Goal: Information Seeking & Learning: Learn about a topic

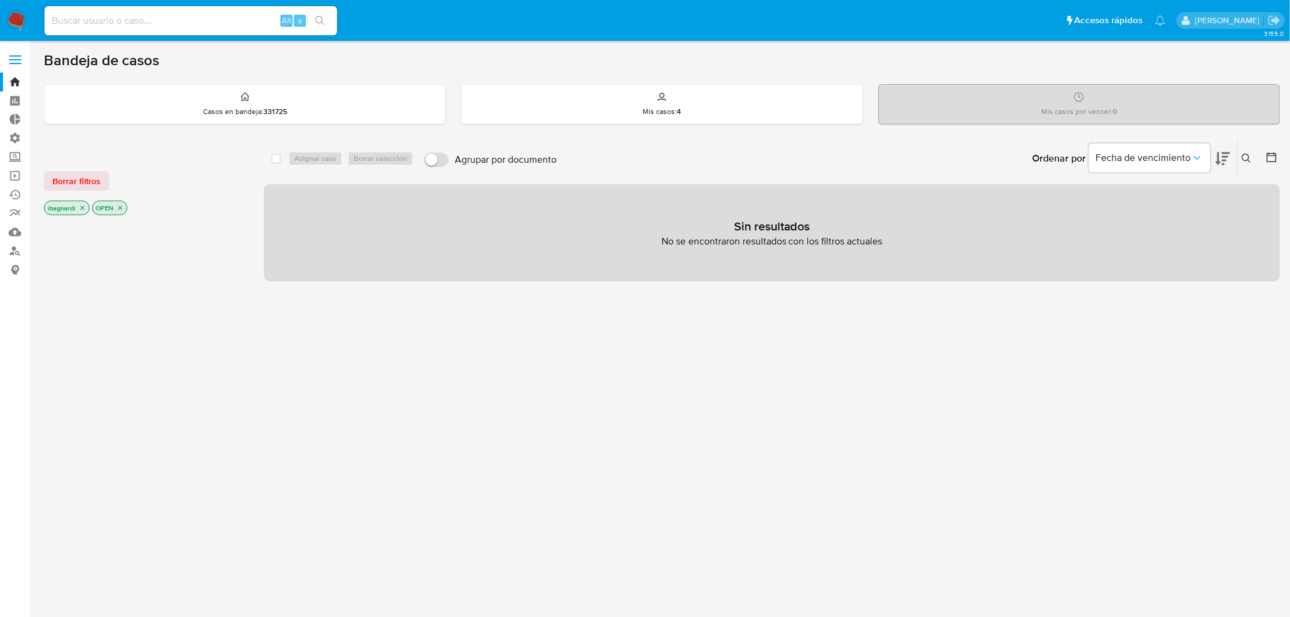
click at [202, 15] on input at bounding box center [191, 21] width 293 height 16
paste input "399886886"
type input "399886886"
click at [323, 13] on button "search-icon" at bounding box center [319, 20] width 25 height 17
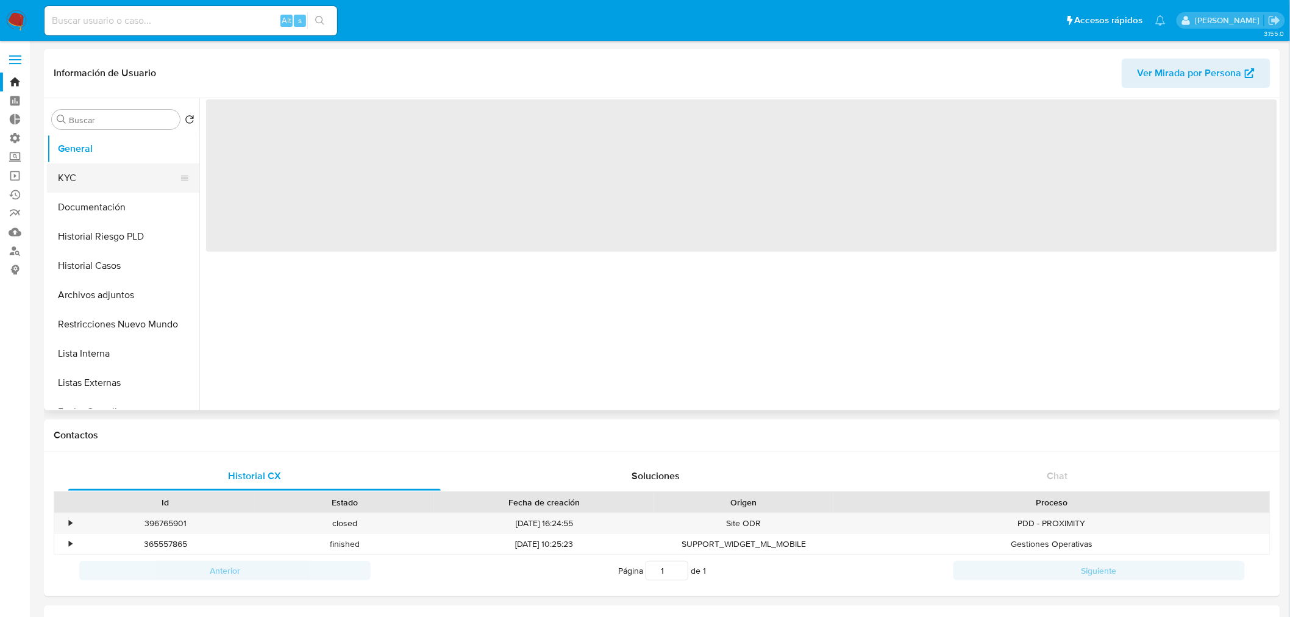
click at [76, 173] on button "KYC" at bounding box center [118, 177] width 143 height 29
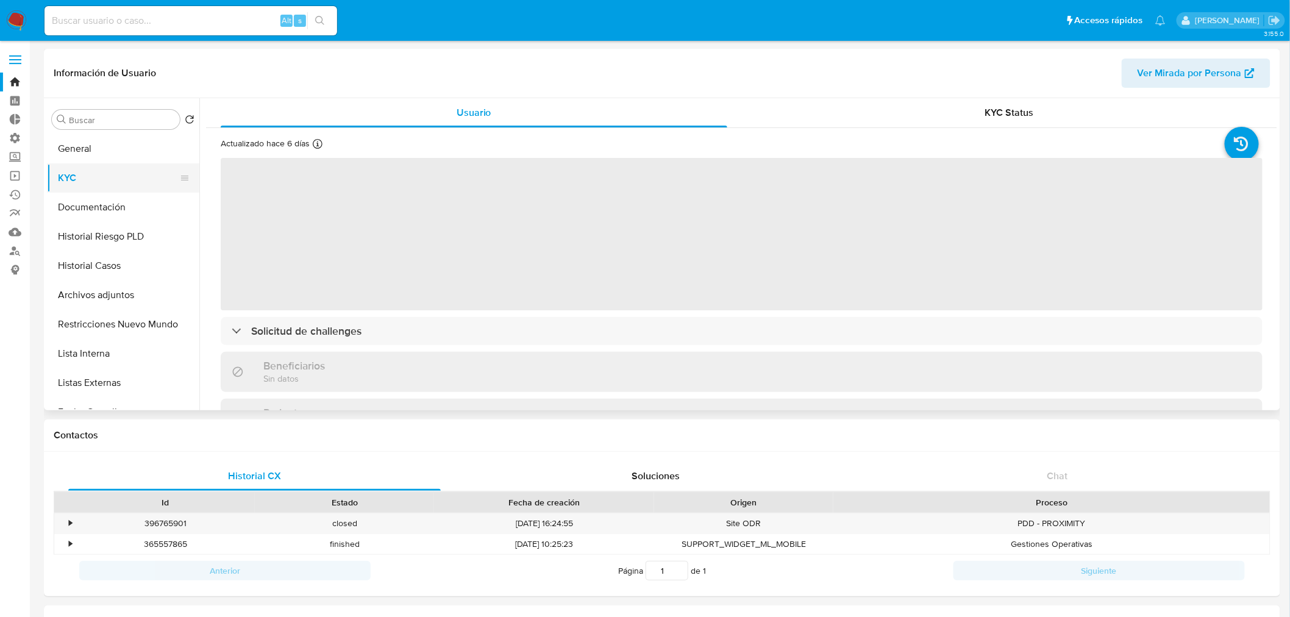
select select "10"
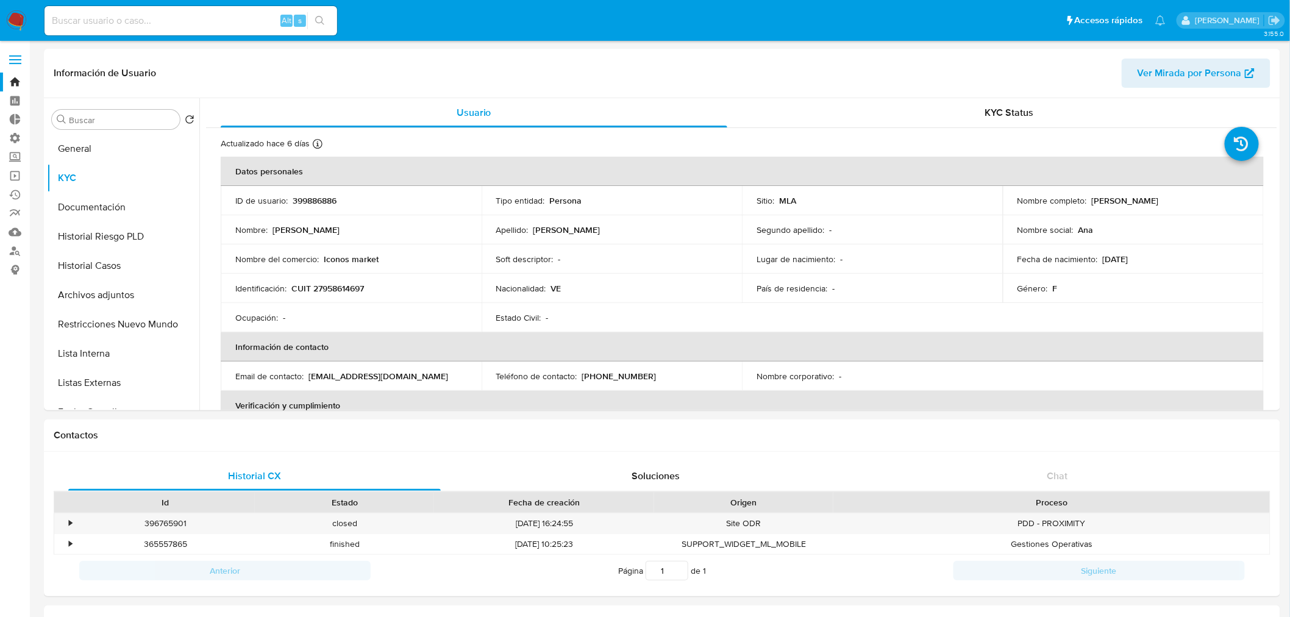
click at [129, 24] on input at bounding box center [191, 21] width 293 height 16
paste input "118442328"
type input "118442328"
click at [319, 13] on button "search-icon" at bounding box center [319, 20] width 25 height 17
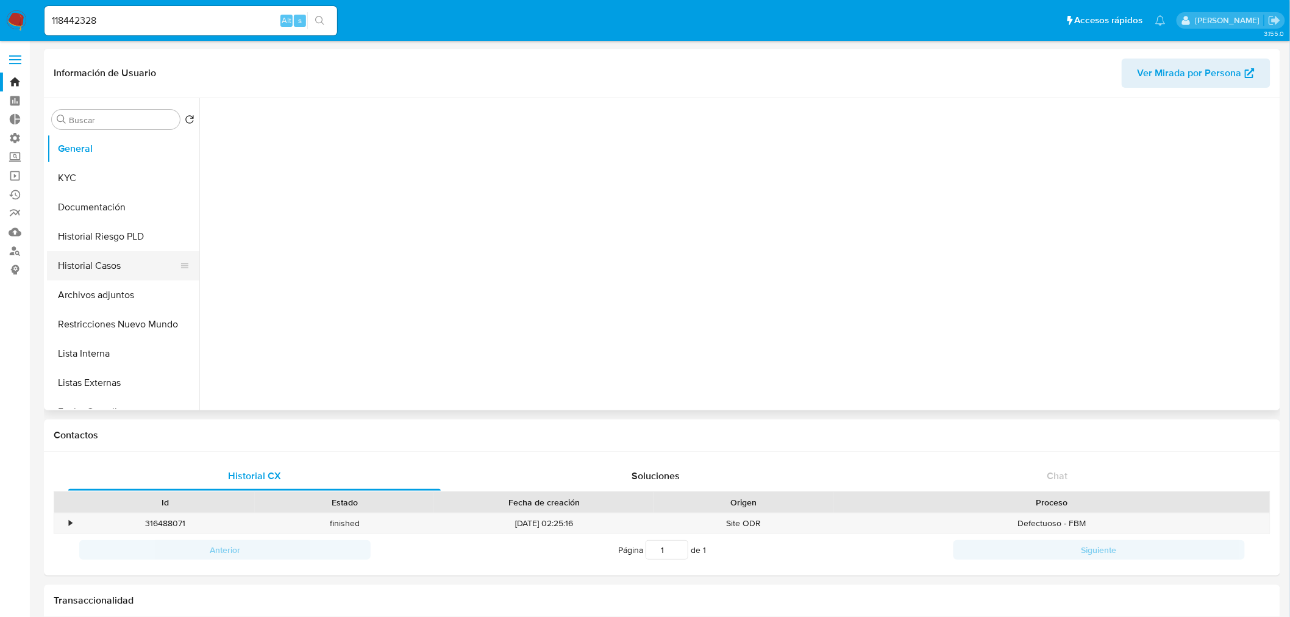
select select "10"
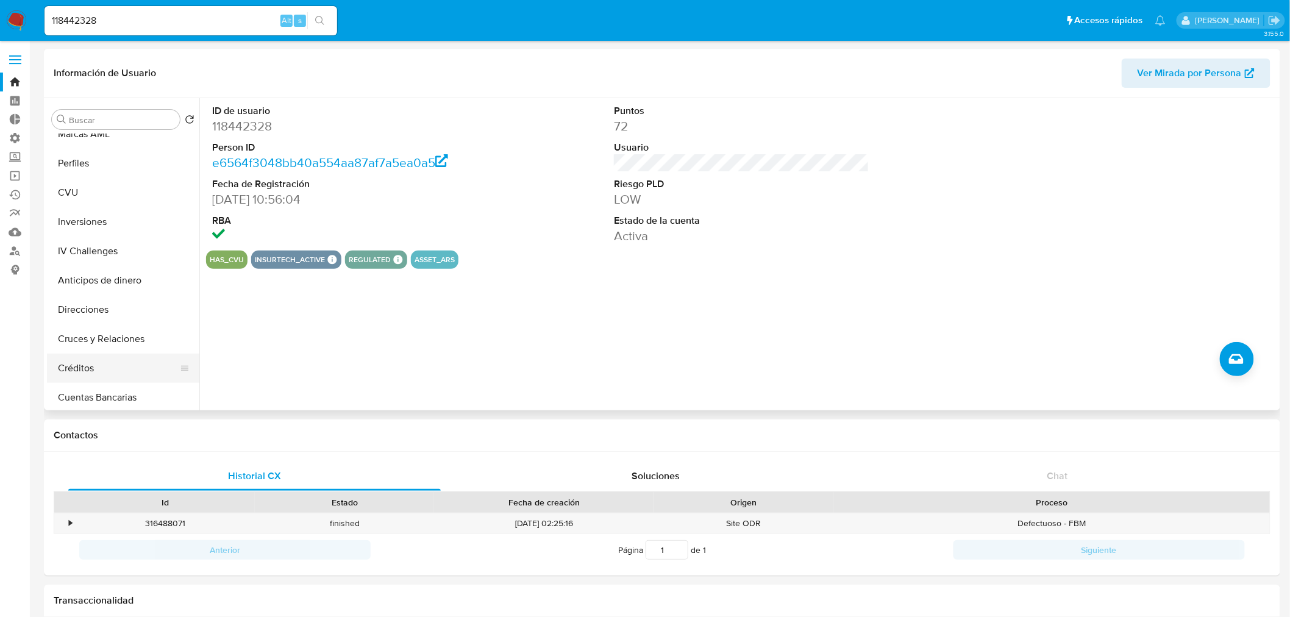
scroll to position [302, 0]
click at [93, 168] on button "Perfiles" at bounding box center [118, 168] width 143 height 29
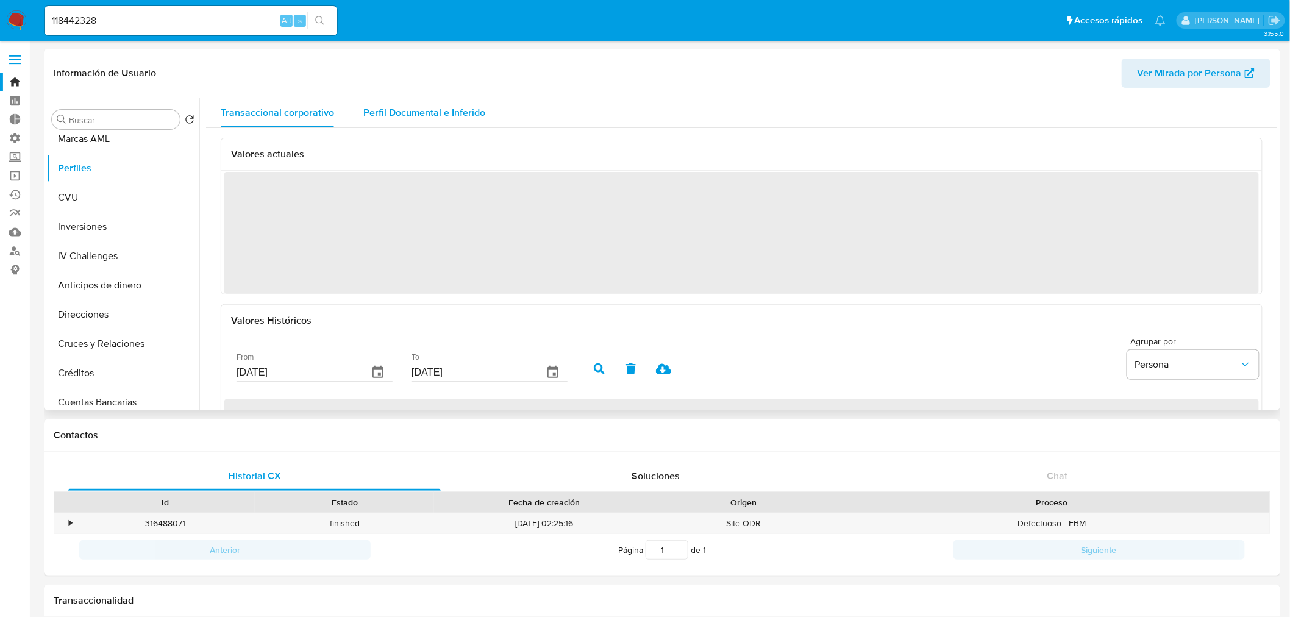
click at [446, 108] on span "Perfil Documental e Inferido" at bounding box center [424, 113] width 122 height 14
drag, startPoint x: 310, startPoint y: 115, endPoint x: 365, endPoint y: 104, distance: 56.0
click at [308, 114] on span "Transaccional corporativo" at bounding box center [277, 113] width 113 height 14
drag, startPoint x: 404, startPoint y: 91, endPoint x: 407, endPoint y: 99, distance: 8.3
click at [405, 92] on div "Información de Usuario Ver Mirada por Persona" at bounding box center [662, 73] width 1237 height 49
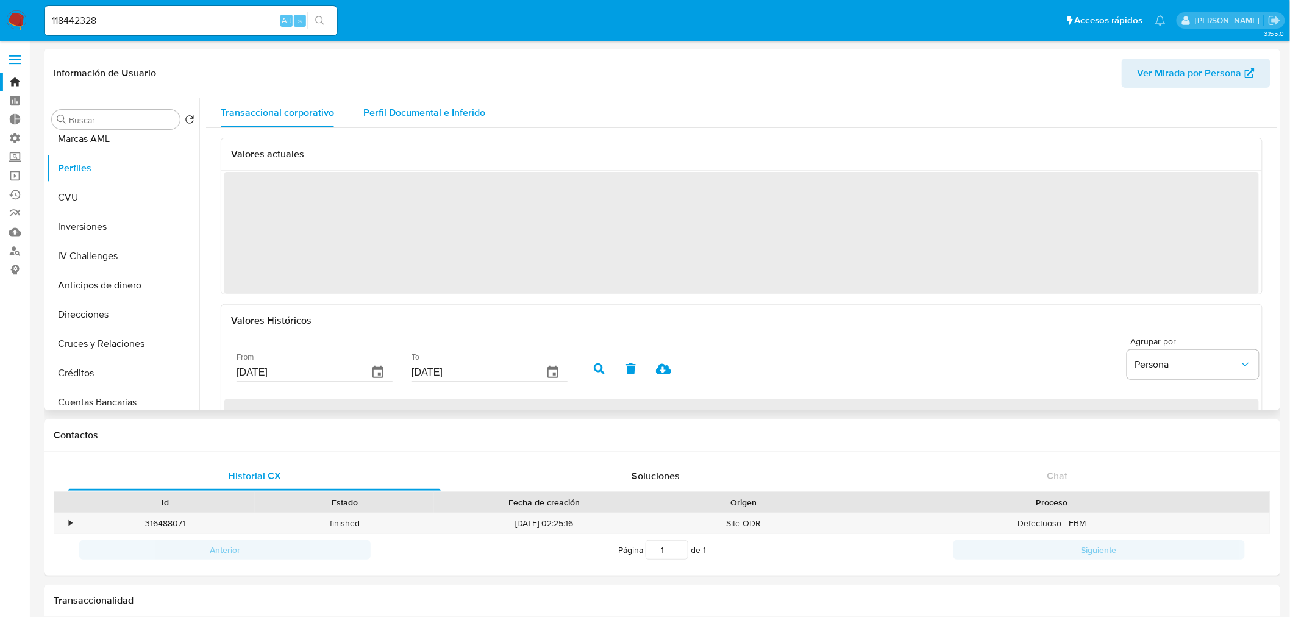
click at [413, 111] on span "Perfil Documental e Inferido" at bounding box center [424, 113] width 122 height 14
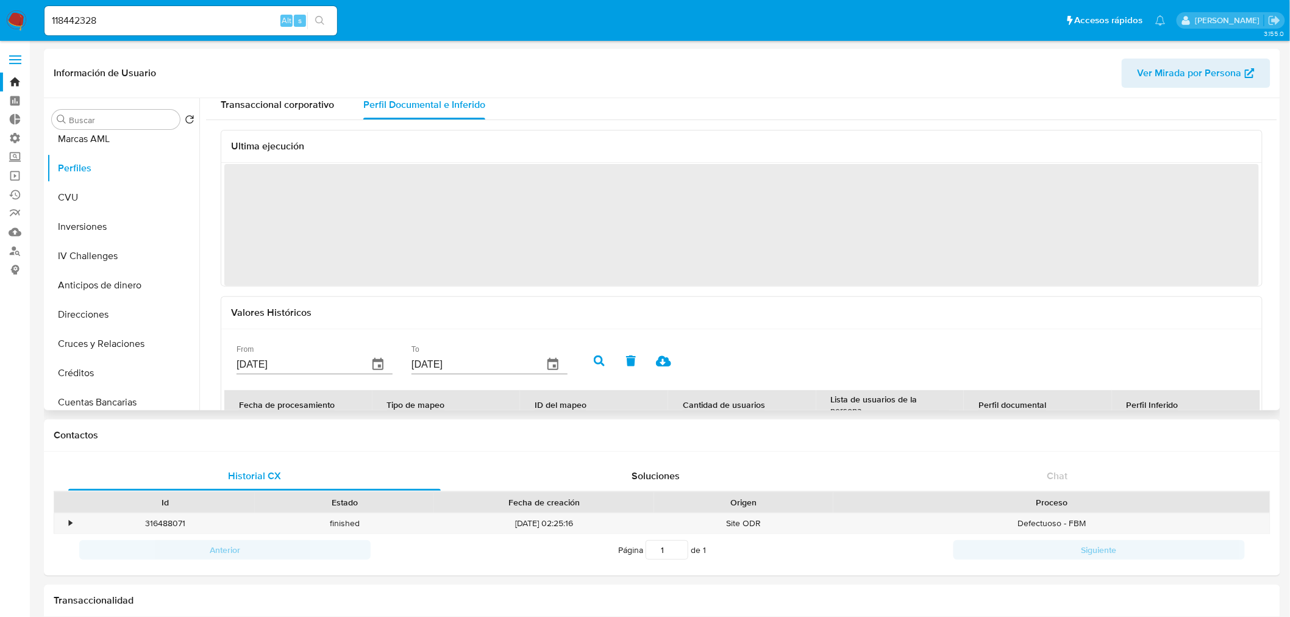
scroll to position [0, 0]
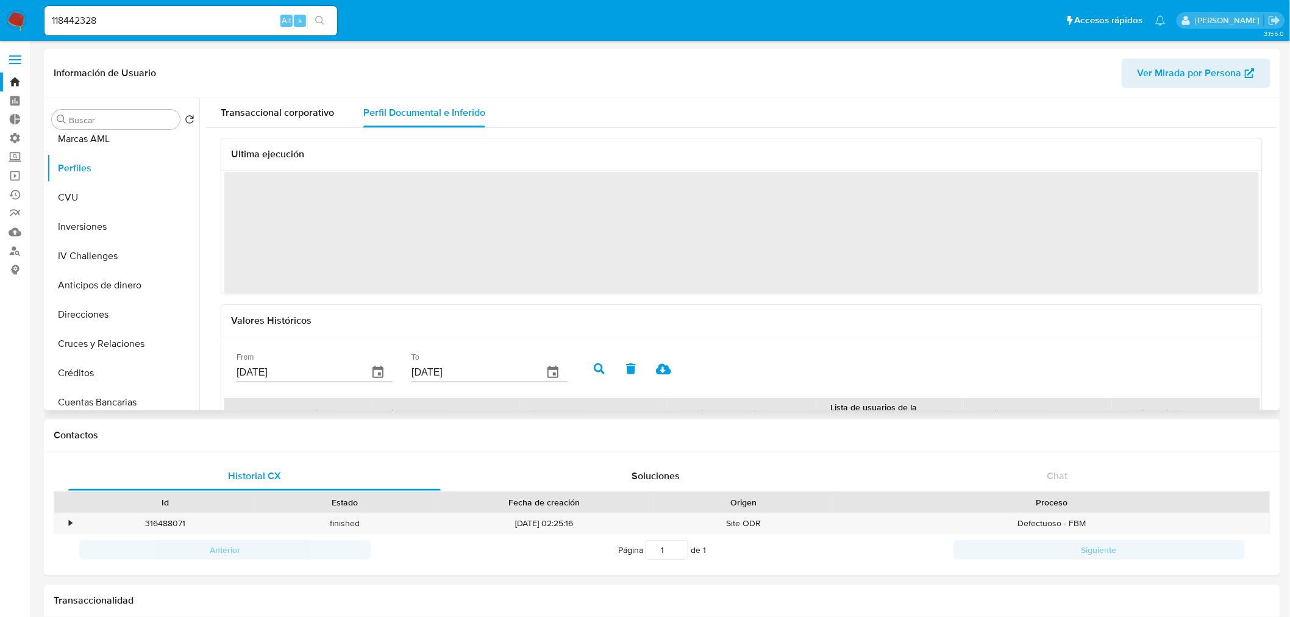
click at [273, 210] on span "‌" at bounding box center [741, 233] width 1035 height 122
click at [273, 151] on h3 "Ultima ejecución" at bounding box center [741, 154] width 1021 height 12
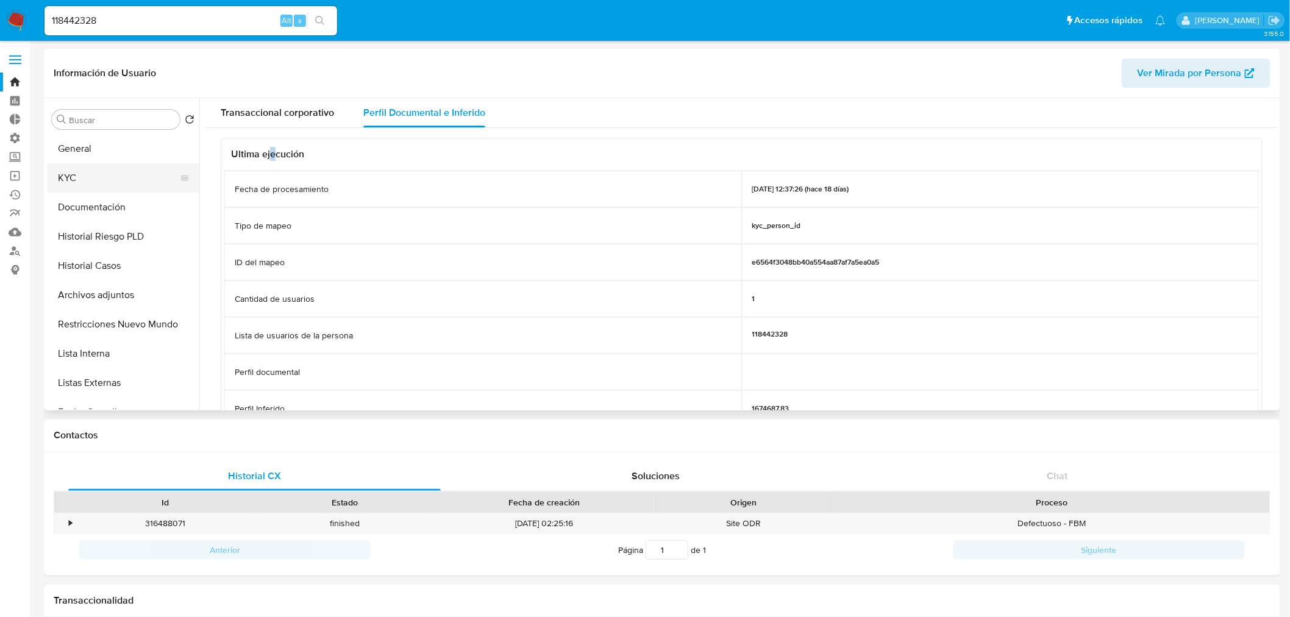
click at [82, 179] on button "KYC" at bounding box center [118, 177] width 143 height 29
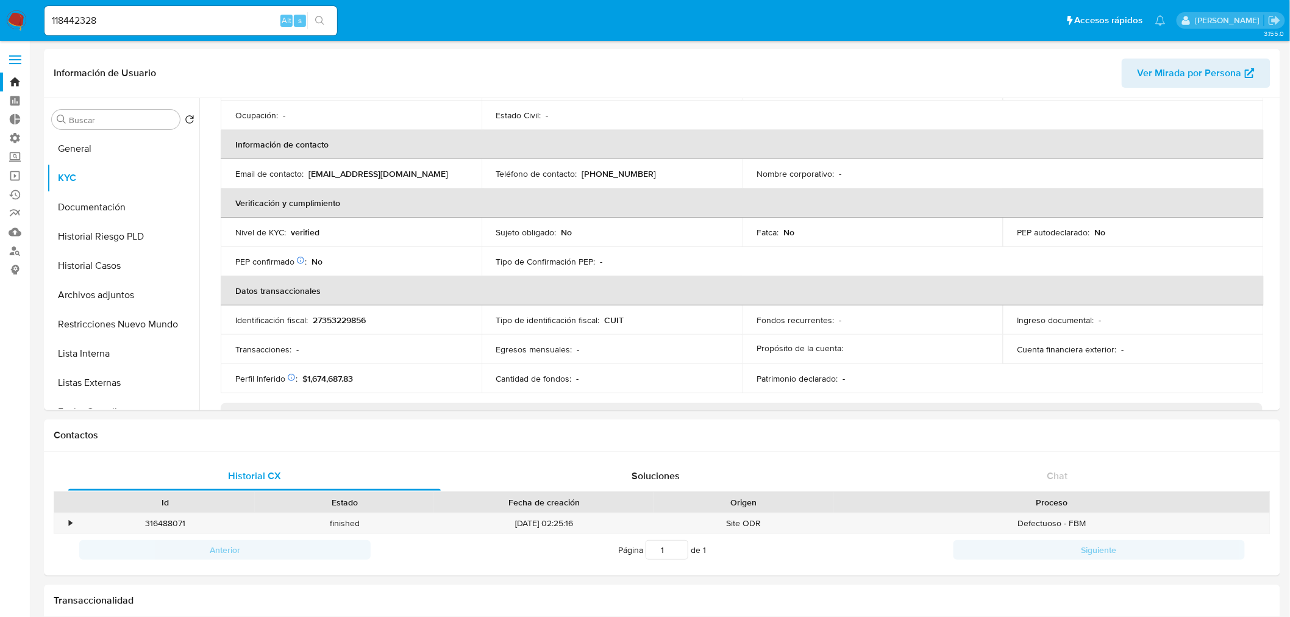
scroll to position [203, 0]
drag, startPoint x: 148, startPoint y: 22, endPoint x: 74, endPoint y: 16, distance: 74.6
click at [0, 17] on nav "Pausado Ver notificaciones 118442328 Alt s Accesos rápidos Presiona las siguien…" at bounding box center [645, 20] width 1290 height 41
paste input "57200010"
type input "57200010"
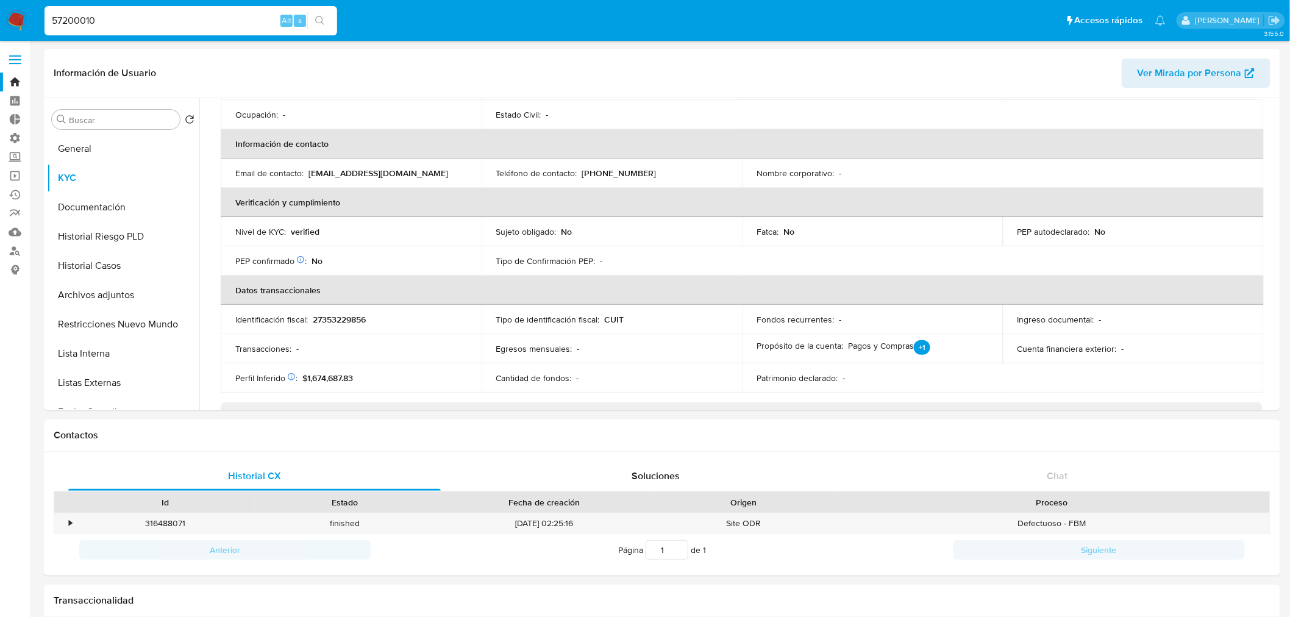
click at [318, 14] on button "search-icon" at bounding box center [319, 20] width 25 height 17
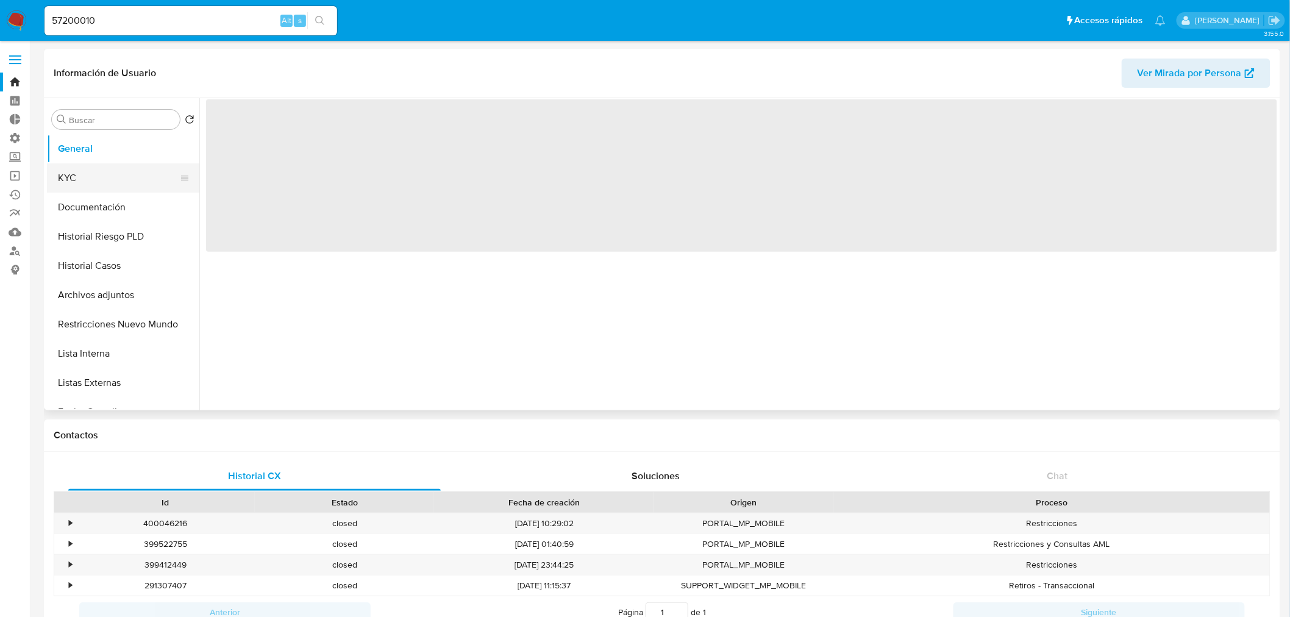
click at [101, 175] on button "KYC" at bounding box center [118, 177] width 143 height 29
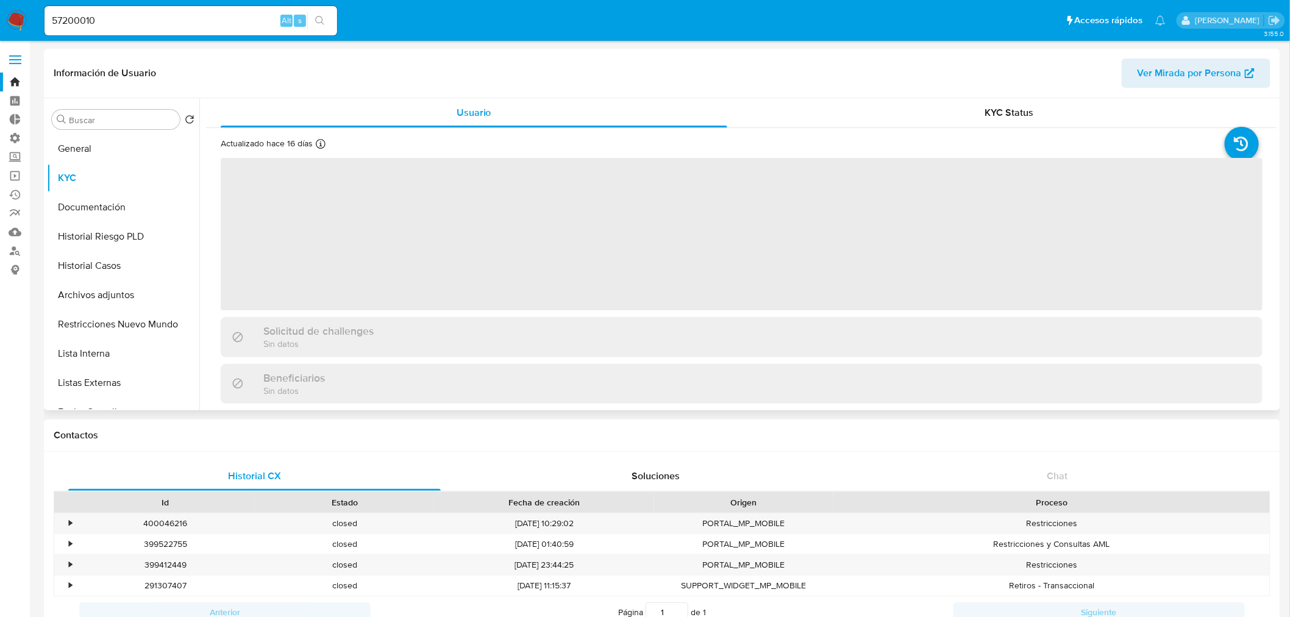
select select "10"
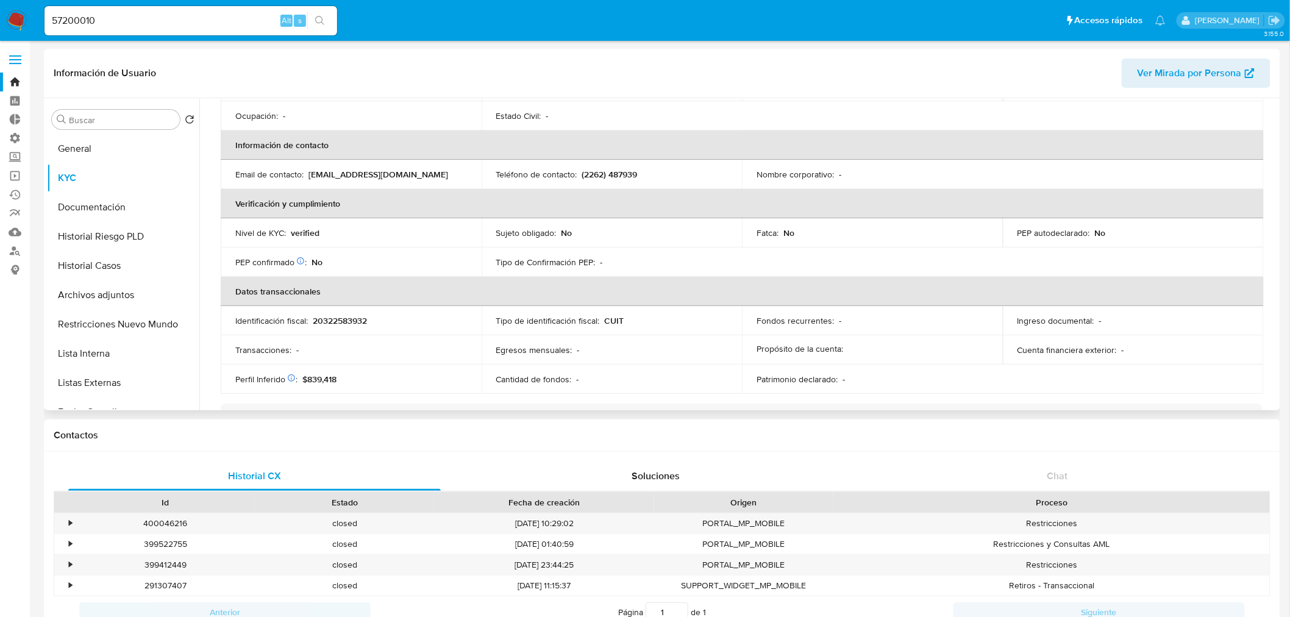
scroll to position [203, 0]
click at [300, 257] on icon at bounding box center [300, 260] width 9 height 9
click at [297, 369] on tbody "Identificación fiscal : 20322583932 Tipo de identificación fiscal : CUIT Fondos…" at bounding box center [742, 349] width 1043 height 88
drag, startPoint x: 155, startPoint y: 21, endPoint x: -34, endPoint y: 32, distance: 188.8
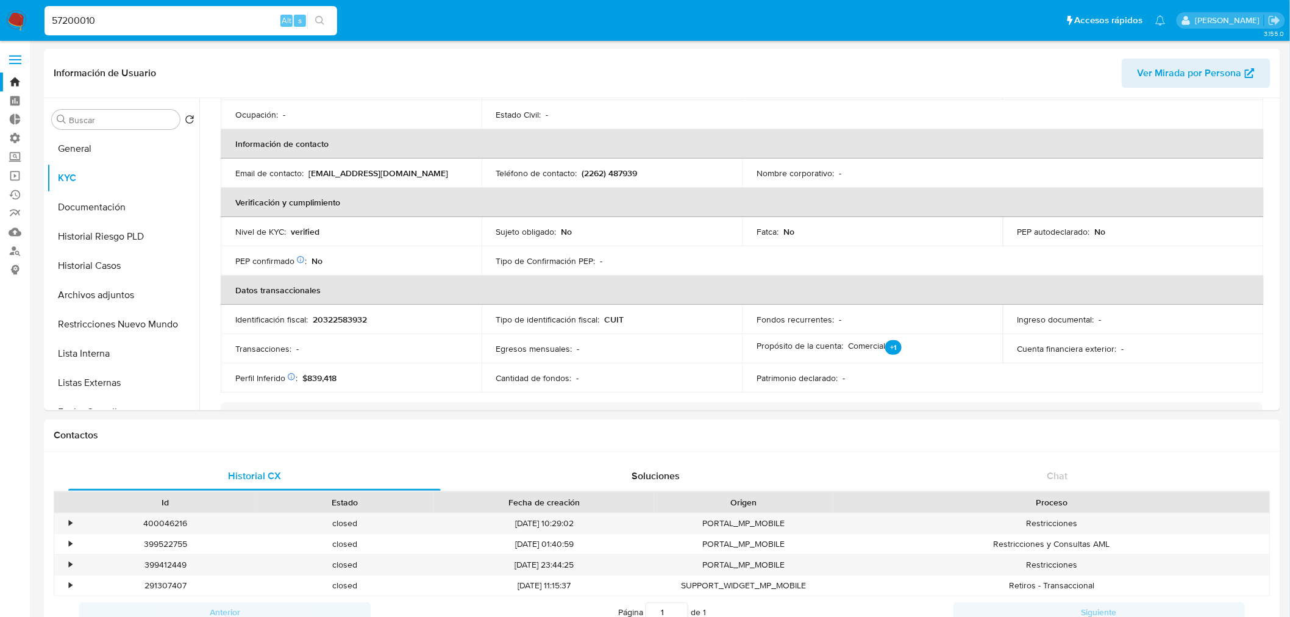
paste input "99255688"
type input "599255688"
click at [327, 22] on button "search-icon" at bounding box center [319, 20] width 25 height 17
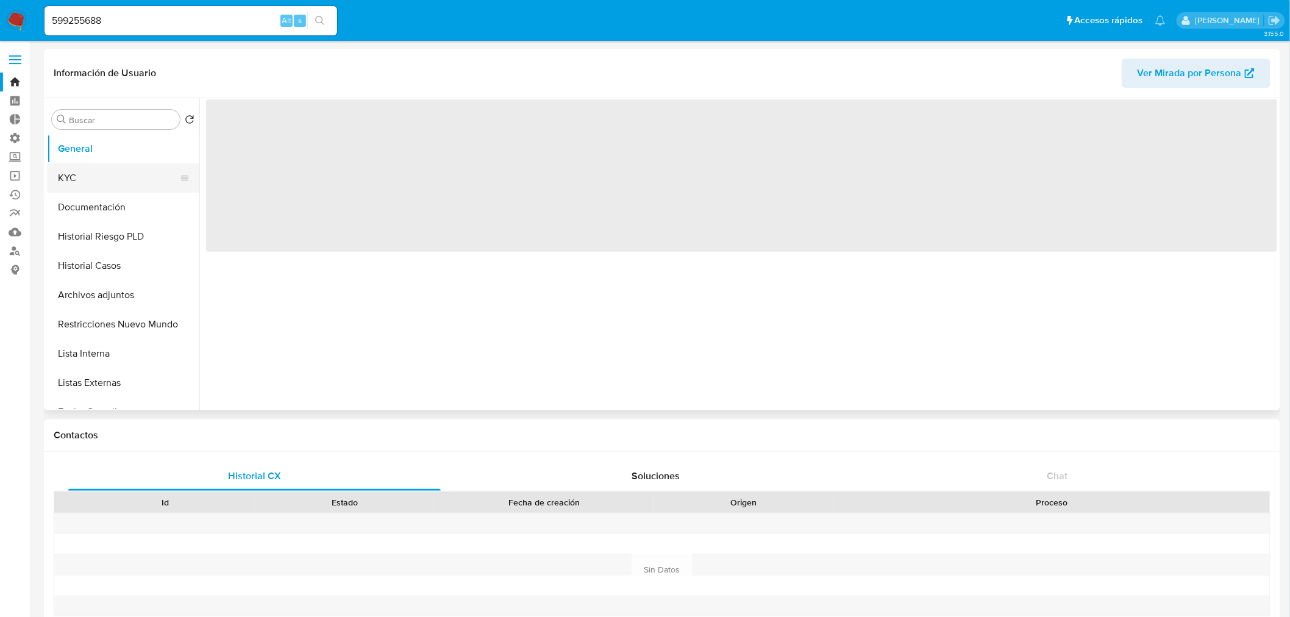
click at [82, 185] on button "KYC" at bounding box center [118, 177] width 143 height 29
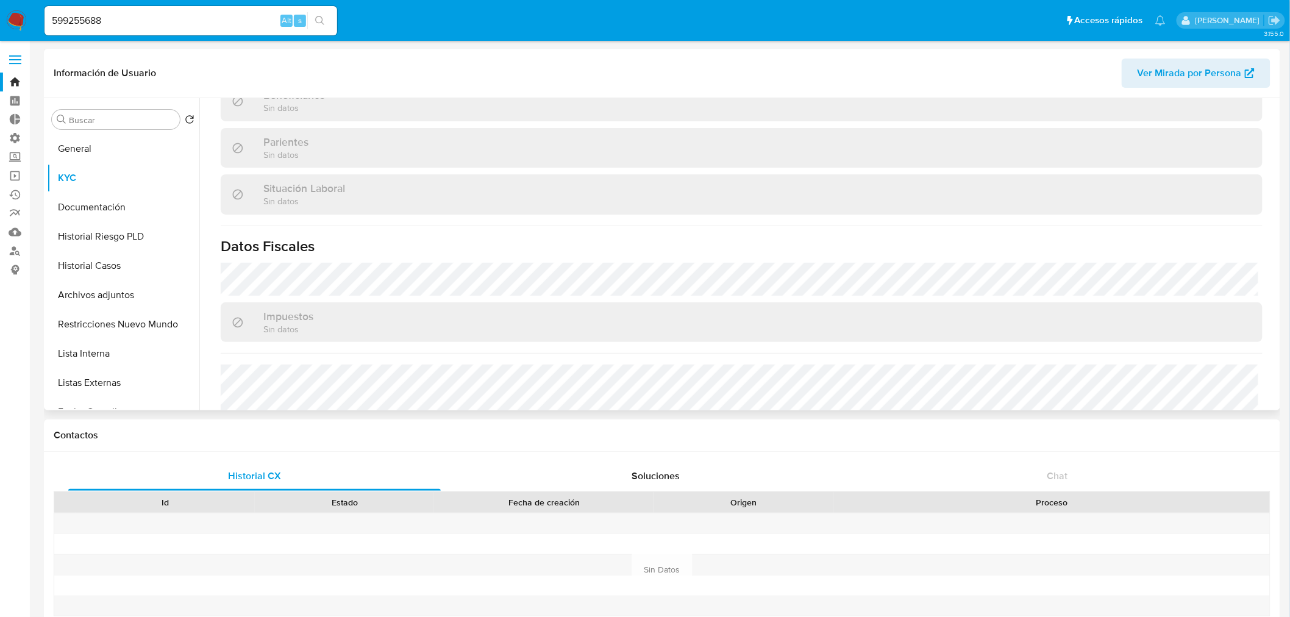
select select "10"
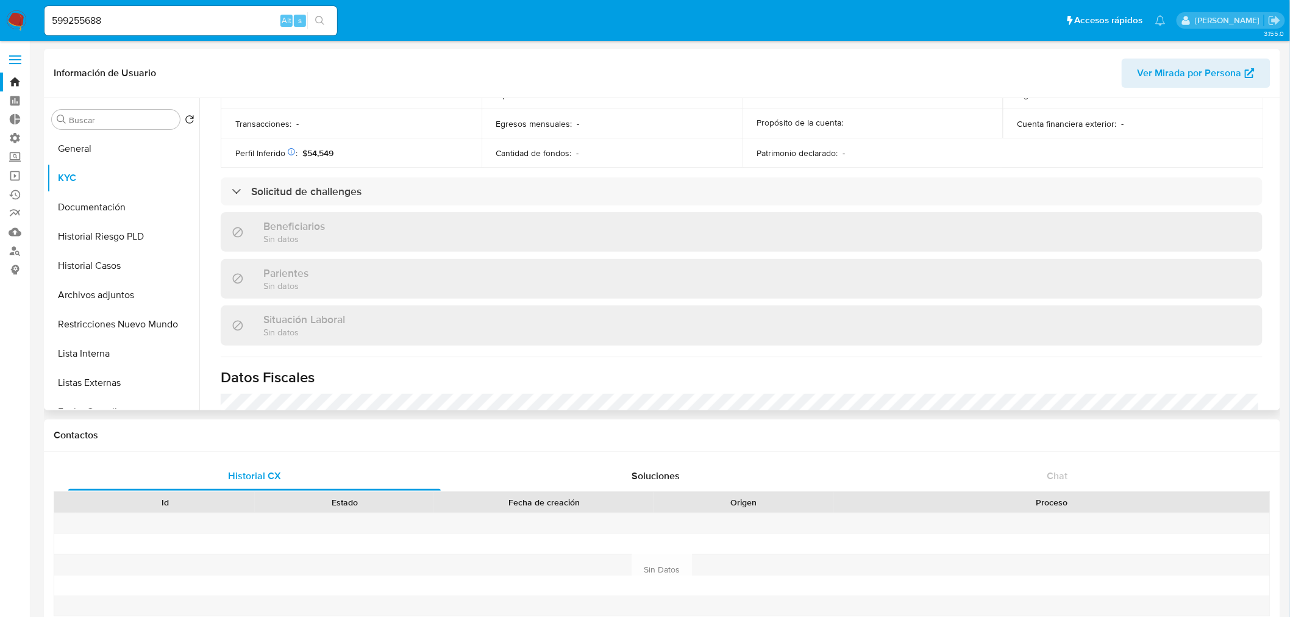
scroll to position [287, 0]
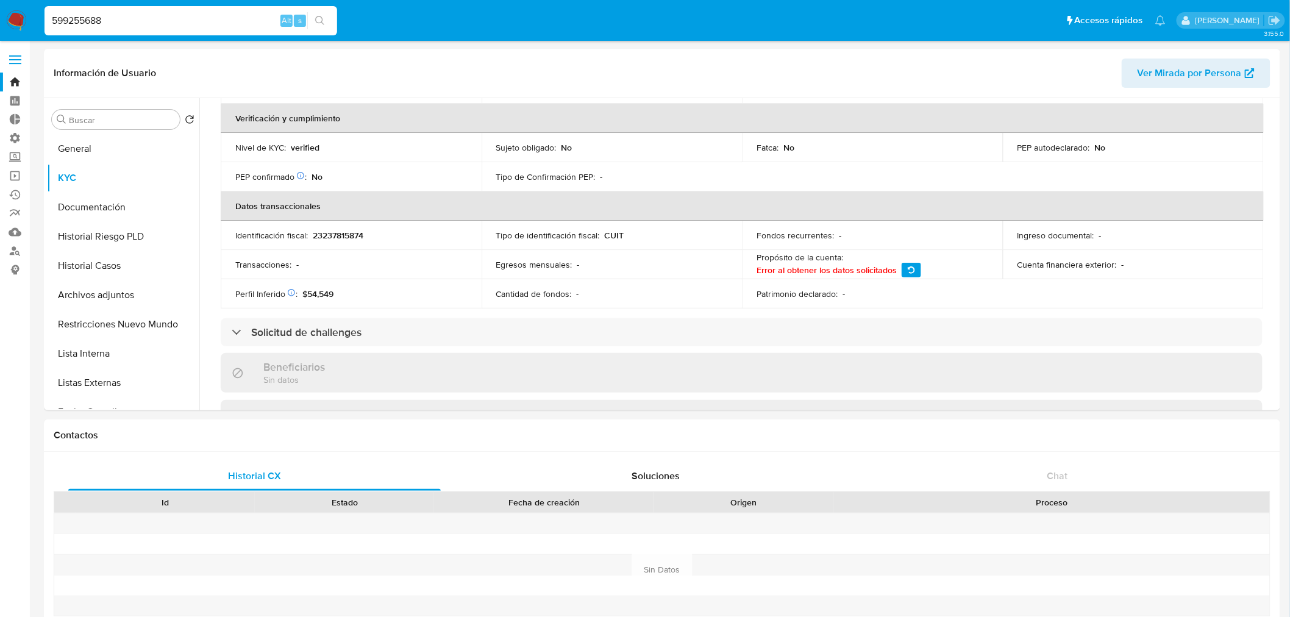
drag, startPoint x: 181, startPoint y: 17, endPoint x: -60, endPoint y: 39, distance: 241.9
paste input "645948767"
type input "645948767"
drag, startPoint x: 319, startPoint y: 11, endPoint x: 230, endPoint y: 99, distance: 125.5
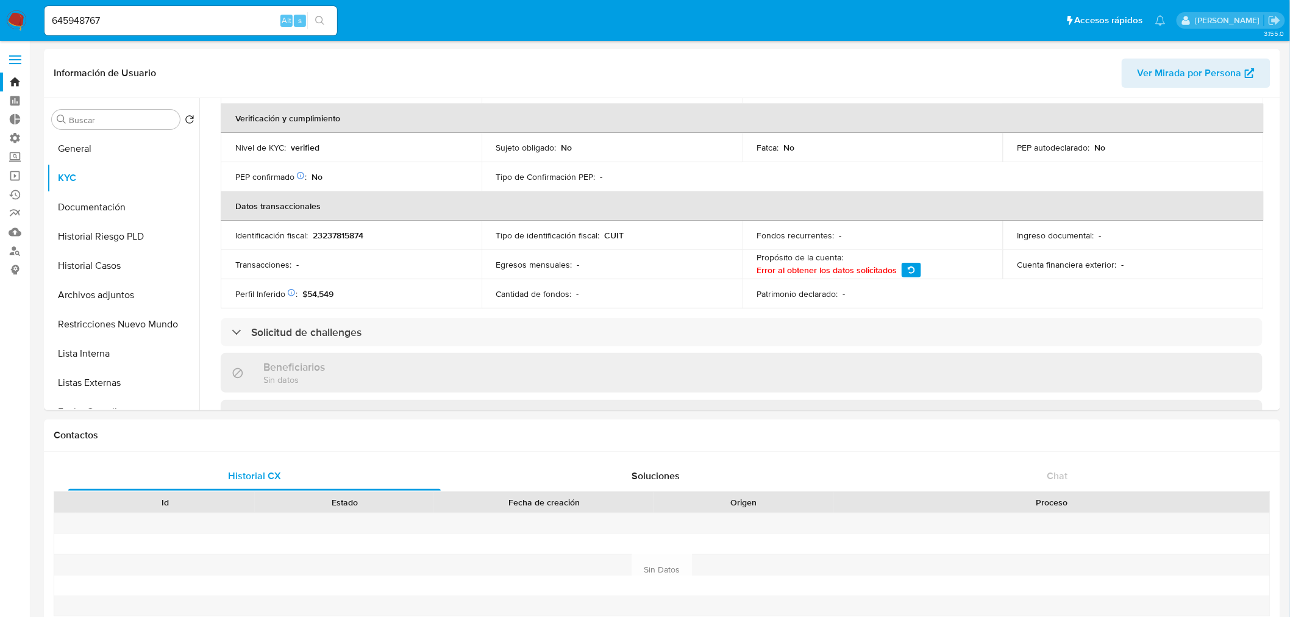
click at [320, 12] on button "search-icon" at bounding box center [319, 20] width 25 height 17
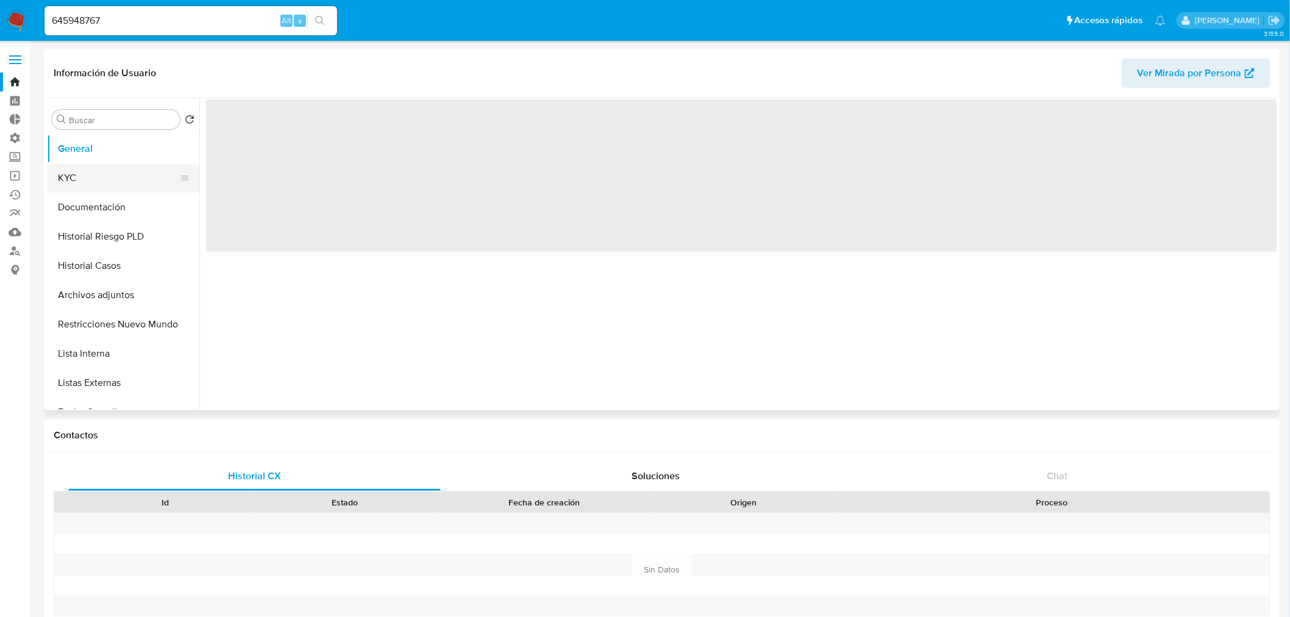
click at [109, 175] on button "KYC" at bounding box center [118, 177] width 143 height 29
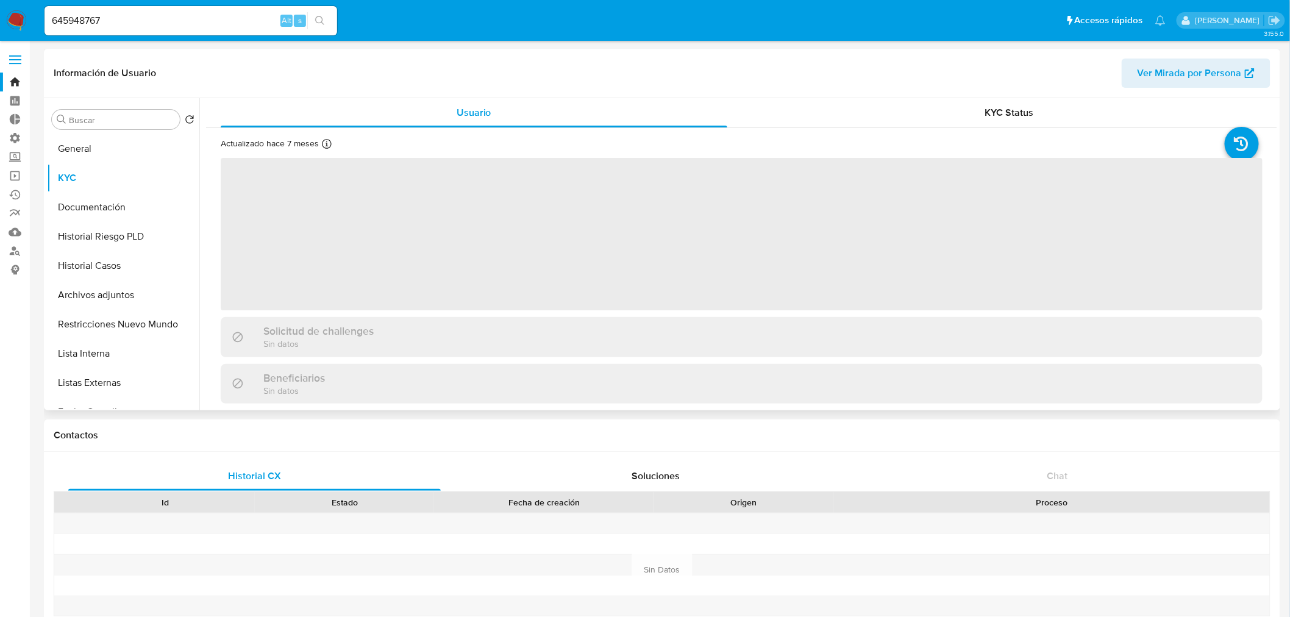
select select "10"
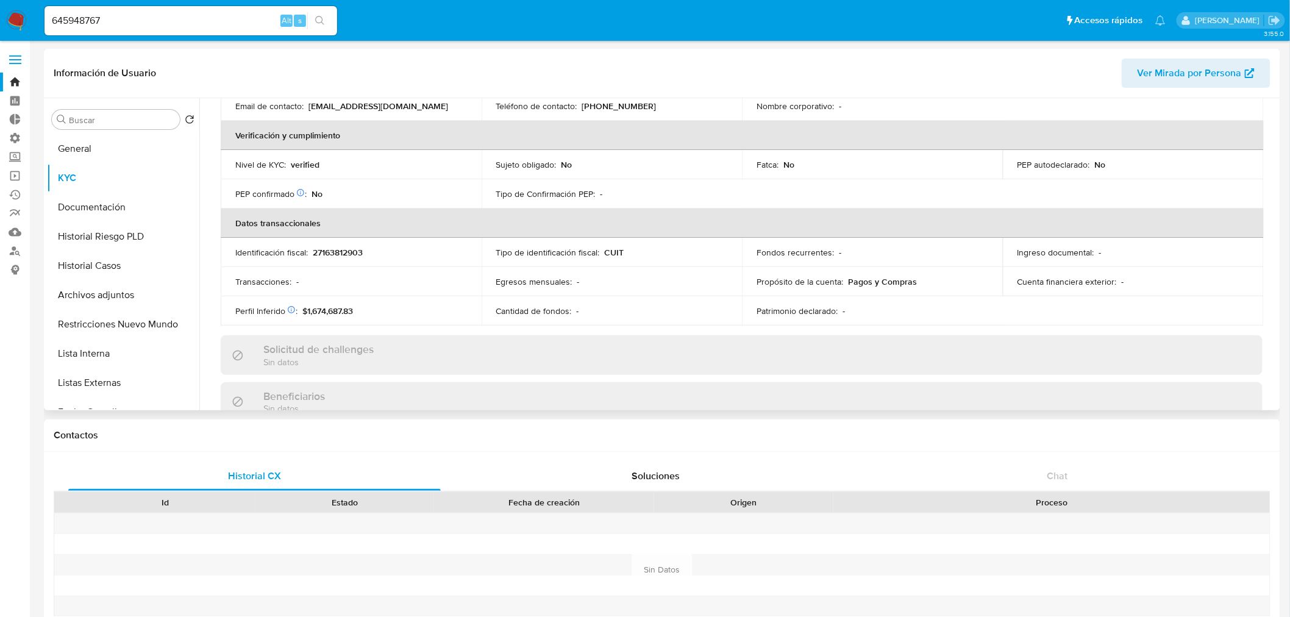
scroll to position [271, 0]
drag, startPoint x: 168, startPoint y: 16, endPoint x: 79, endPoint y: 2, distance: 90.0
click at [80, 1] on nav "Pausado Ver notificaciones 645948767 Alt s Accesos rápidos Presiona las siguien…" at bounding box center [645, 20] width 1290 height 41
click at [129, 21] on input "645948767" at bounding box center [191, 21] width 293 height 16
drag, startPoint x: 133, startPoint y: 21, endPoint x: 78, endPoint y: 26, distance: 55.2
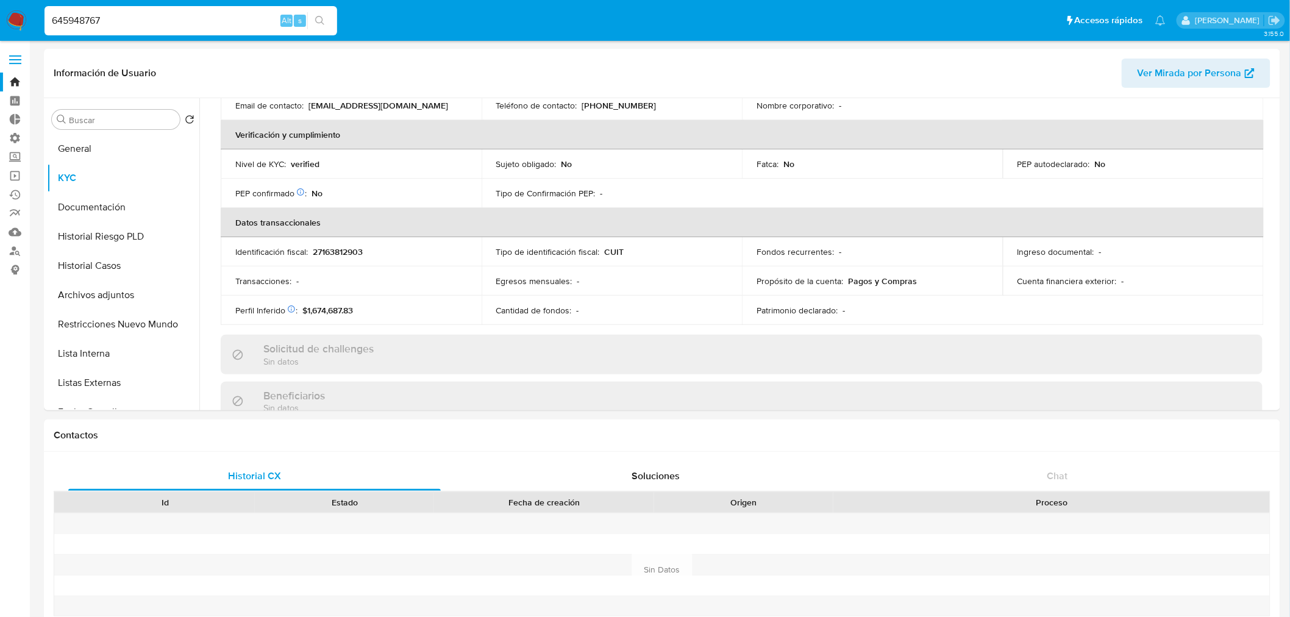
click at [32, 14] on nav "Pausado Ver notificaciones 645948767 Alt s Accesos rápidos Presiona las siguien…" at bounding box center [645, 20] width 1290 height 41
paste input "398111406"
type input "398111406"
click at [323, 16] on icon "search-icon" at bounding box center [320, 21] width 10 height 10
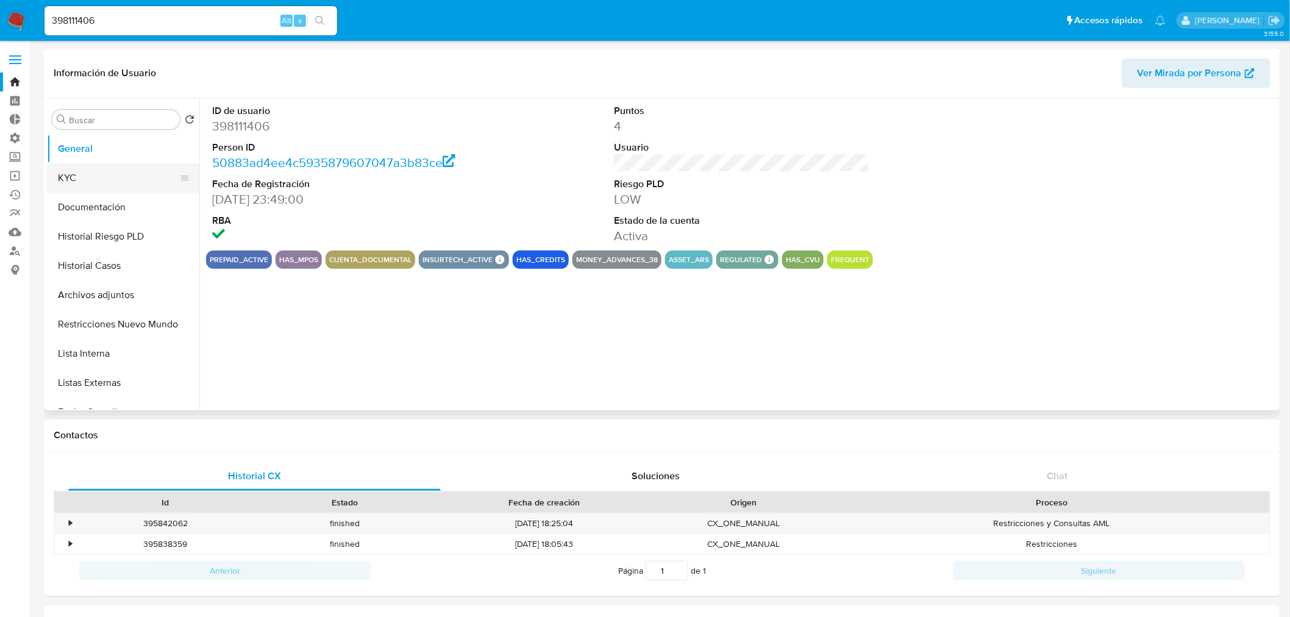
click at [107, 181] on button "KYC" at bounding box center [118, 177] width 143 height 29
select select "10"
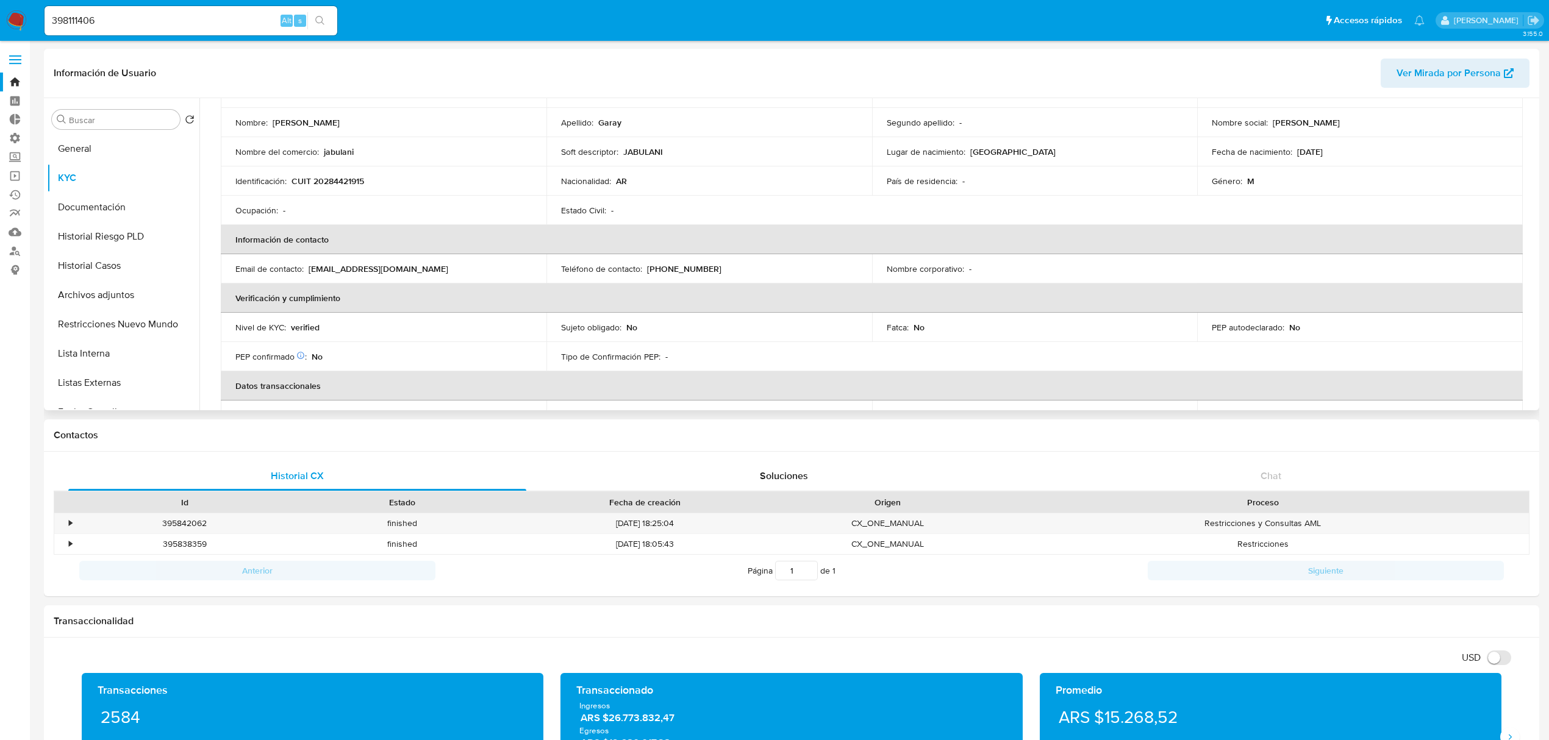
scroll to position [135, 0]
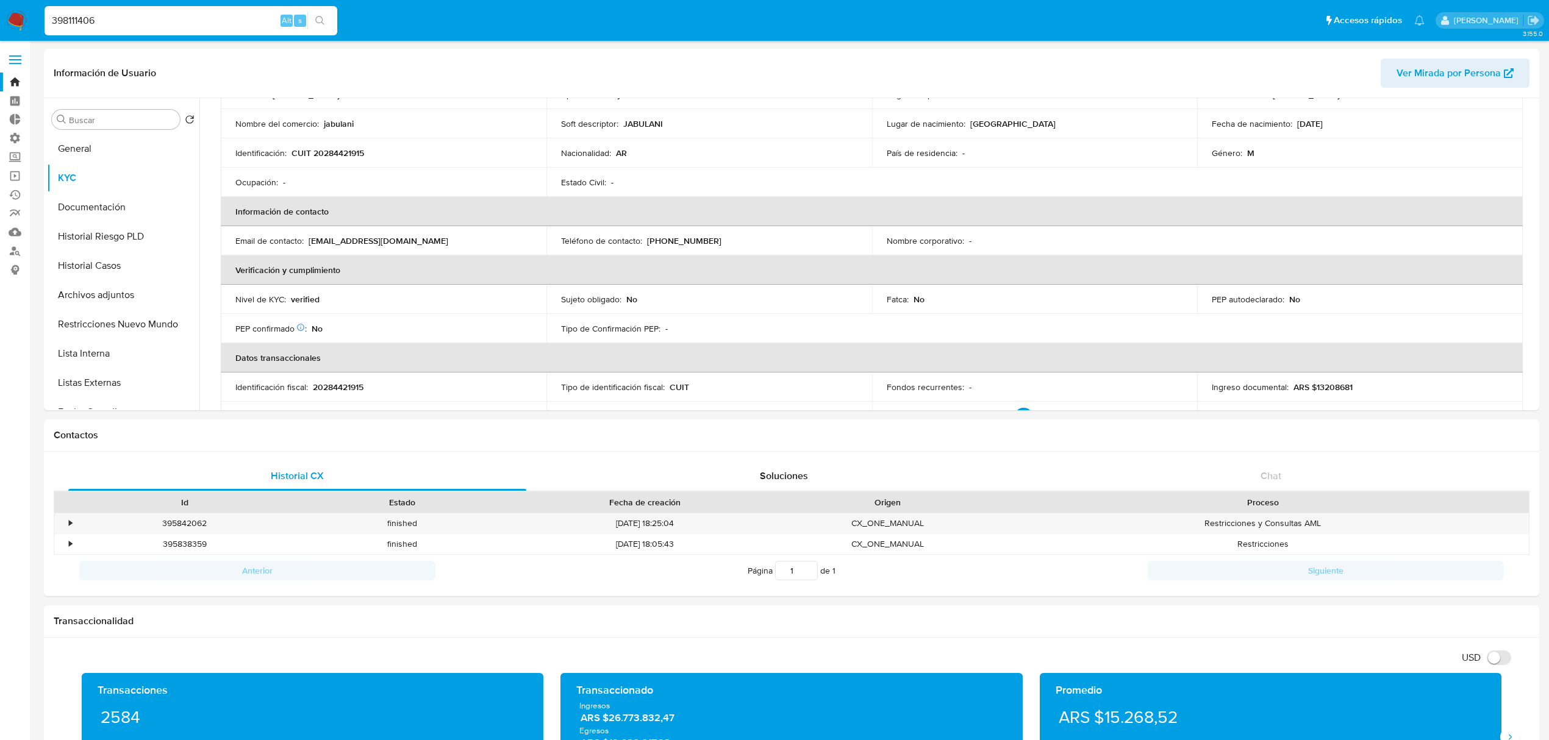
drag, startPoint x: 132, startPoint y: 18, endPoint x: 35, endPoint y: 23, distance: 97.7
click at [35, 23] on nav "Pausado Ver notificaciones 398111406 Alt s Accesos rápidos Presiona las siguien…" at bounding box center [774, 20] width 1549 height 41
drag, startPoint x: 1315, startPoint y: 386, endPoint x: 1331, endPoint y: 386, distance: 15.2
click at [1331, 386] on p "ARS $13208681" at bounding box center [1322, 387] width 59 height 11
click at [1321, 385] on p "ARS $13208681" at bounding box center [1322, 387] width 59 height 11
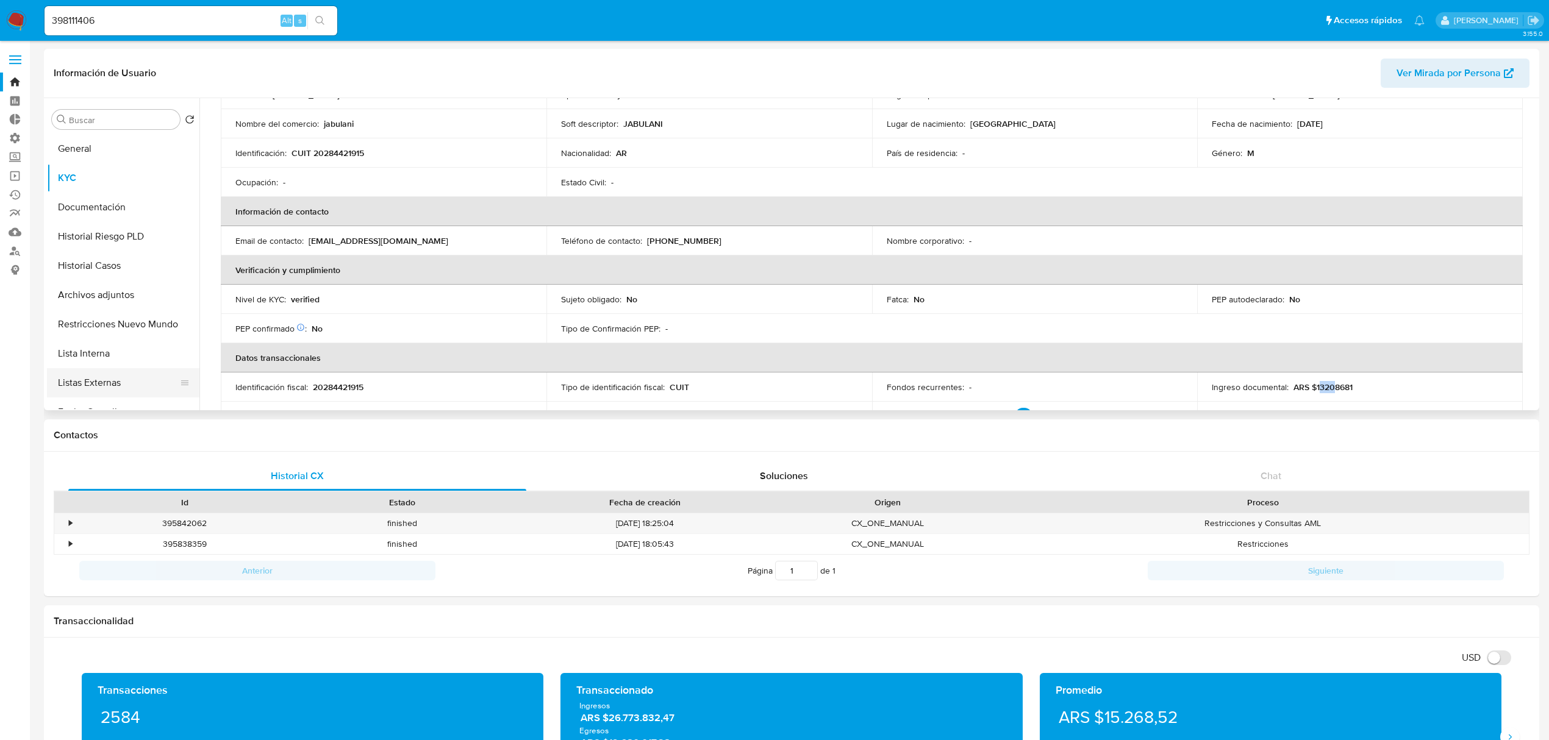
scroll to position [81, 0]
click at [106, 393] on button "Perfiles" at bounding box center [118, 389] width 143 height 29
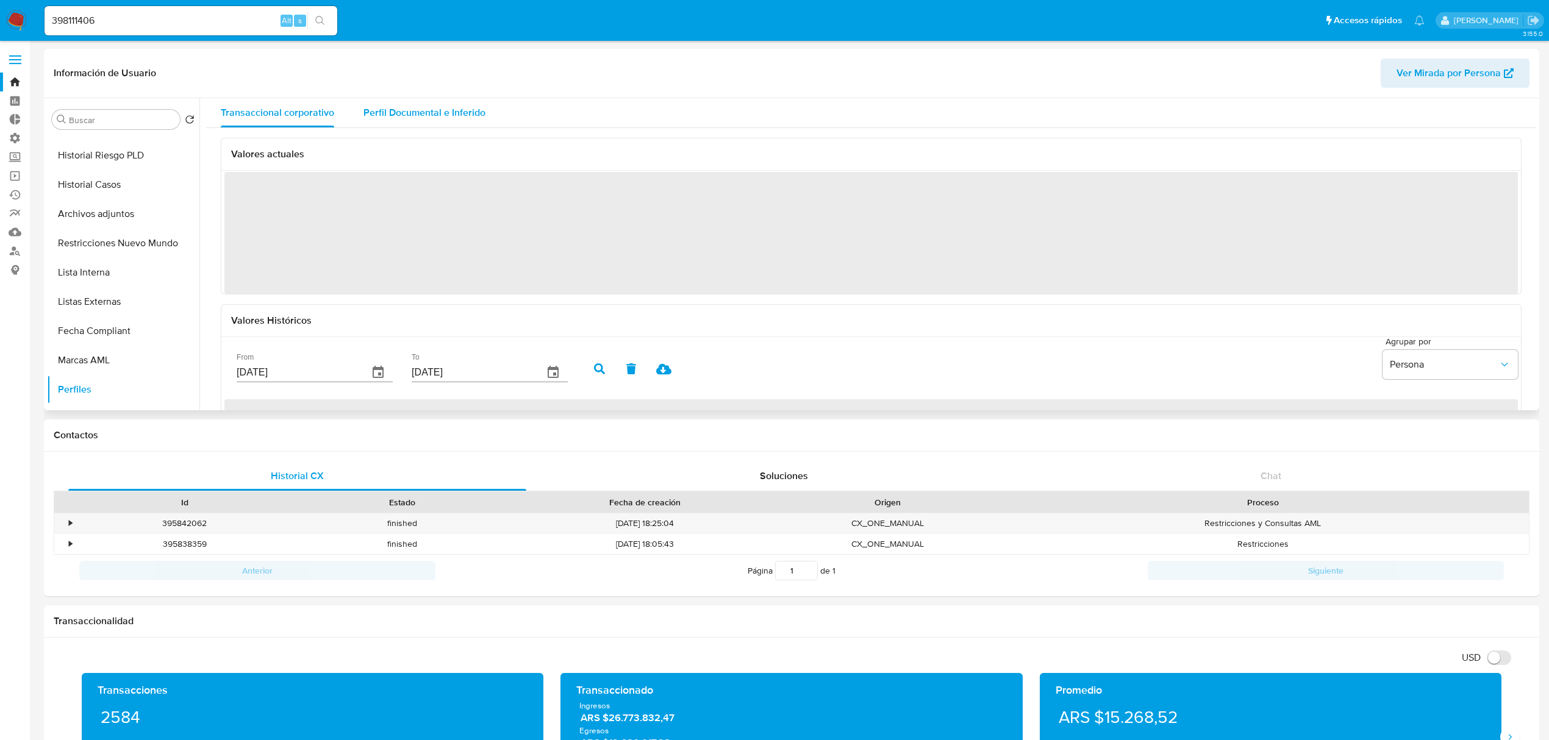
click at [454, 116] on span "Perfil Documental e Inferido" at bounding box center [424, 113] width 122 height 14
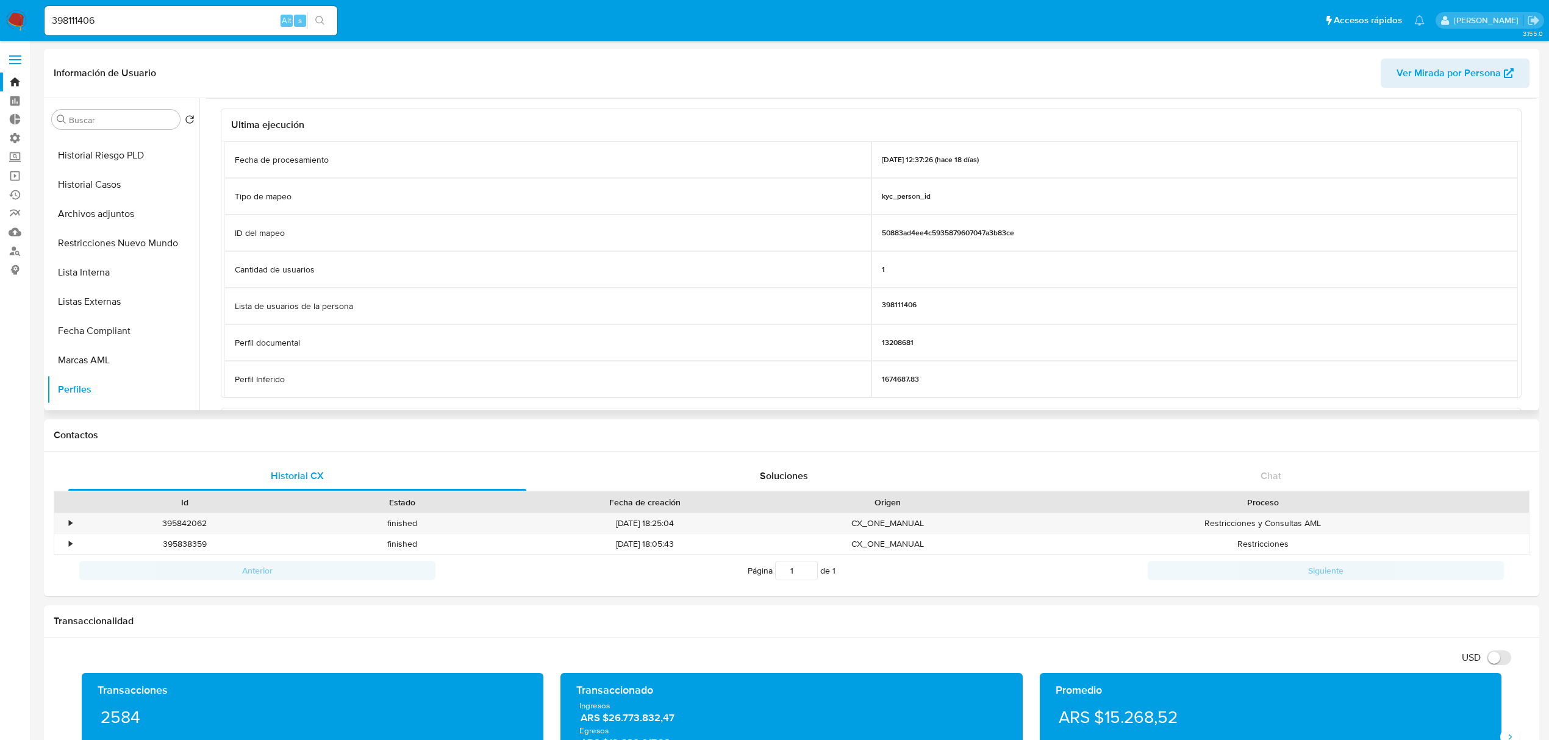
scroll to position [30, 0]
drag, startPoint x: 135, startPoint y: 17, endPoint x: -80, endPoint y: 15, distance: 215.3
paste input "118442328"
type input "118442328"
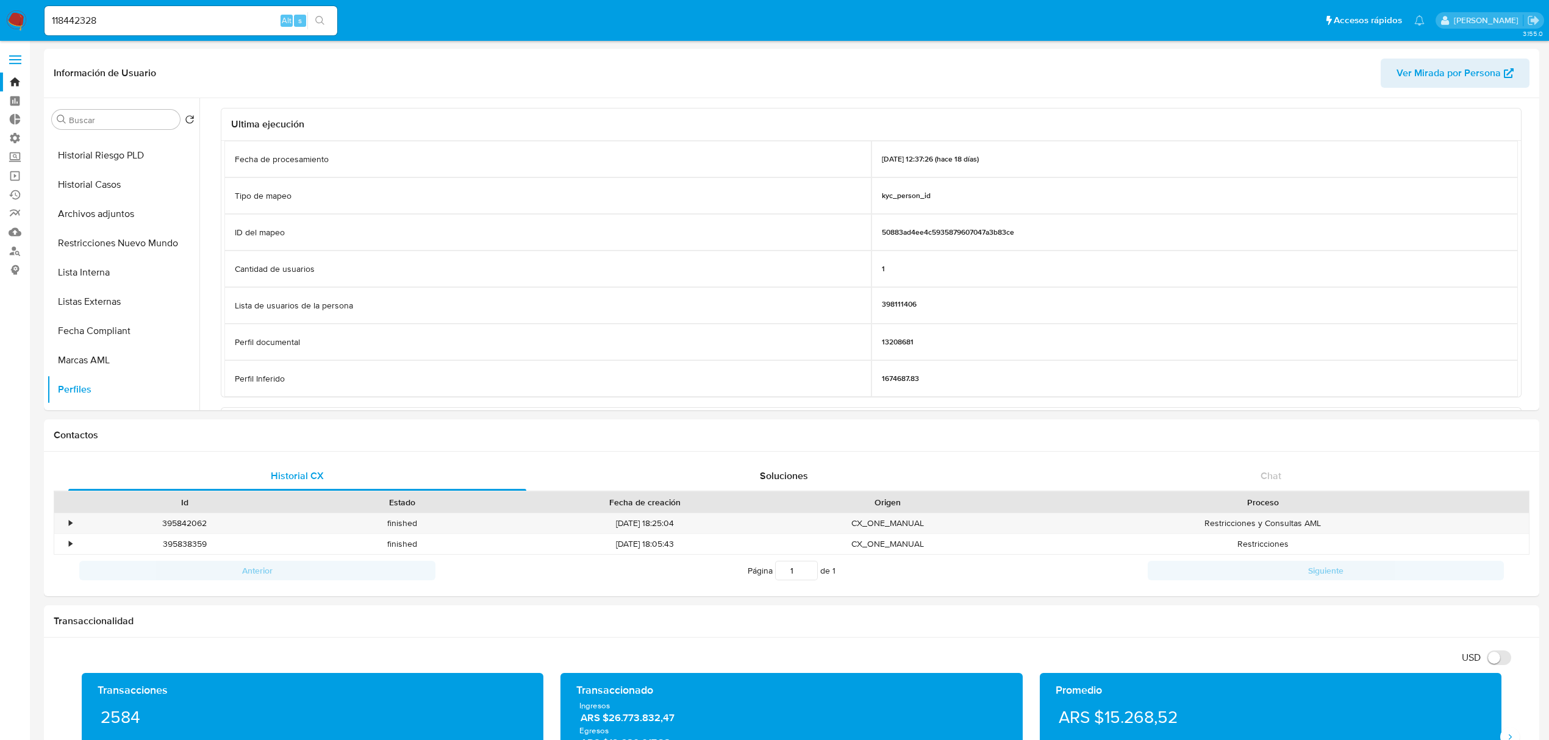
click at [321, 20] on icon "search-icon" at bounding box center [320, 21] width 10 height 10
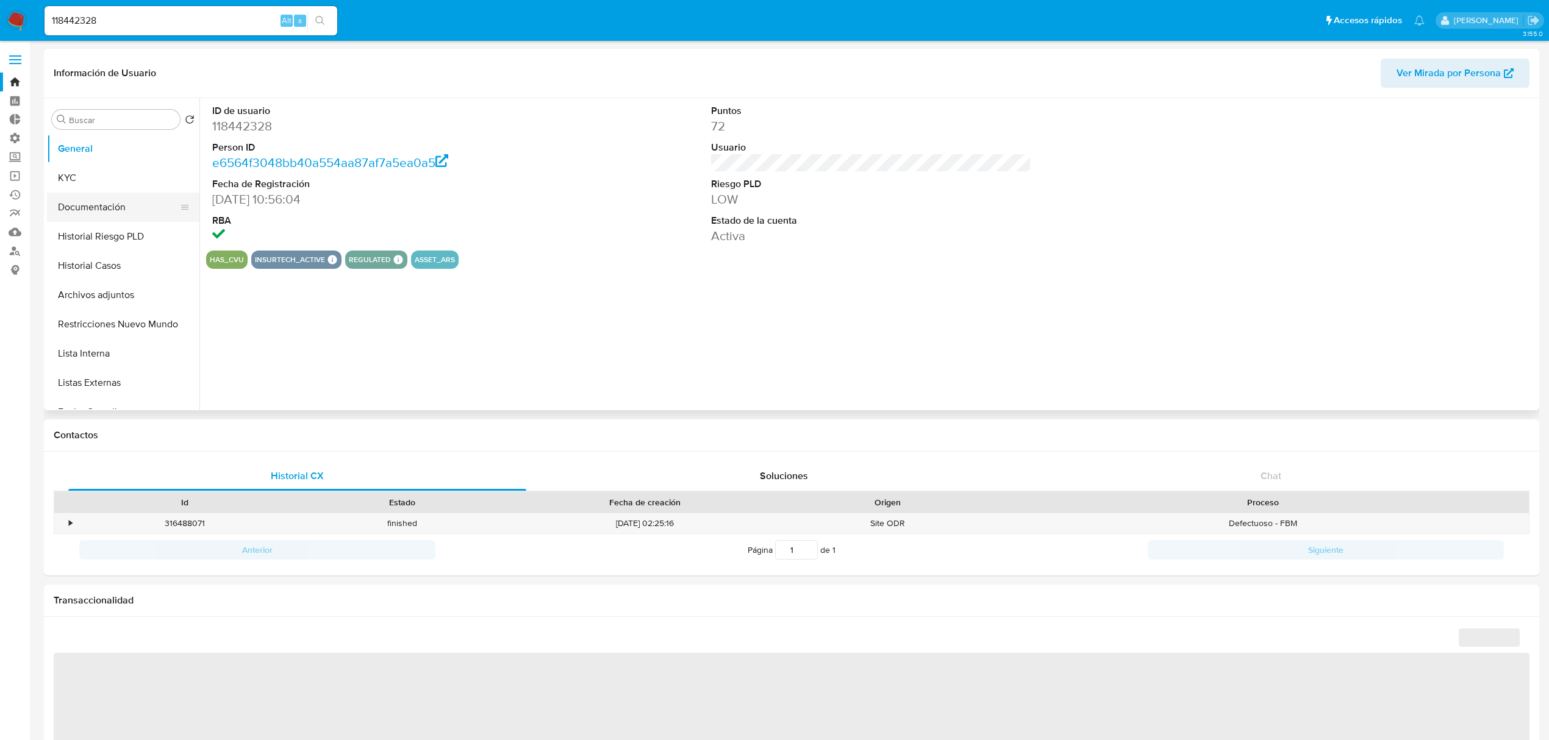
click at [117, 208] on button "Documentación" at bounding box center [118, 207] width 143 height 29
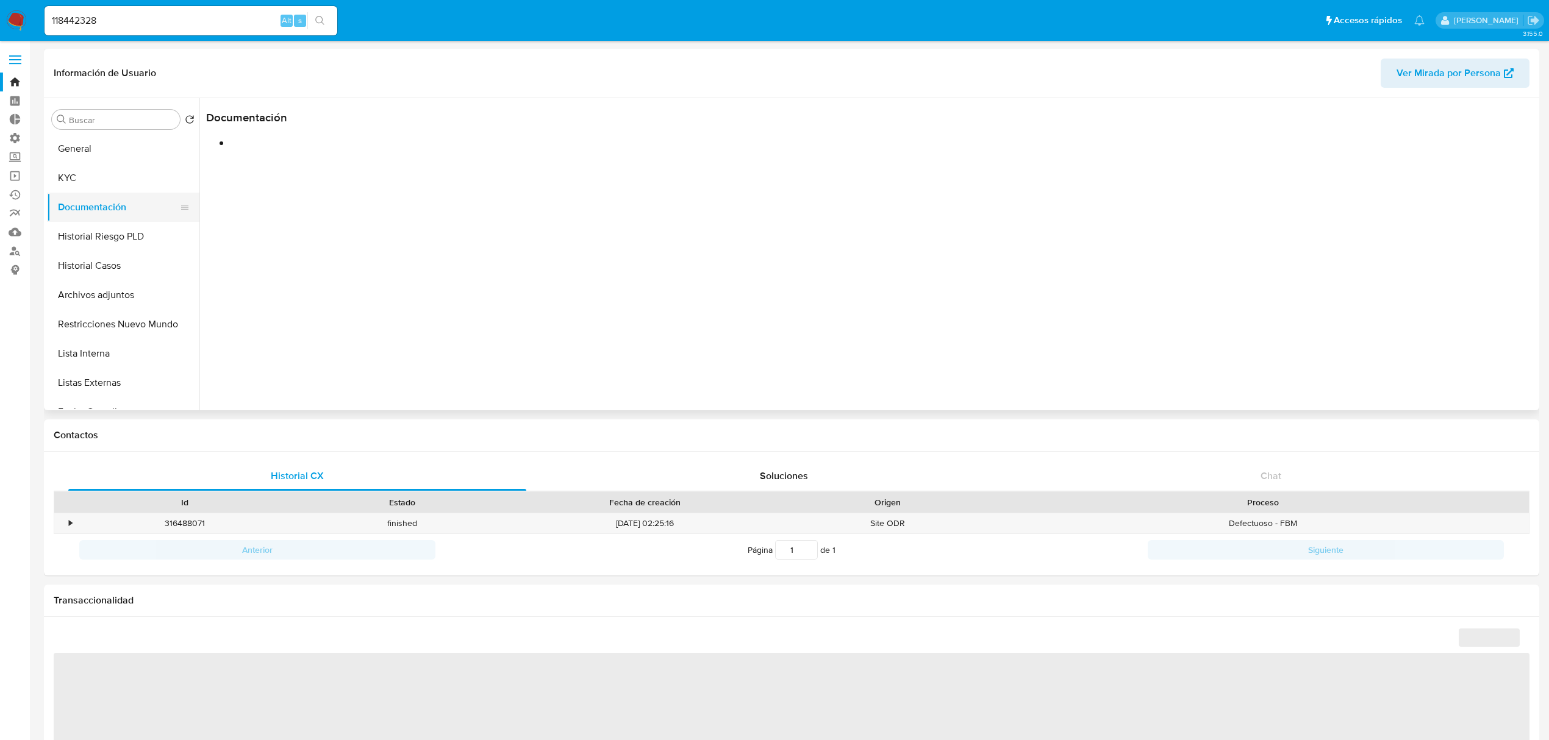
select select "10"
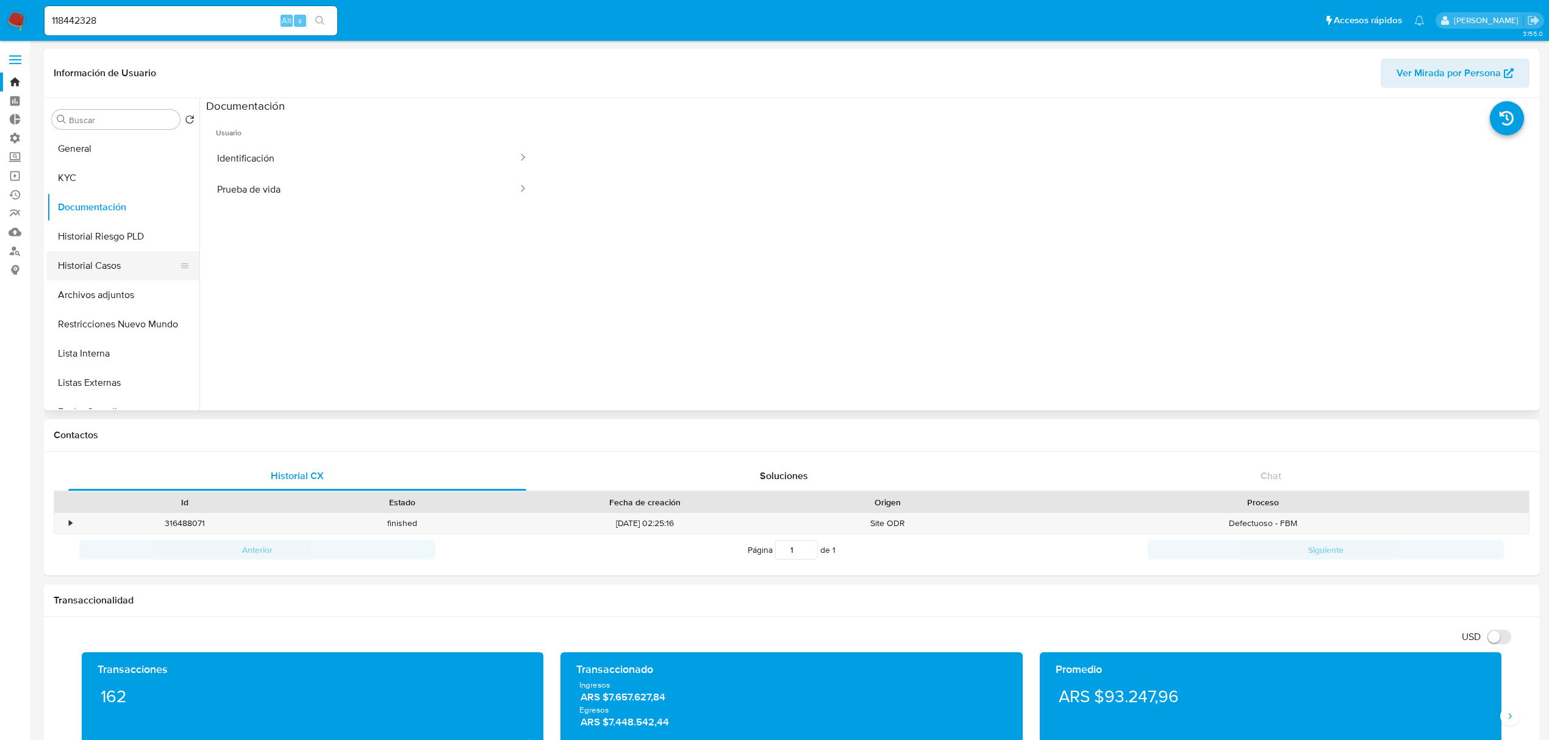
click at [107, 264] on button "Historial Casos" at bounding box center [118, 265] width 143 height 29
click at [107, 296] on button "Archivos adjuntos" at bounding box center [118, 295] width 143 height 29
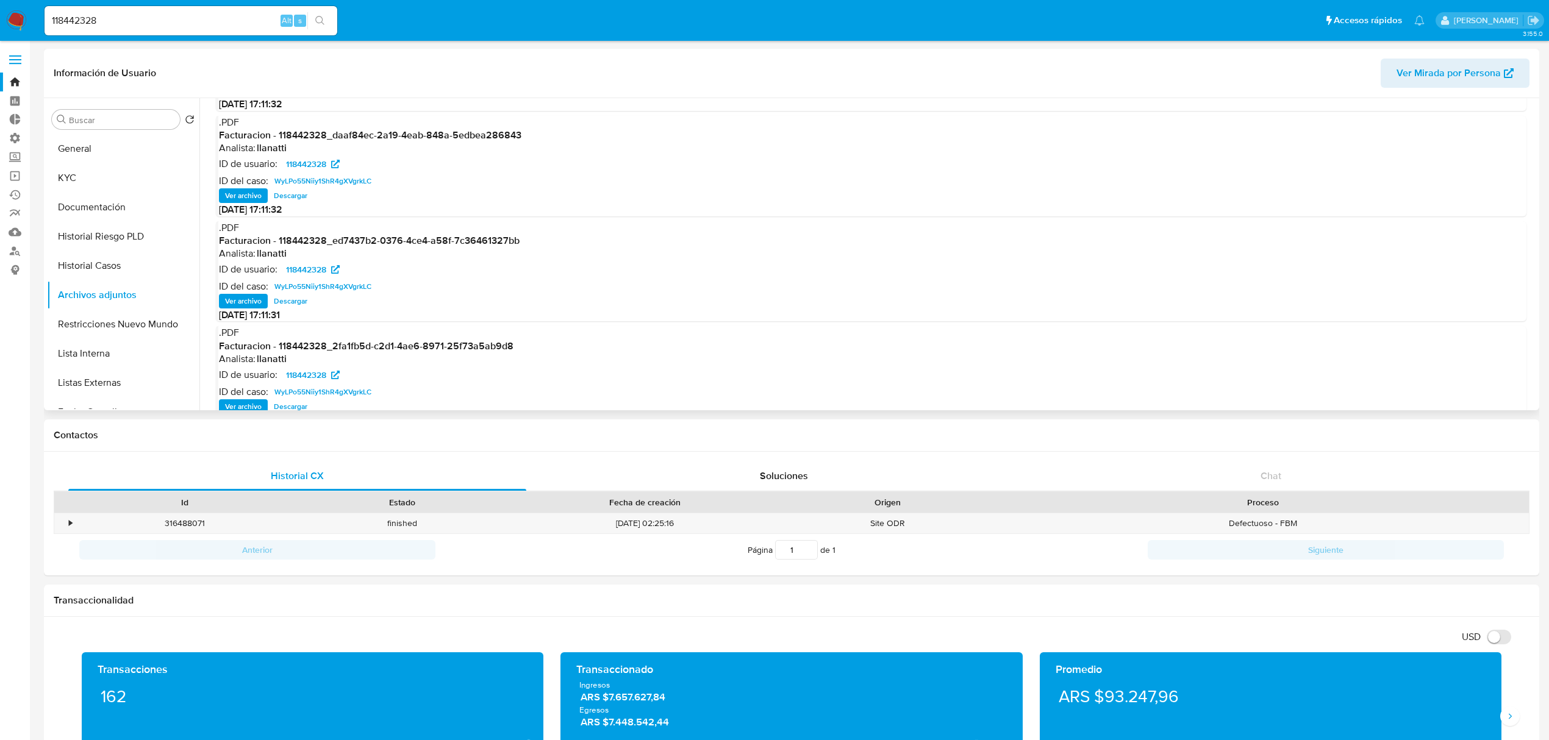
scroll to position [102, 0]
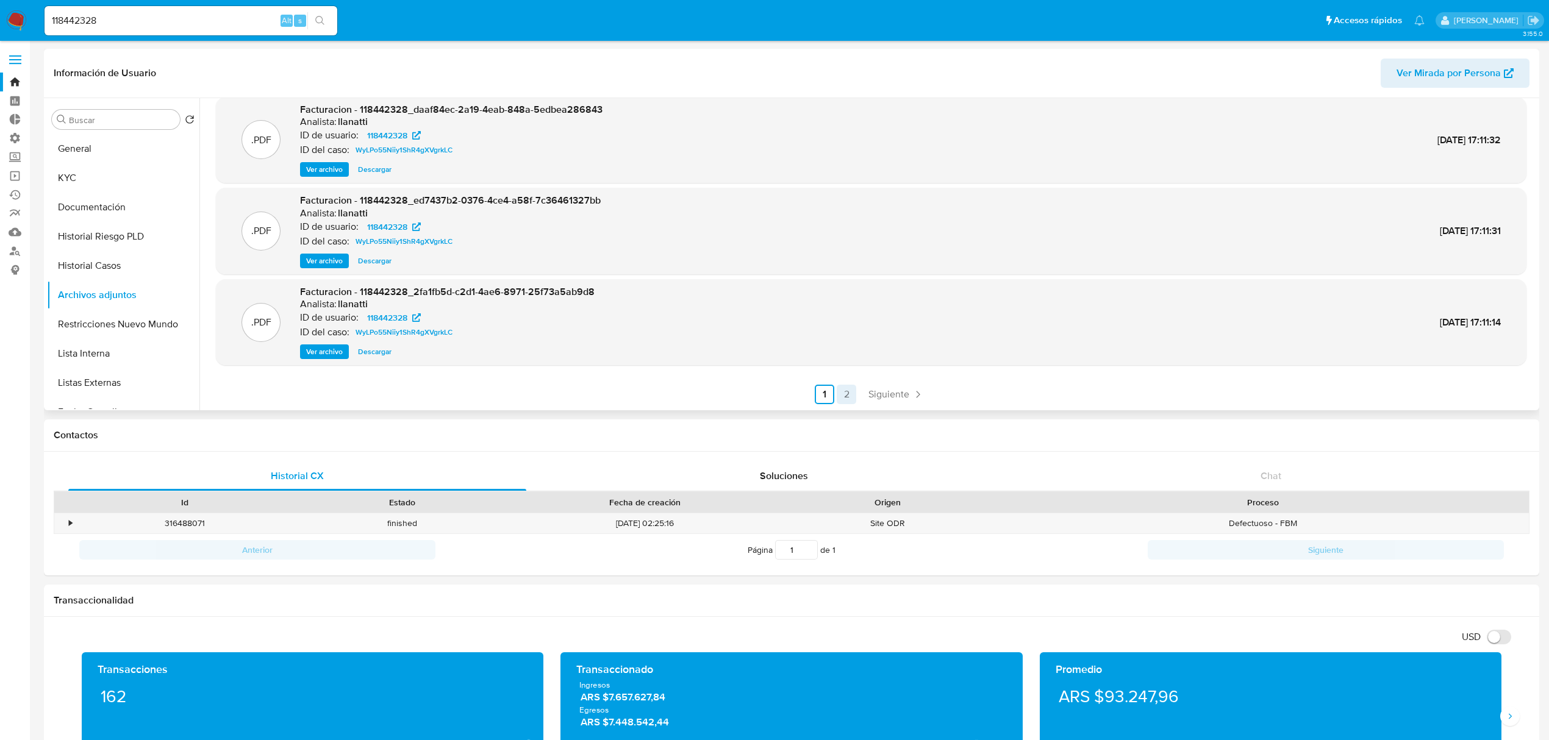
click at [840, 391] on link "2" at bounding box center [847, 395] width 20 height 20
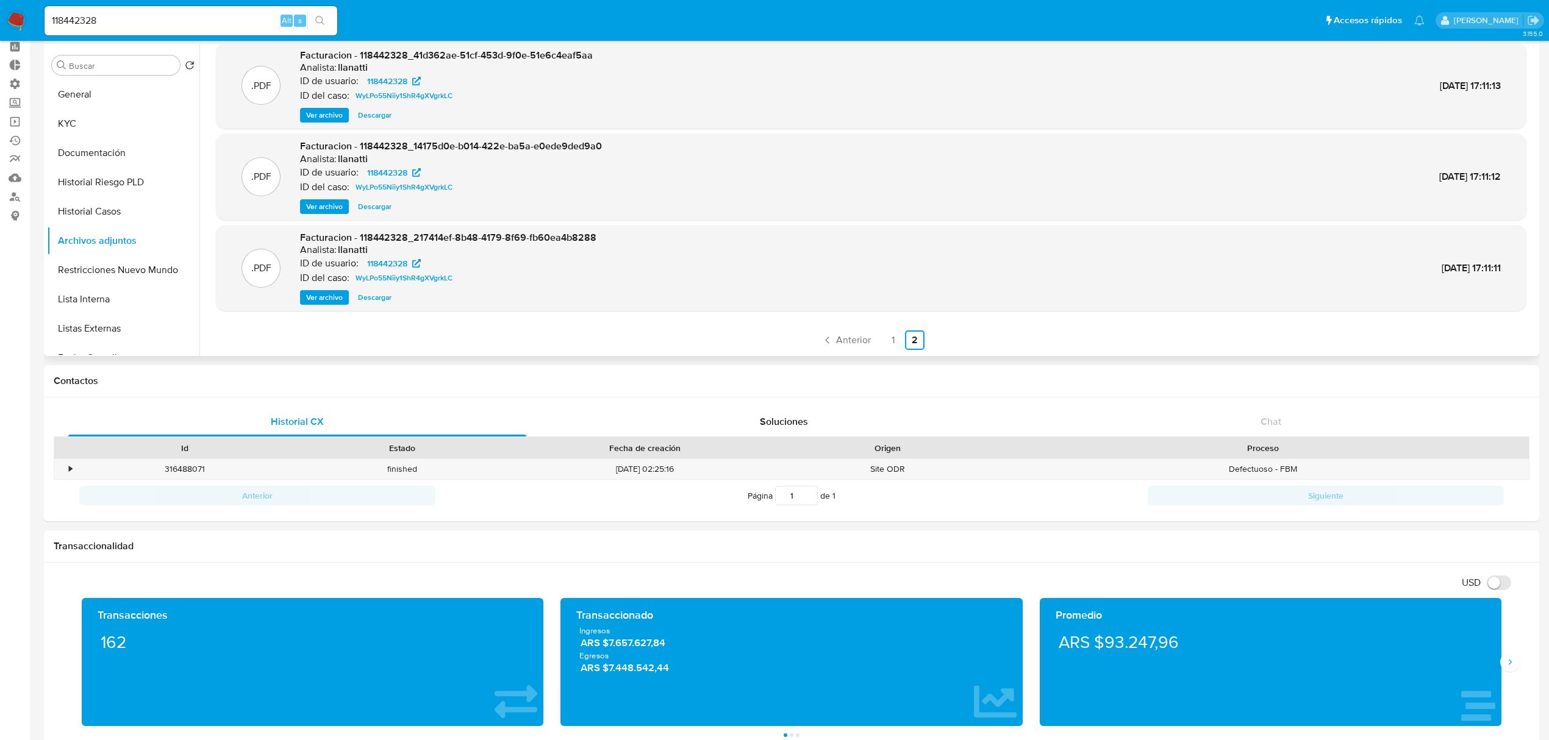
scroll to position [81, 0]
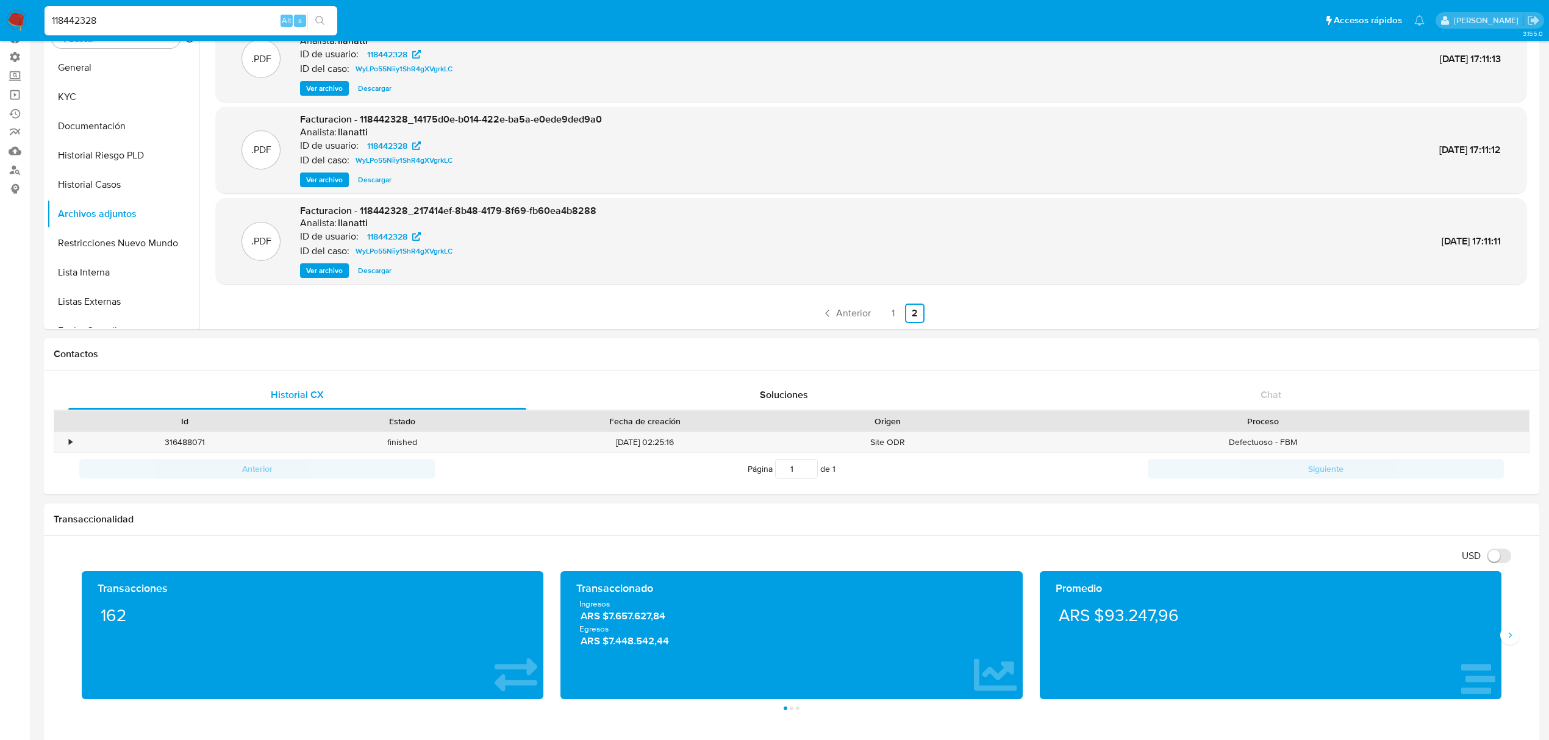
drag, startPoint x: 108, startPoint y: 17, endPoint x: -46, endPoint y: 23, distance: 154.4
drag, startPoint x: 142, startPoint y: 23, endPoint x: -48, endPoint y: 13, distance: 189.9
click at [325, 24] on button "search-icon" at bounding box center [319, 20] width 25 height 17
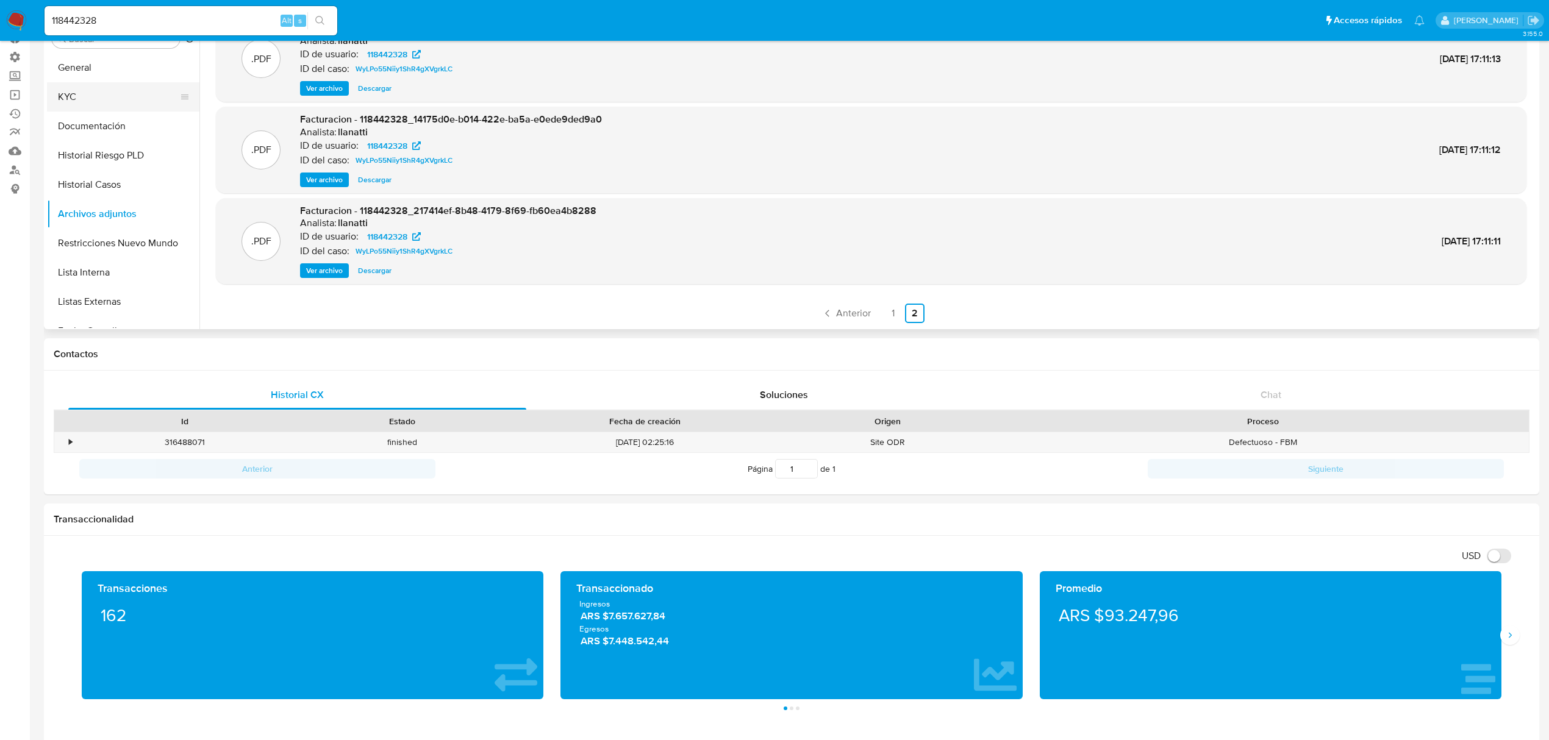
click at [81, 101] on button "KYC" at bounding box center [118, 96] width 143 height 29
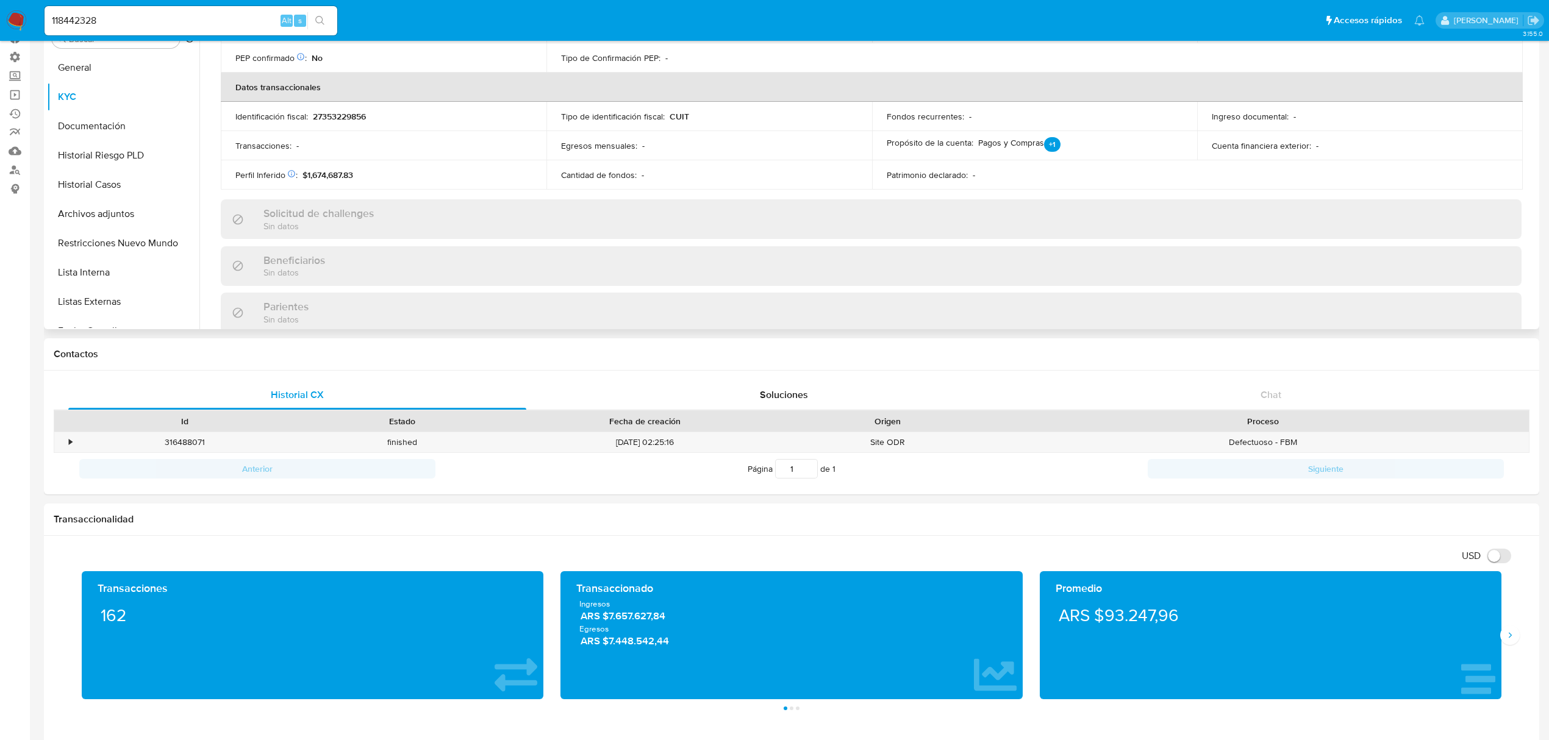
scroll to position [244, 0]
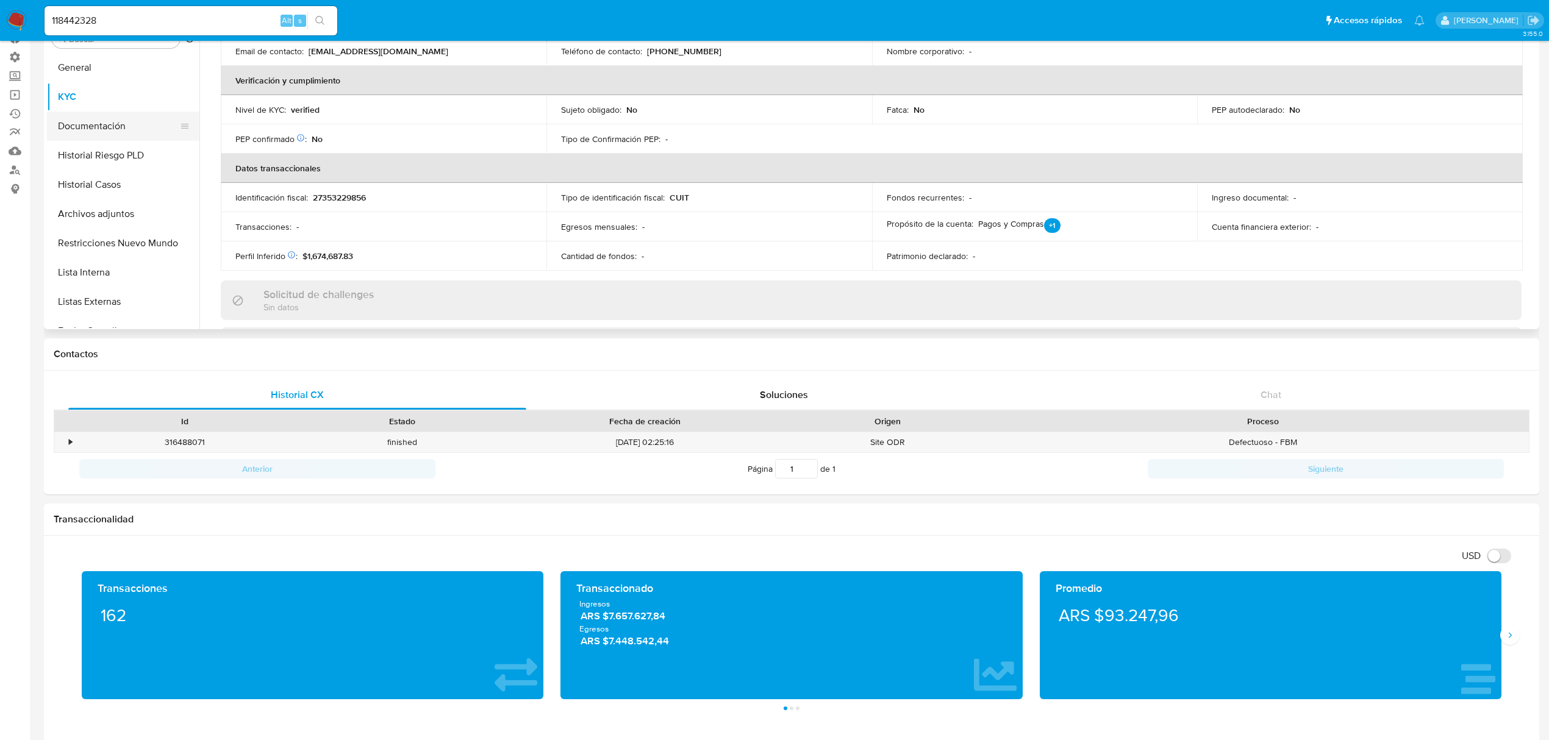
click at [120, 127] on button "Documentación" at bounding box center [118, 126] width 143 height 29
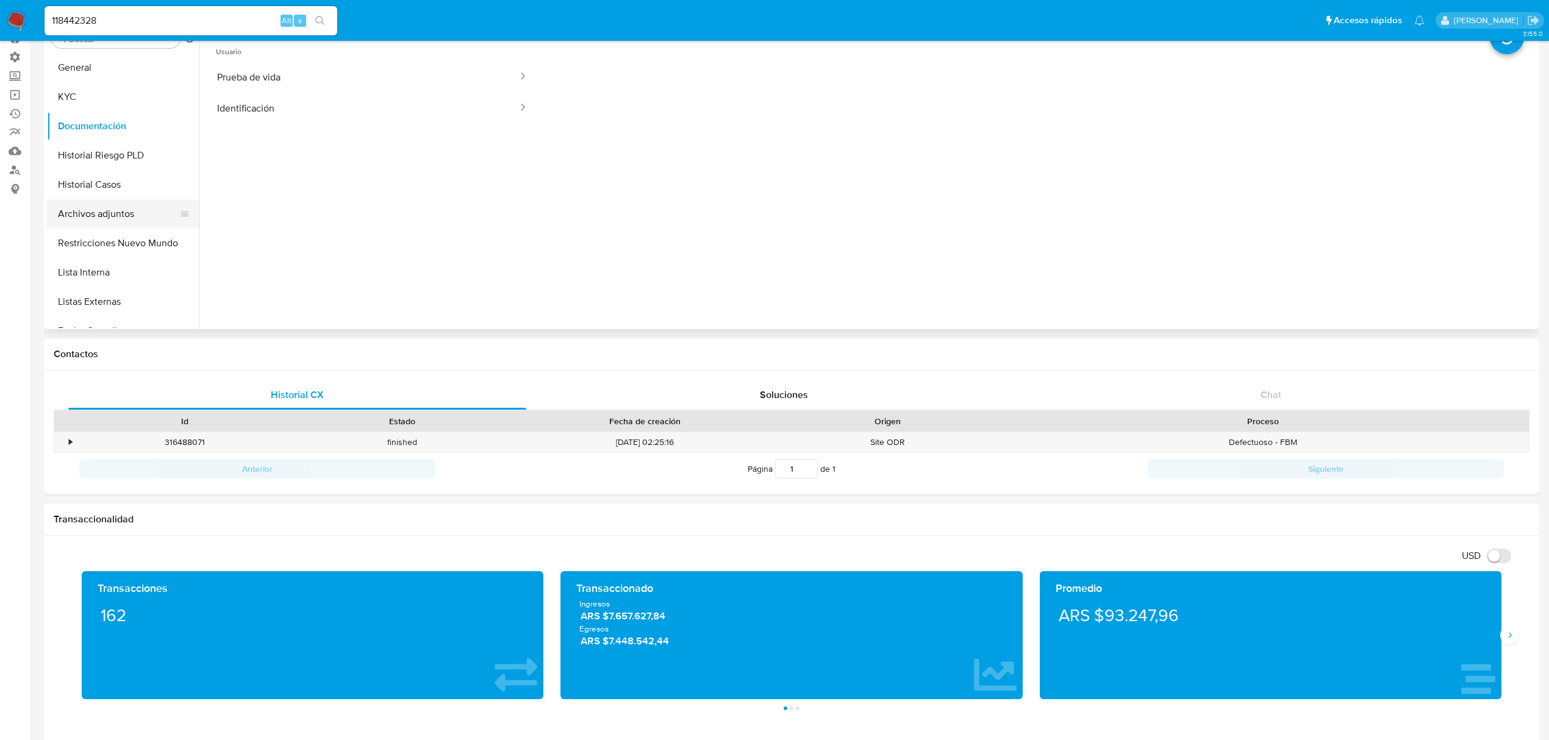
click at [113, 217] on button "Archivos adjuntos" at bounding box center [118, 213] width 143 height 29
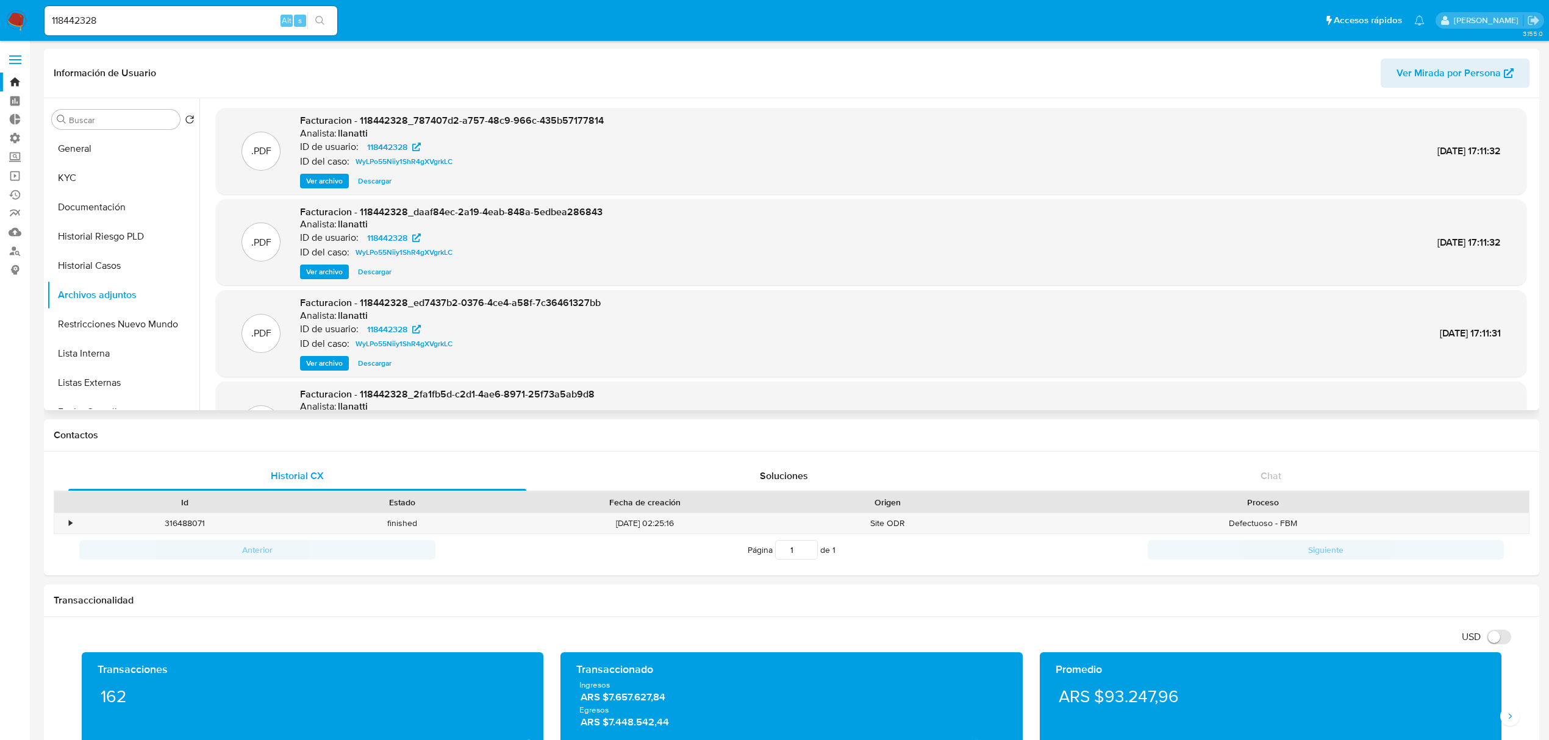
click at [335, 176] on span "Ver archivo" at bounding box center [324, 181] width 37 height 12
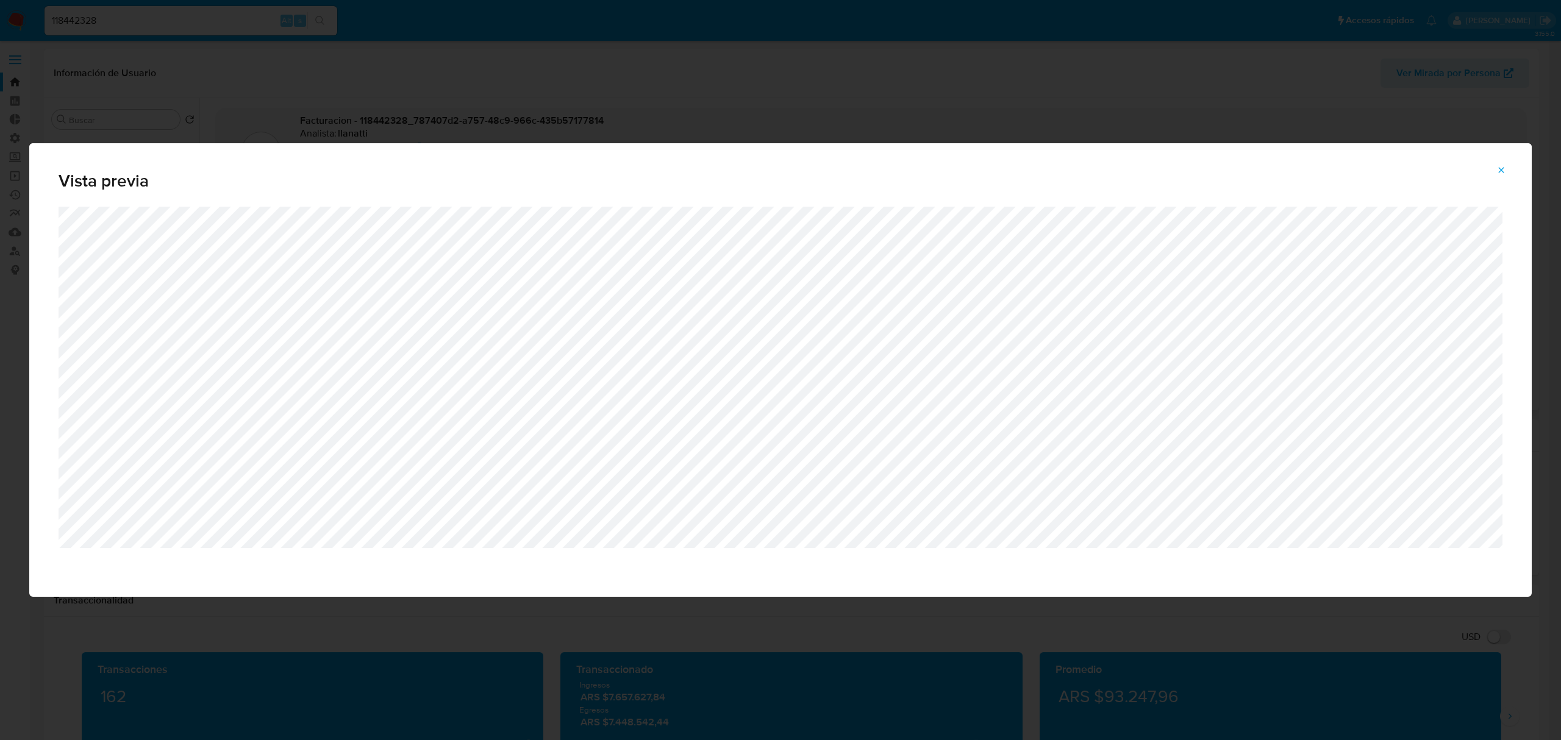
click at [55, 32] on div "Vista previa" at bounding box center [780, 370] width 1561 height 740
drag, startPoint x: 676, startPoint y: 110, endPoint x: 539, endPoint y: 72, distance: 141.9
click at [662, 108] on div "Vista previa" at bounding box center [780, 370] width 1561 height 740
drag, startPoint x: 54, startPoint y: 44, endPoint x: 102, endPoint y: 70, distance: 54.6
click at [102, 70] on div "Vista previa" at bounding box center [780, 370] width 1561 height 740
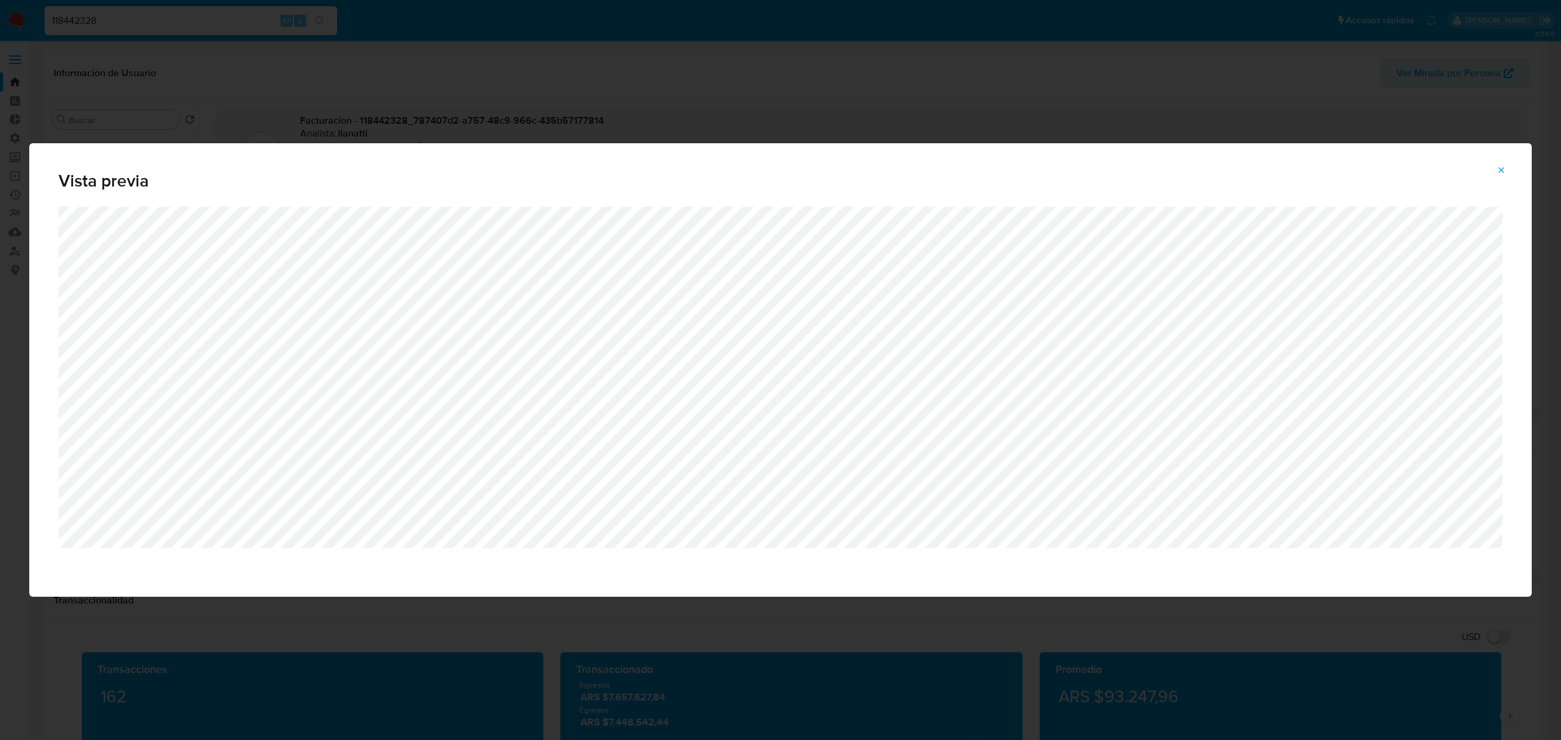
click at [1506, 157] on div "Vista previa" at bounding box center [780, 174] width 1503 height 63
click at [1504, 169] on icon "Attachment preview" at bounding box center [1502, 170] width 10 height 10
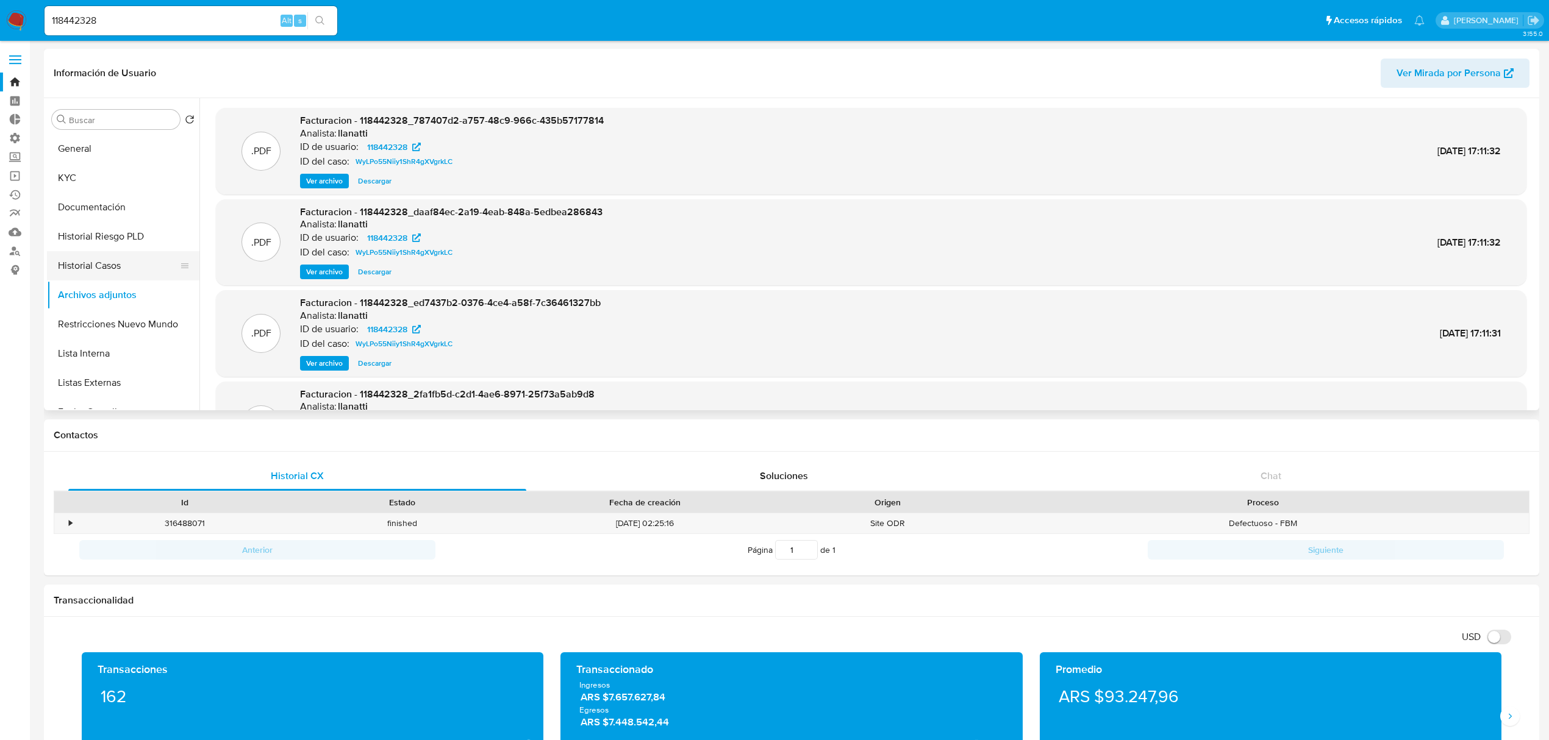
click at [120, 259] on button "Historial Casos" at bounding box center [118, 265] width 143 height 29
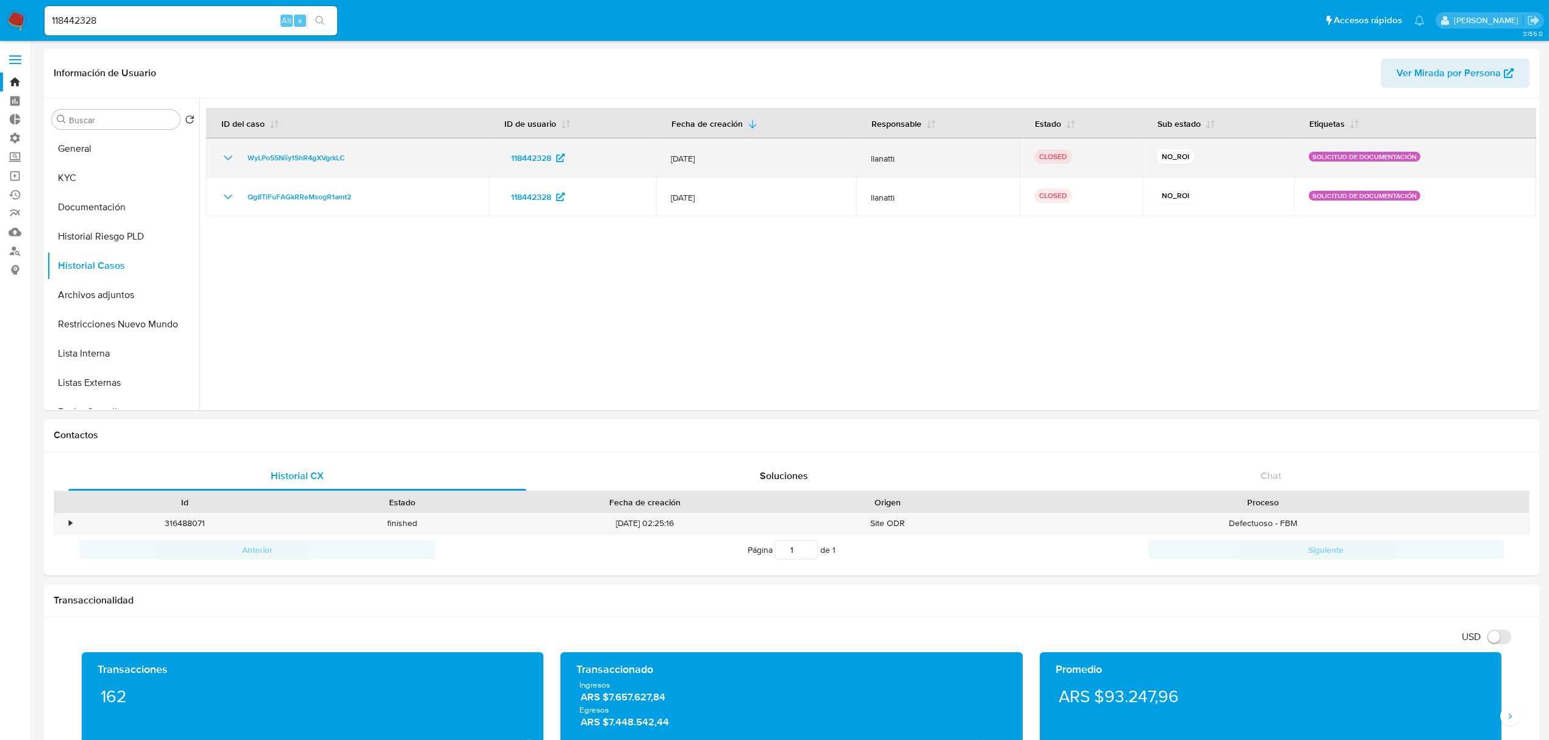
click at [228, 152] on icon "Mostrar/Ocultar" at bounding box center [228, 158] width 15 height 15
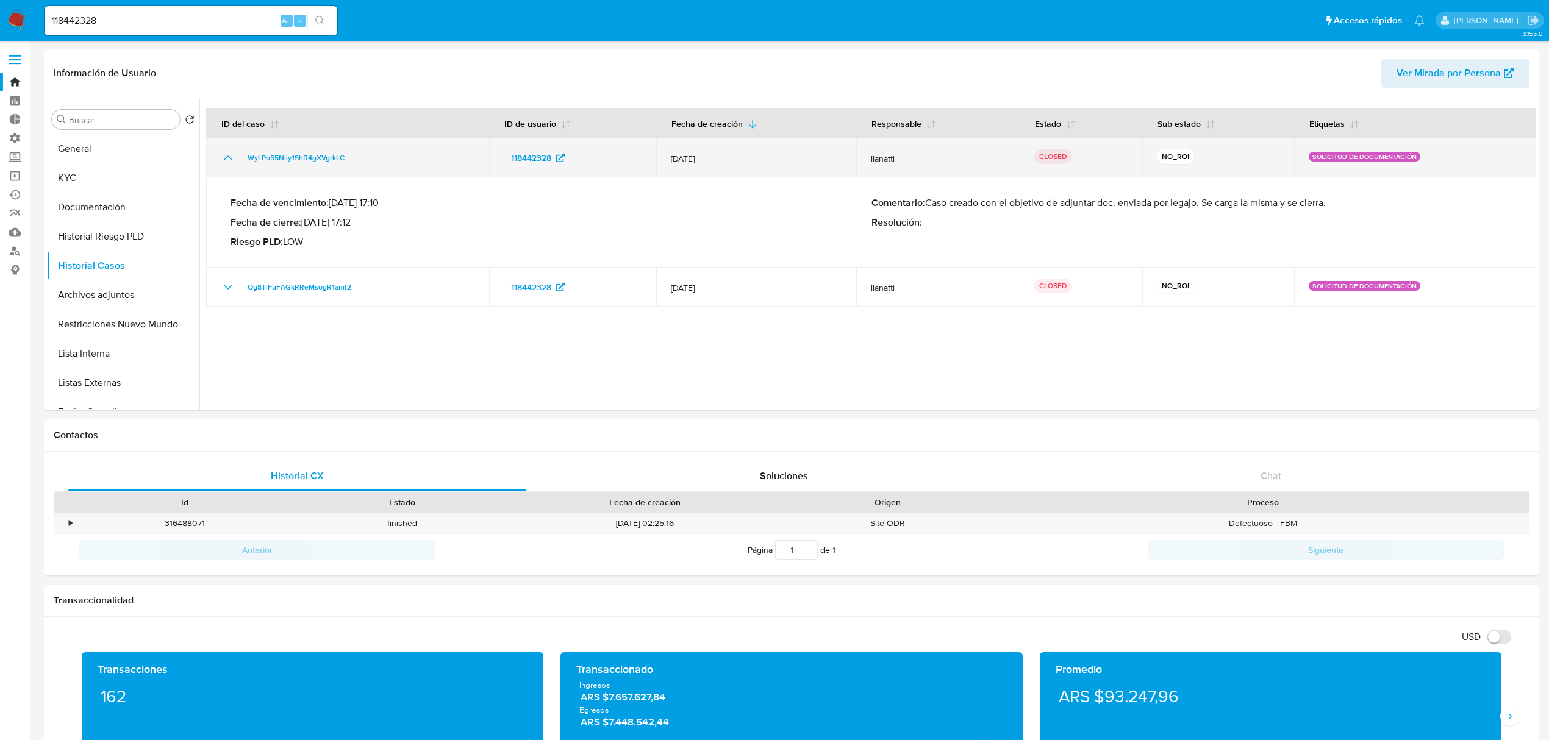
click at [281, 166] on td "WyLPo55Niiy1ShR4gXVgrkLC" at bounding box center [347, 157] width 283 height 39
click at [279, 157] on span "WyLPo55Niiy1ShR4gXVgrkLC" at bounding box center [296, 158] width 97 height 15
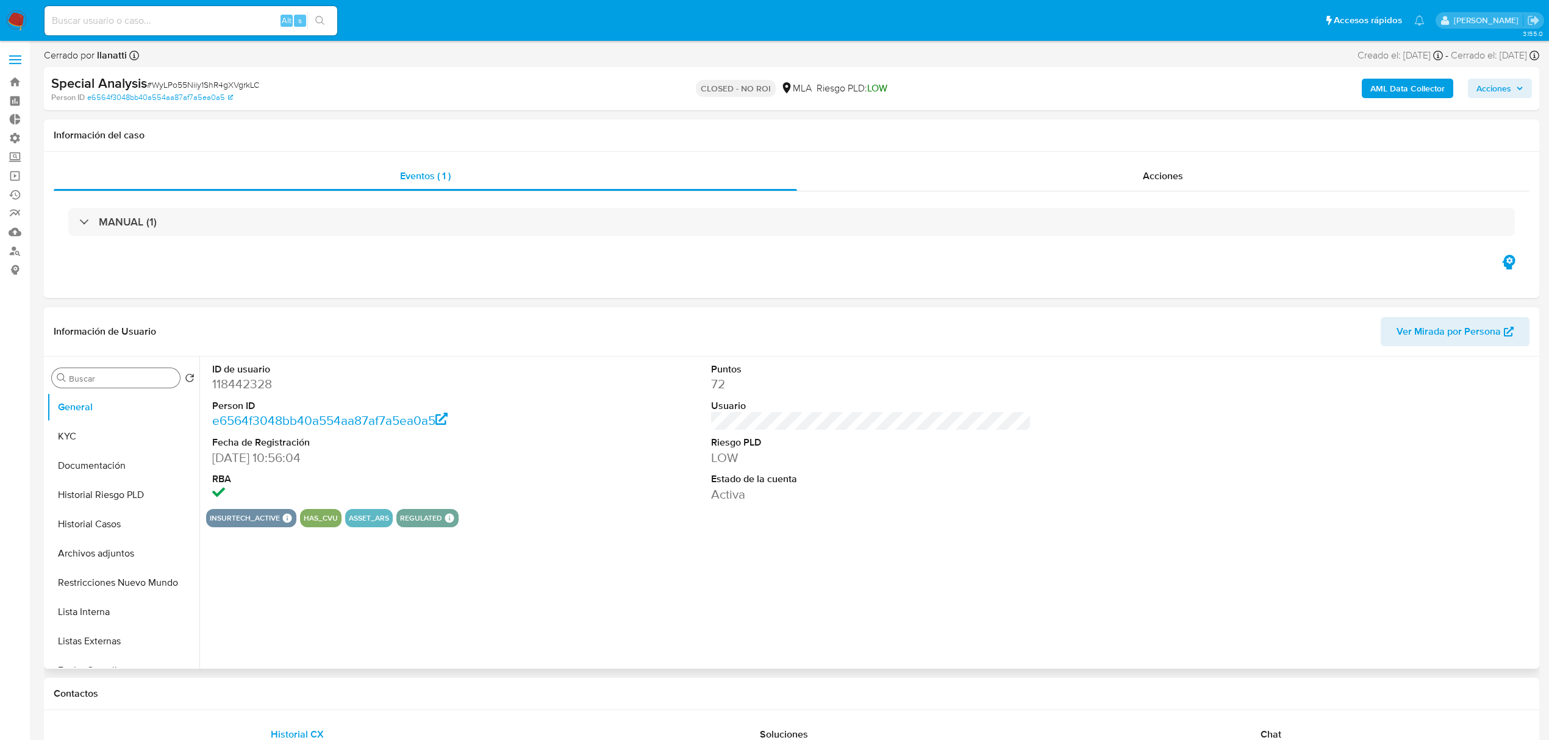
select select "10"
click at [113, 491] on button "Perfiles" at bounding box center [118, 485] width 143 height 29
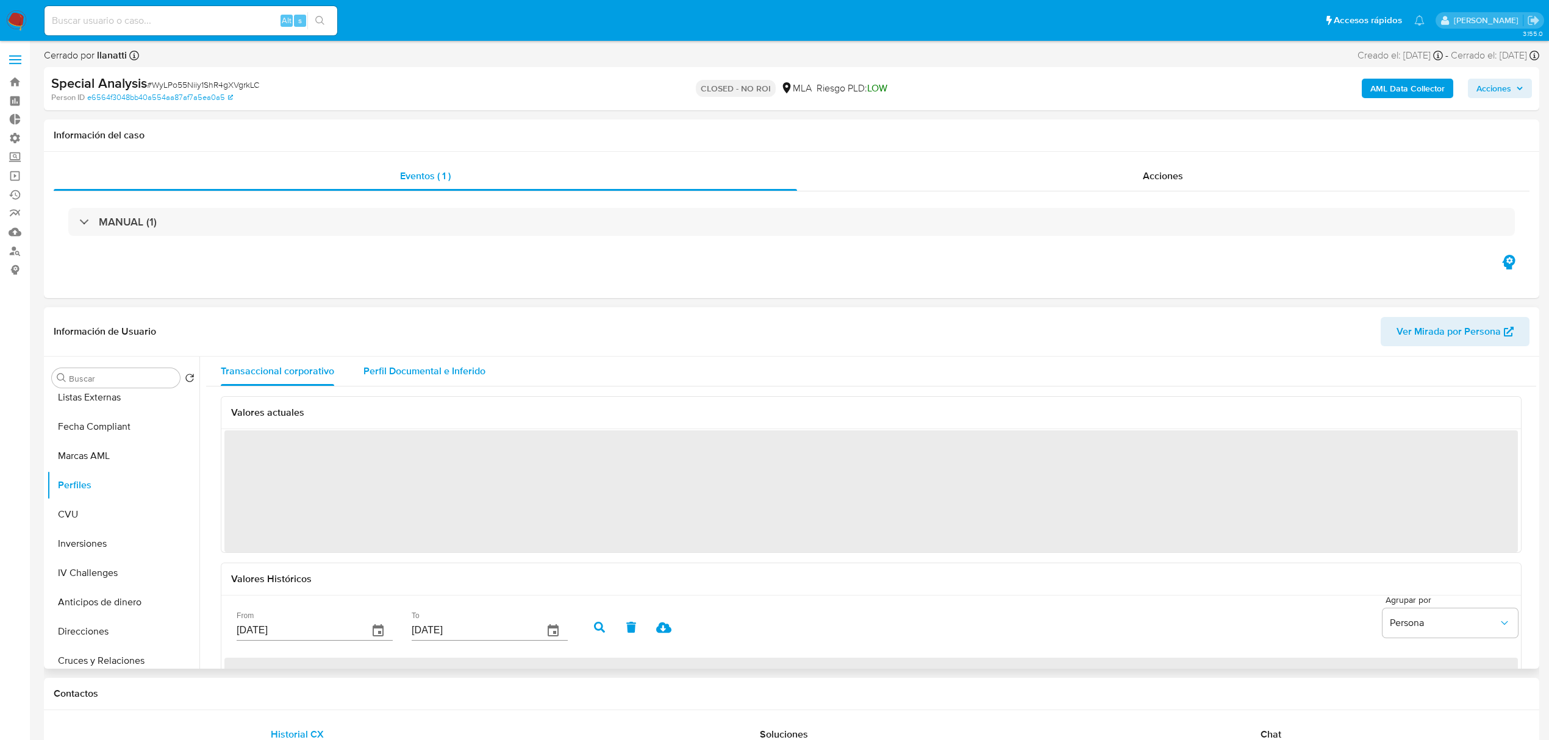
click at [424, 371] on span "Perfil Documental e Inferido" at bounding box center [424, 371] width 122 height 14
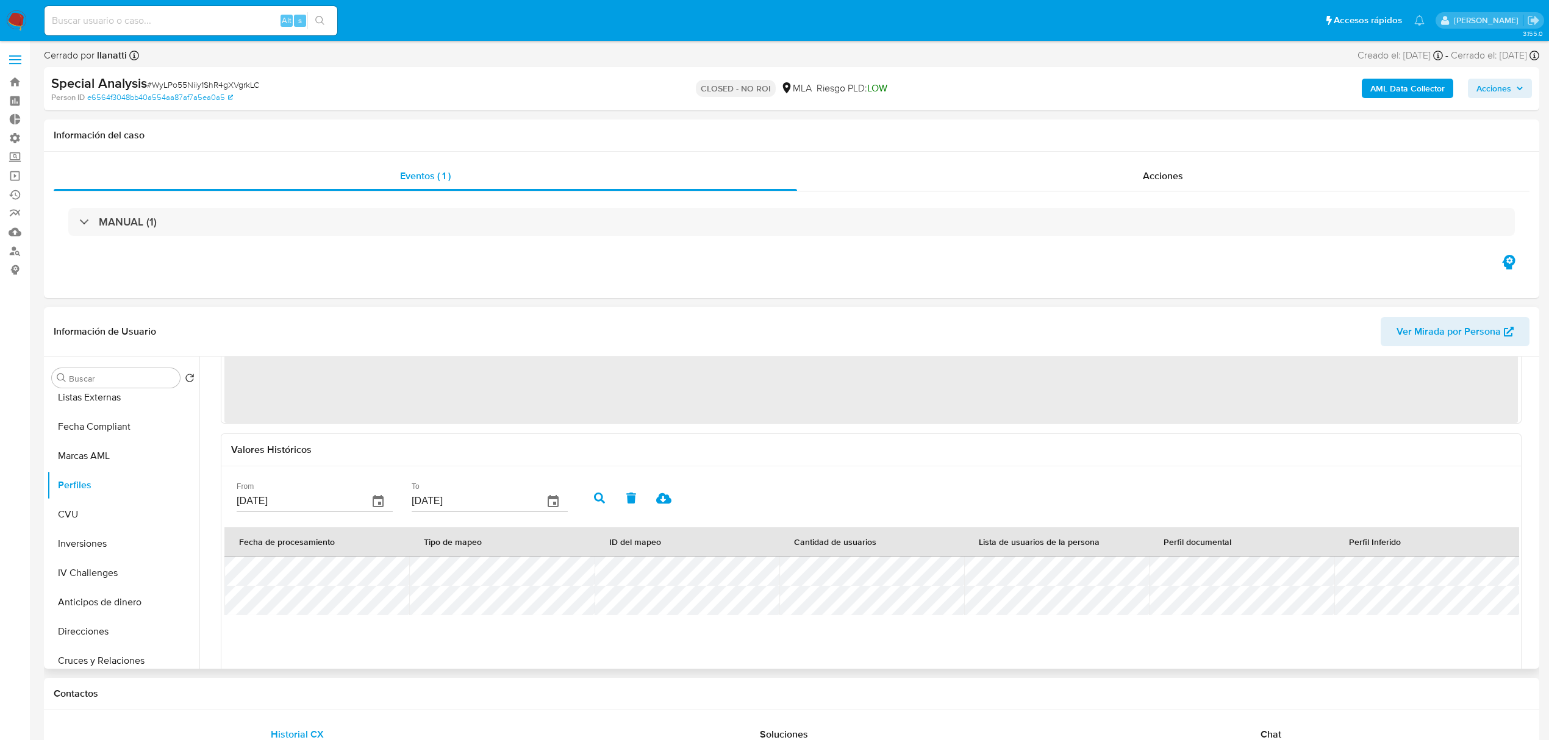
scroll to position [0, 0]
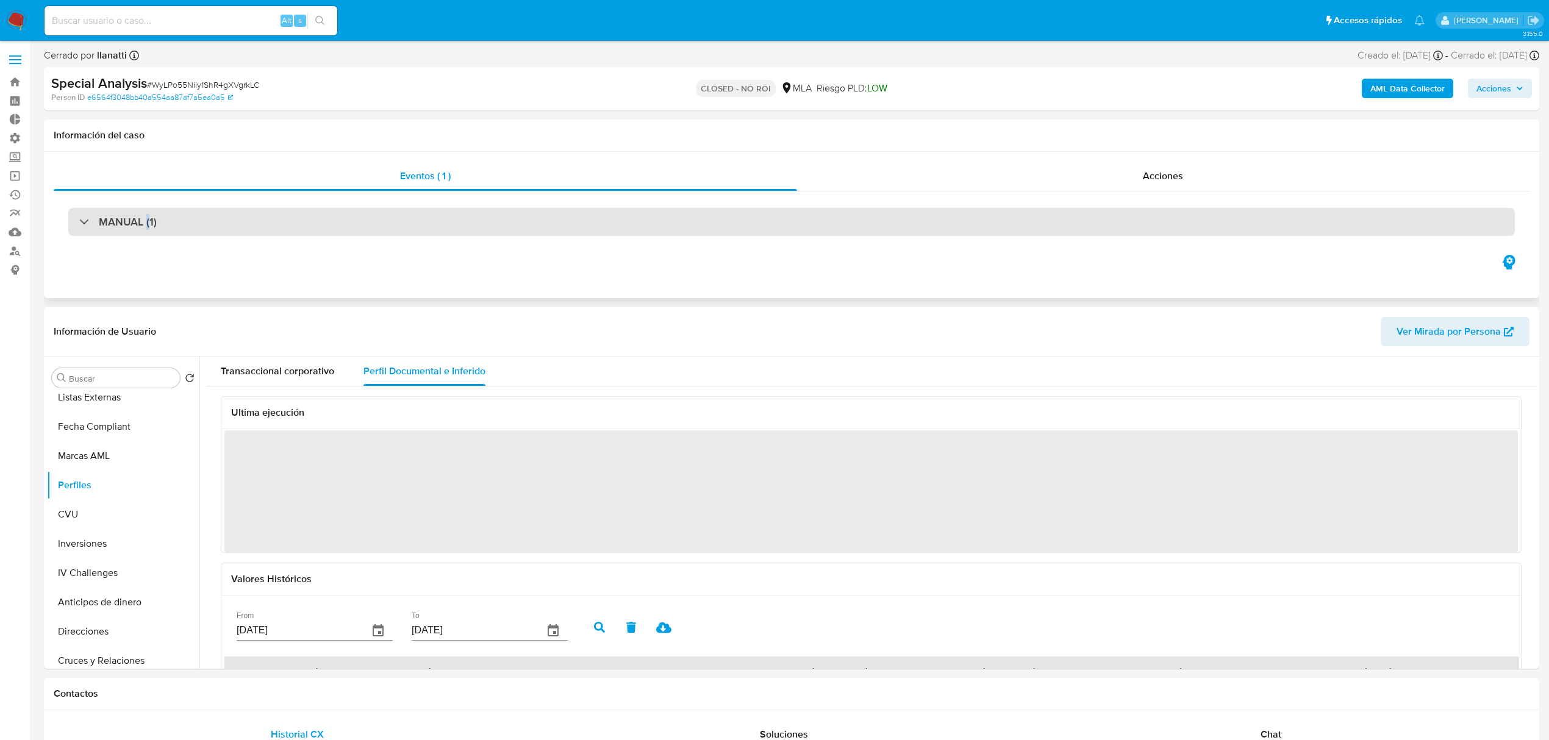
click at [147, 218] on h3 "MANUAL (1)" at bounding box center [128, 221] width 58 height 13
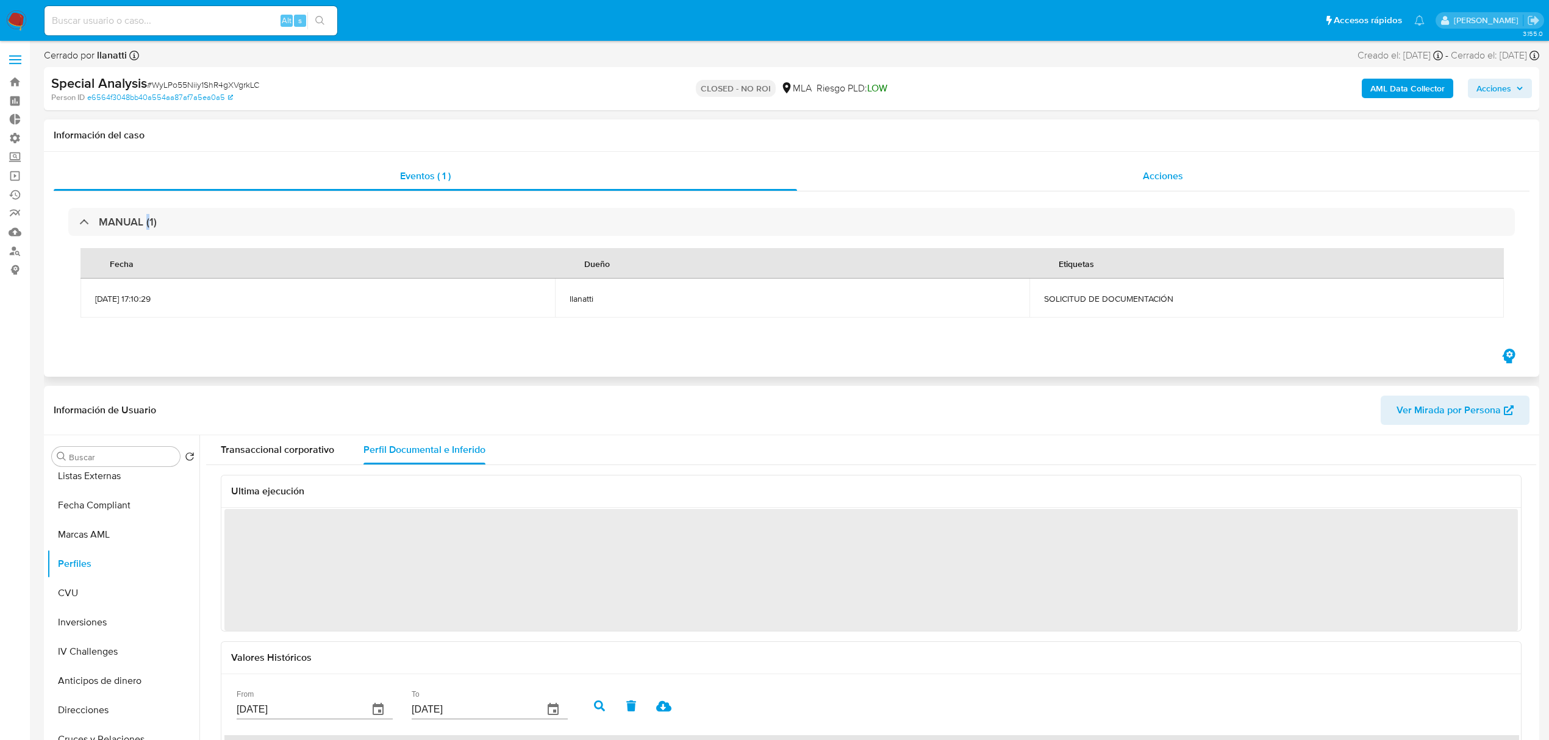
click at [1155, 172] on span "Acciones" at bounding box center [1163, 176] width 40 height 14
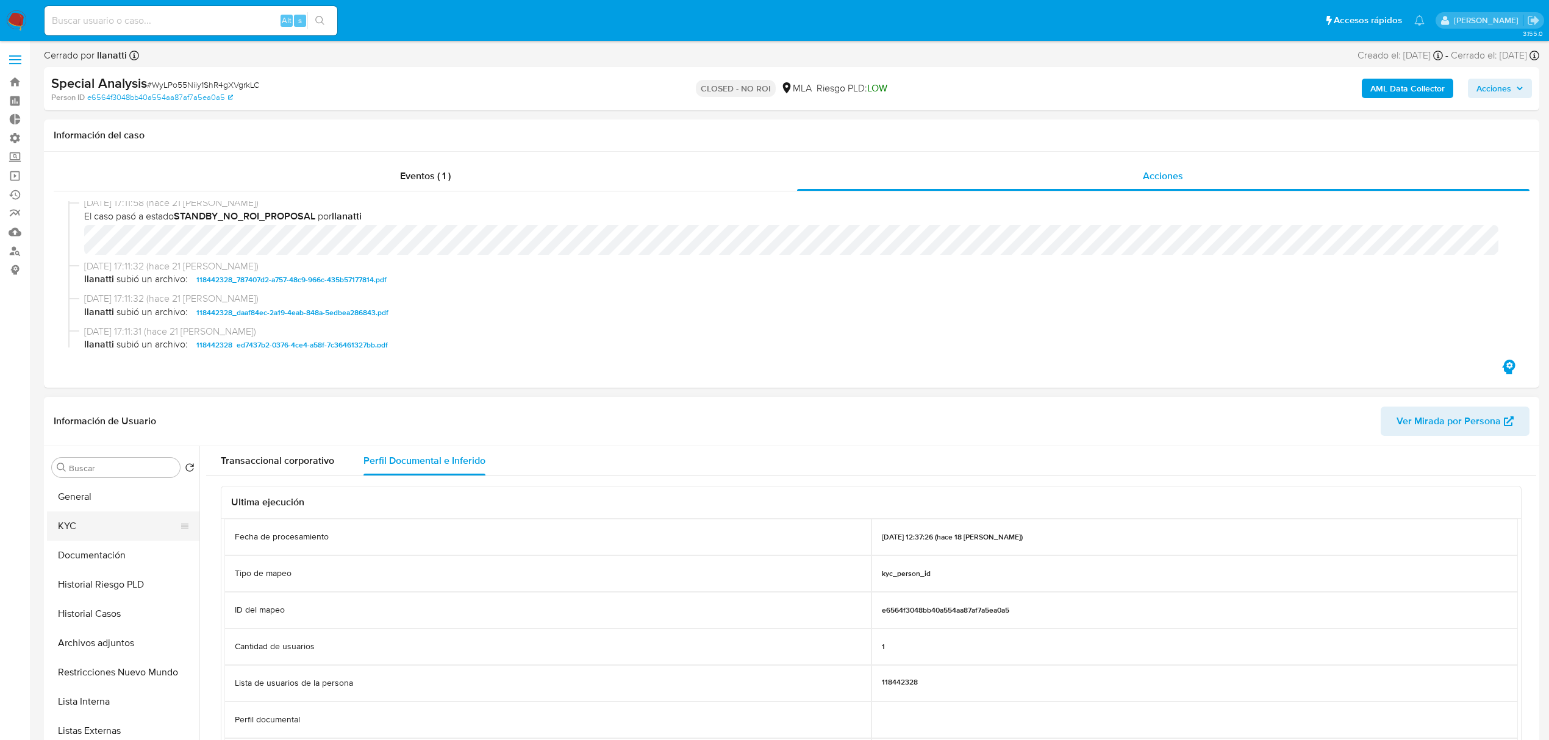
click at [108, 520] on button "KYC" at bounding box center [118, 526] width 143 height 29
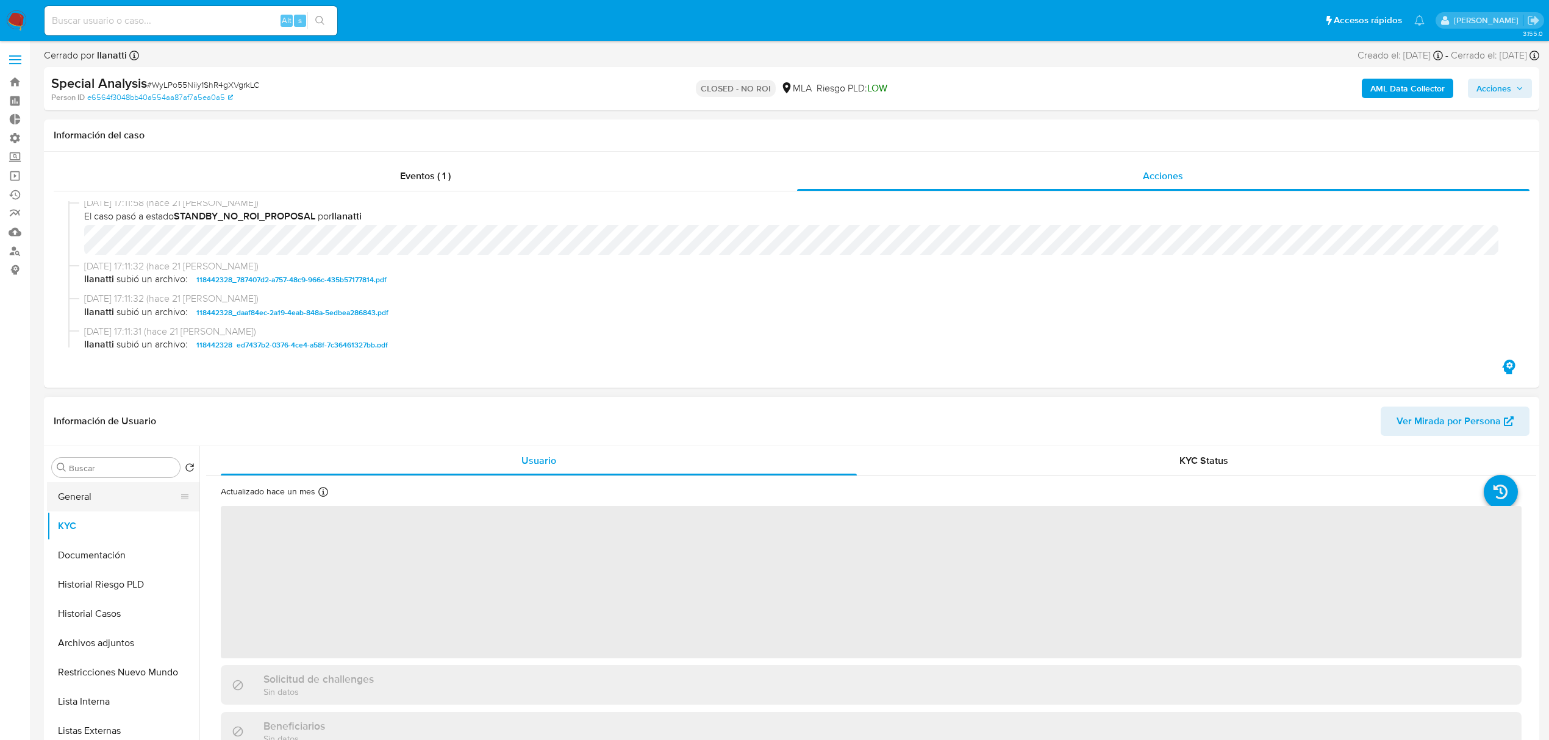
click at [120, 503] on button "General" at bounding box center [118, 496] width 143 height 29
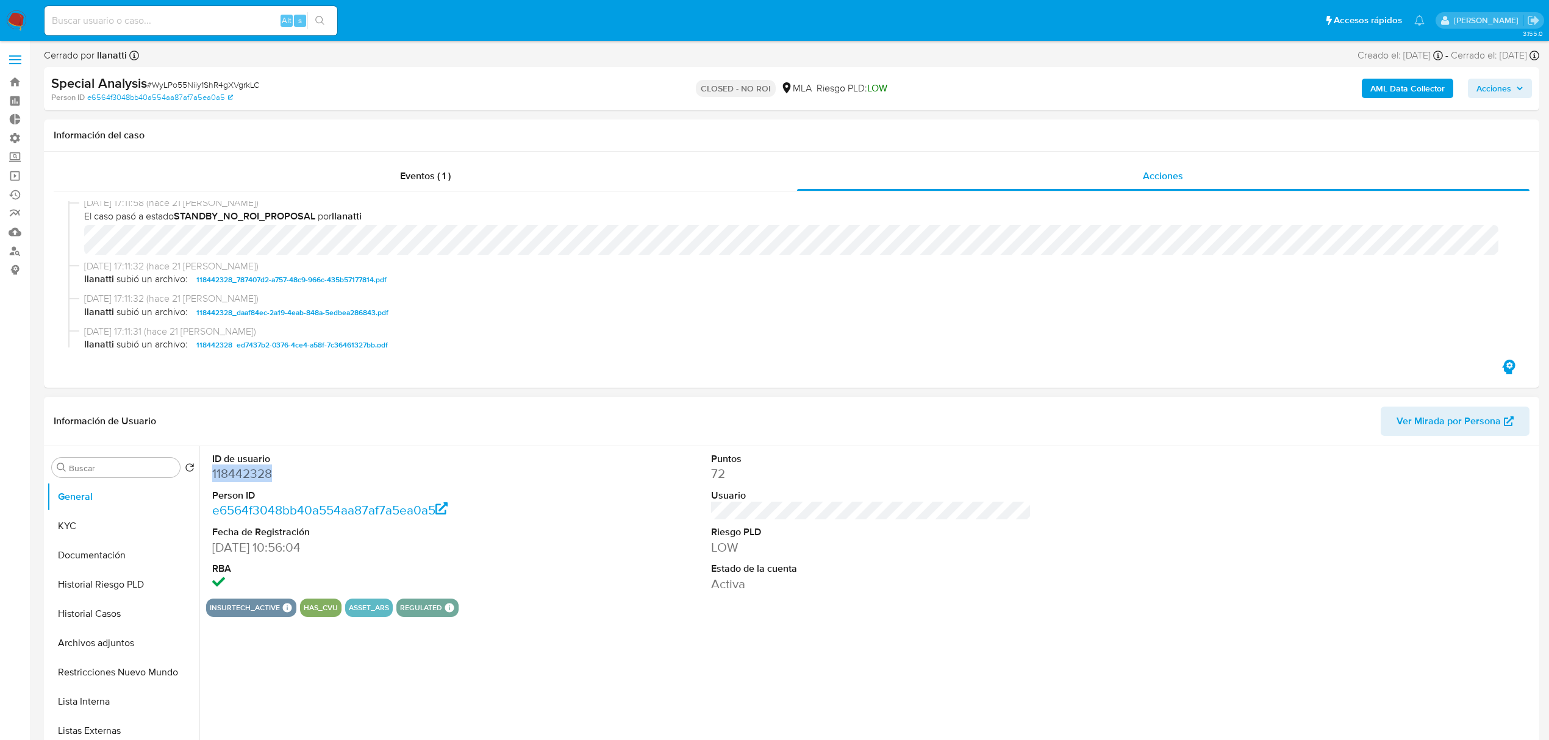
drag, startPoint x: 288, startPoint y: 474, endPoint x: 204, endPoint y: 474, distance: 84.2
click at [204, 474] on div "ID de usuario 118442328 Person ID e6564f3048bb40a554aa87af7a5ea0a5 Fecha de Reg…" at bounding box center [867, 602] width 1337 height 312
copy dd "118442328"
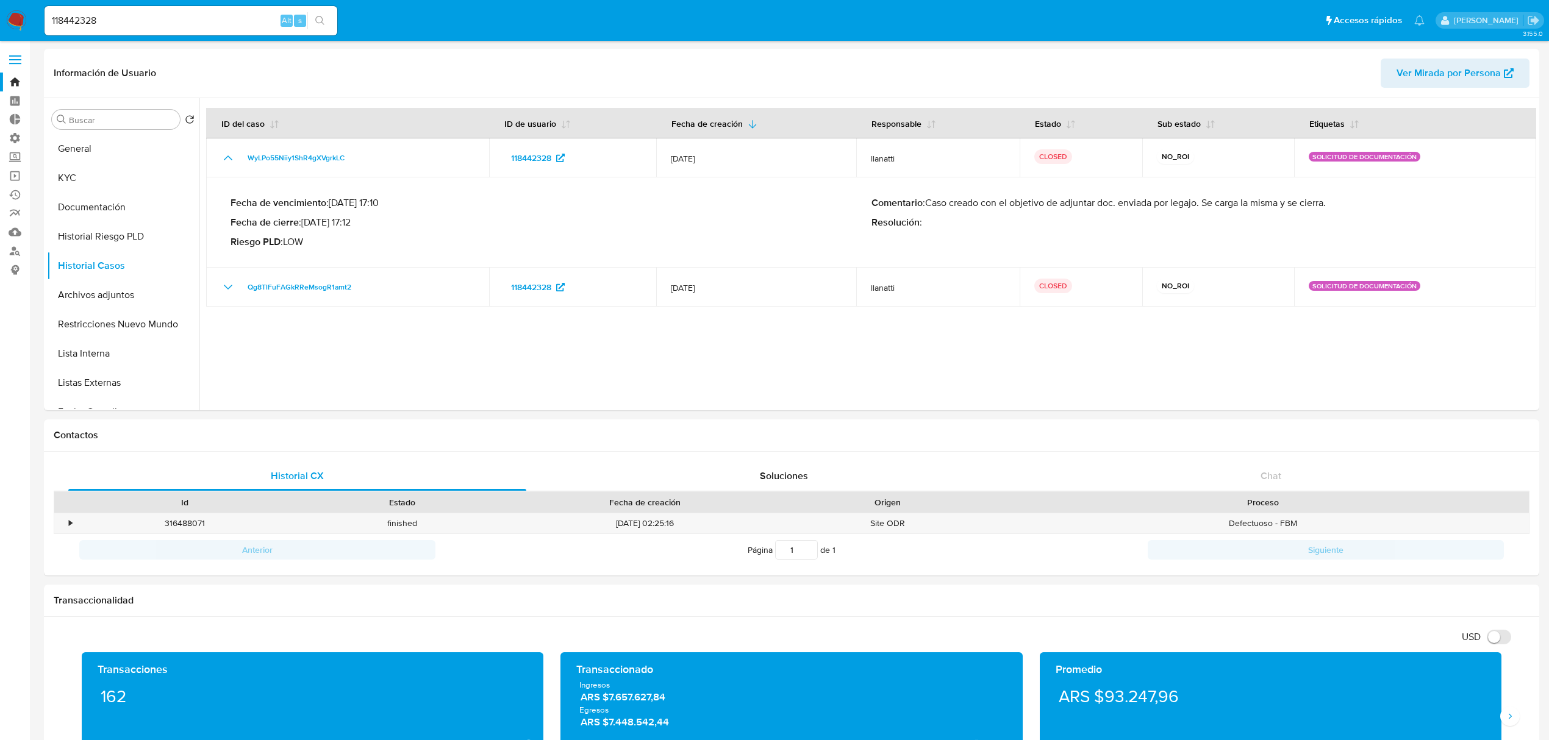
select select "10"
click at [81, 145] on button "General" at bounding box center [118, 148] width 143 height 29
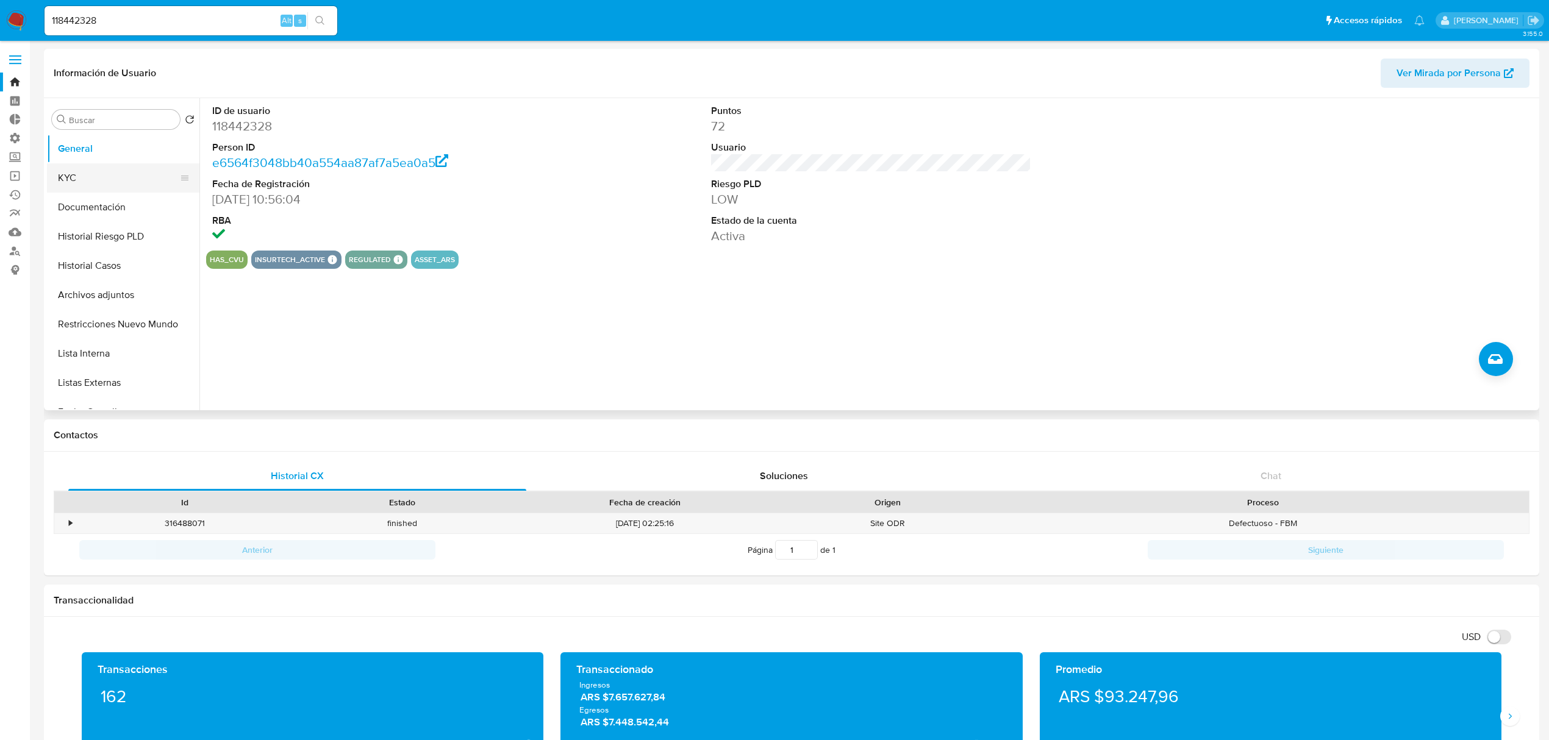
click at [100, 181] on button "KYC" at bounding box center [118, 177] width 143 height 29
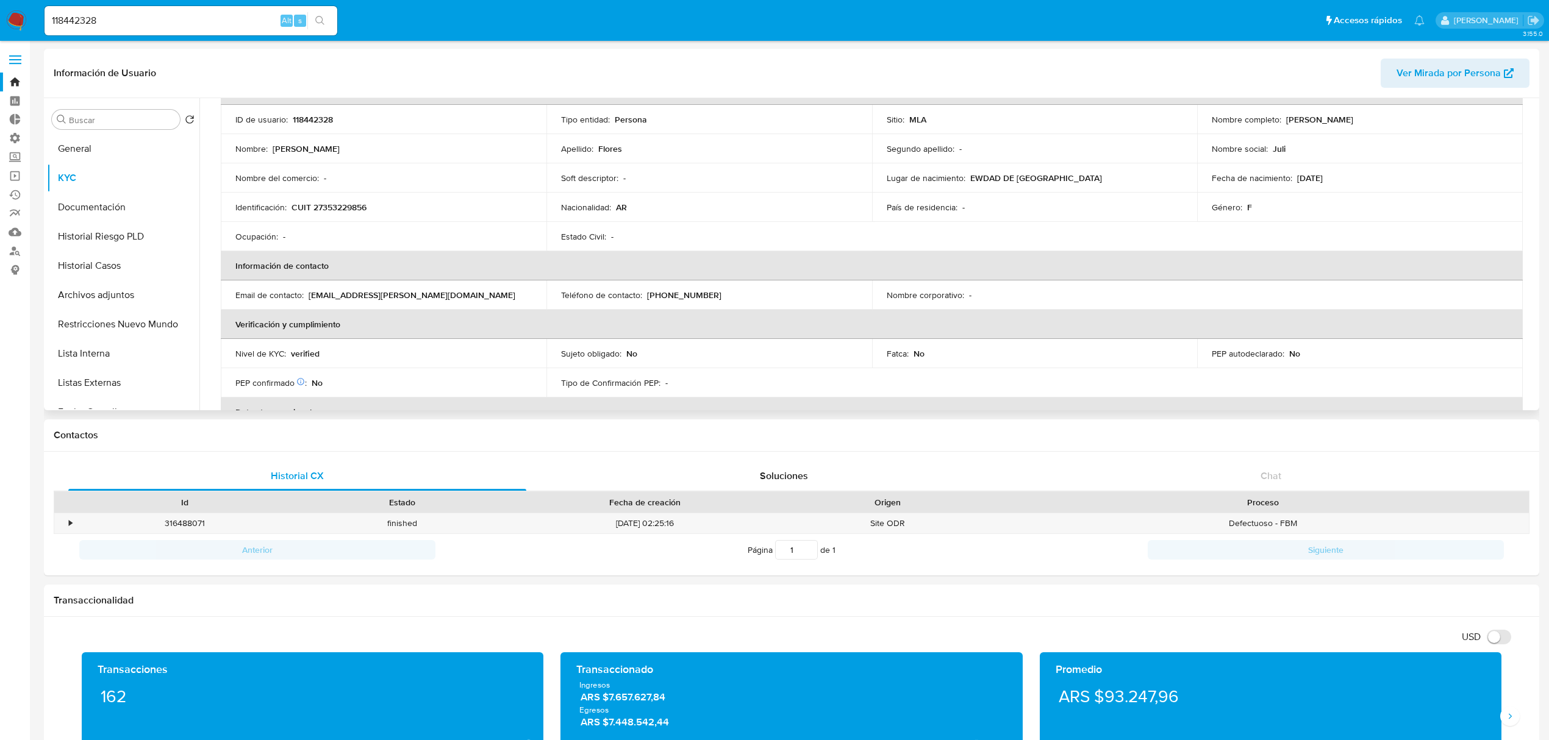
scroll to position [162, 0]
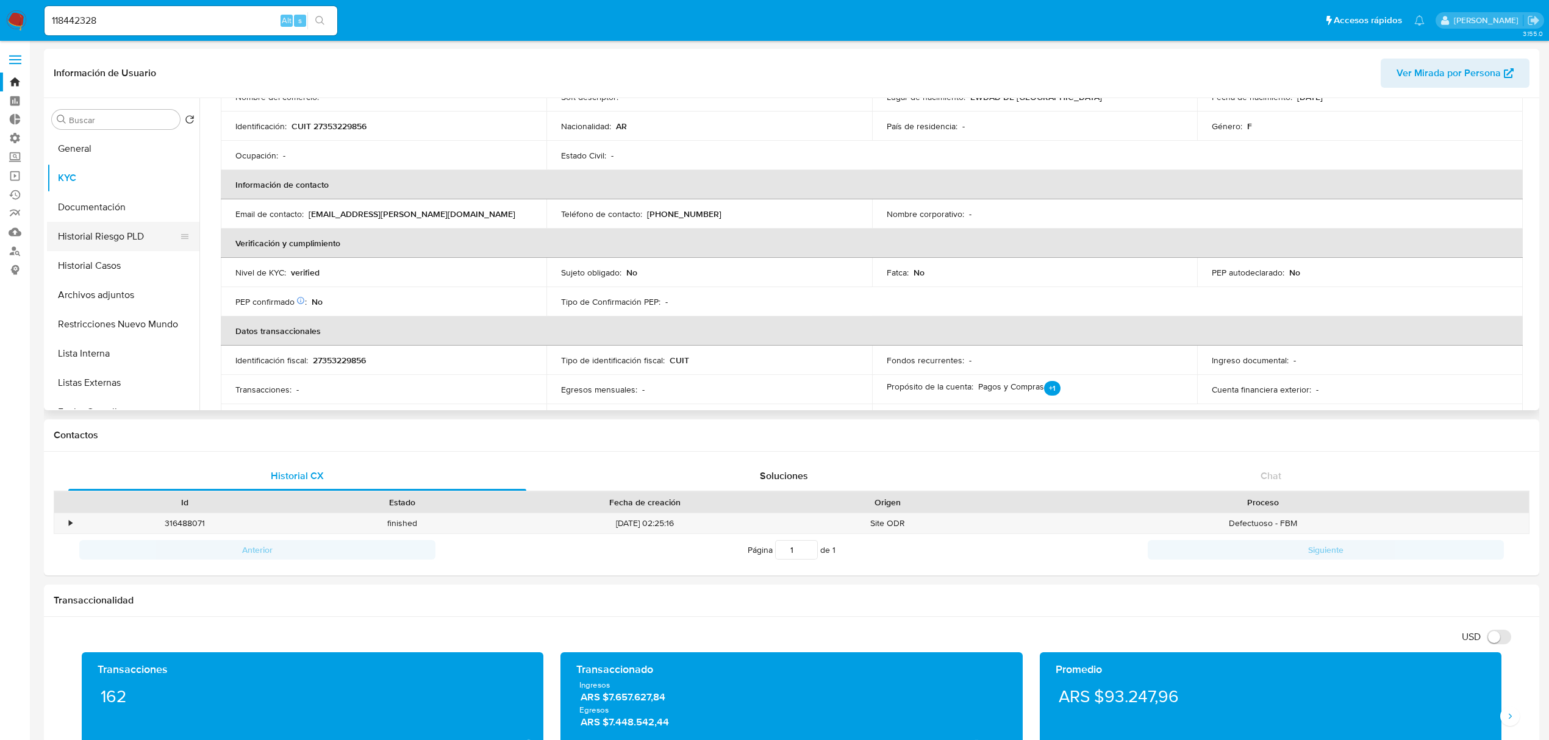
click at [106, 235] on button "Historial Riesgo PLD" at bounding box center [118, 236] width 143 height 29
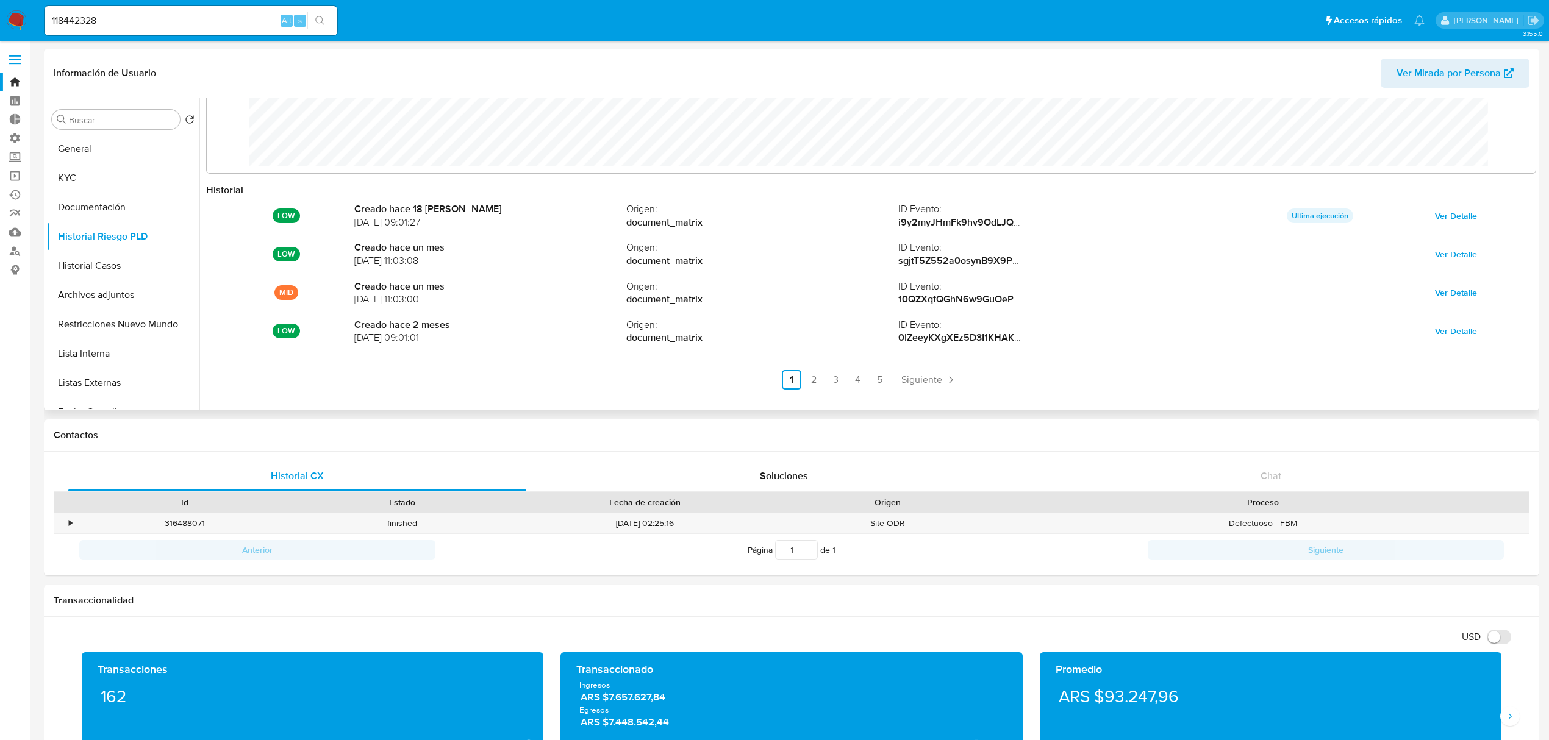
scroll to position [65, 0]
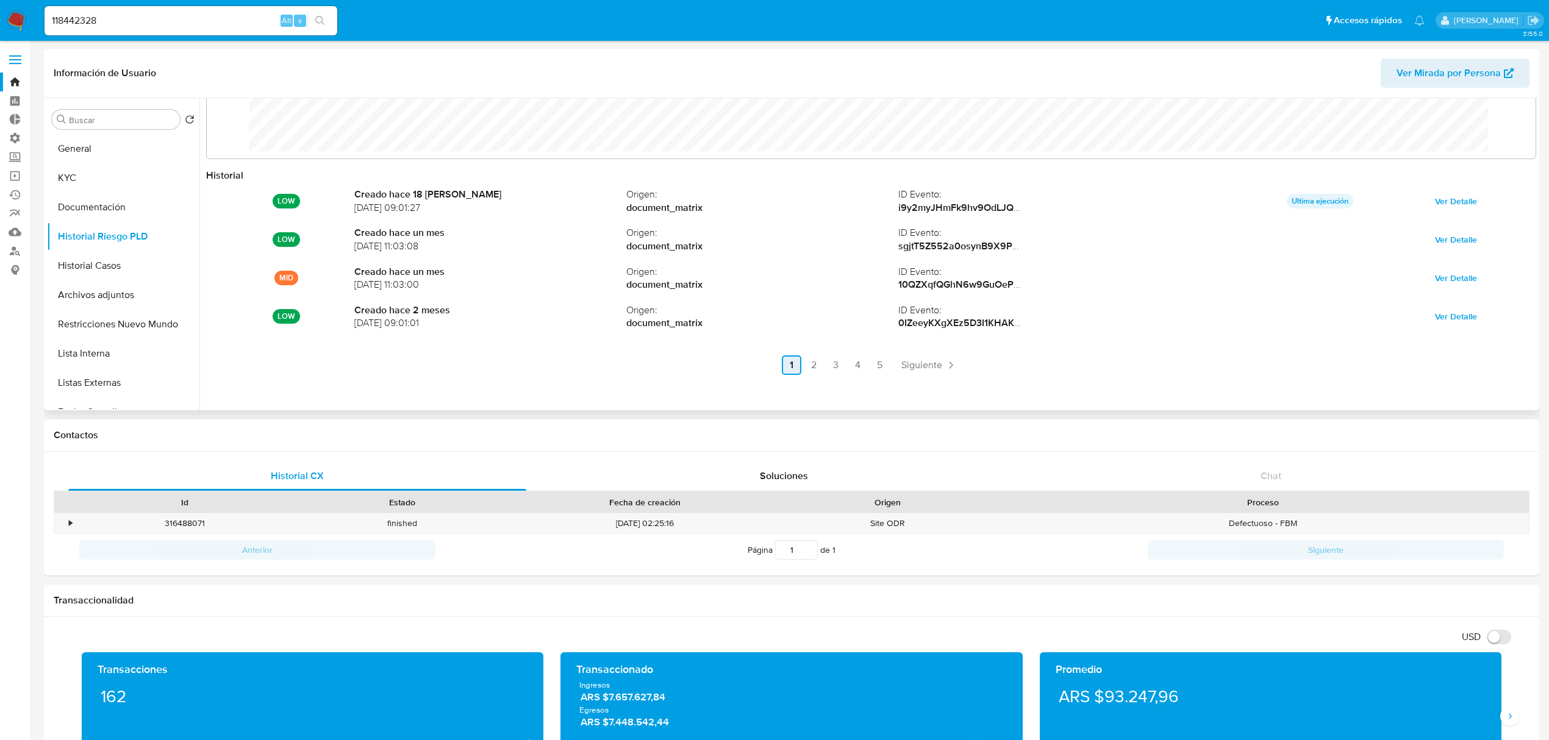
click at [813, 368] on link "2" at bounding box center [814, 366] width 20 height 20
click at [876, 362] on ul "Anterior 1 2 3 4 5 Siguiente" at bounding box center [871, 366] width 1330 height 20
click at [862, 363] on link "3" at bounding box center [869, 366] width 20 height 20
click at [890, 367] on link "4" at bounding box center [891, 366] width 20 height 20
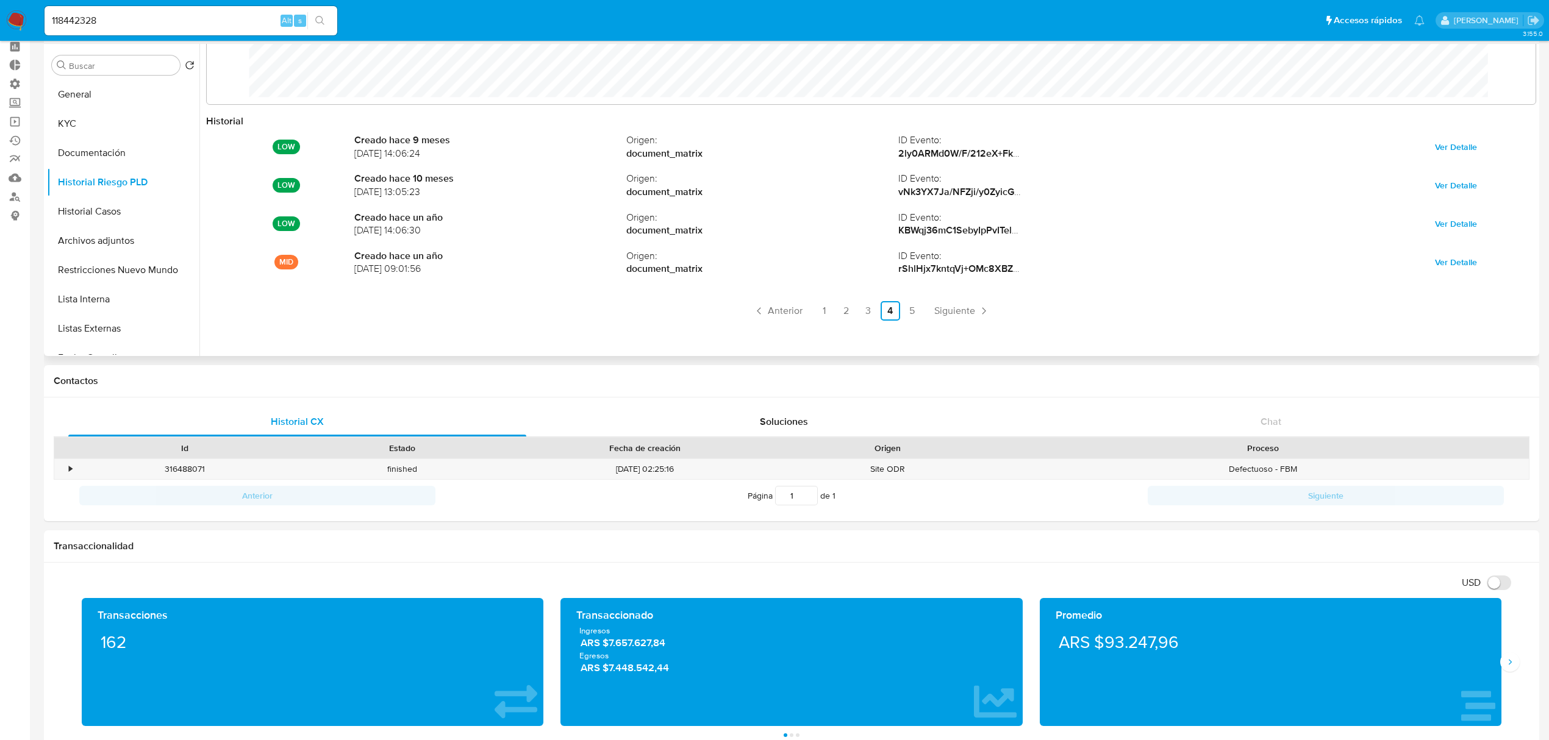
scroll to position [81, 0]
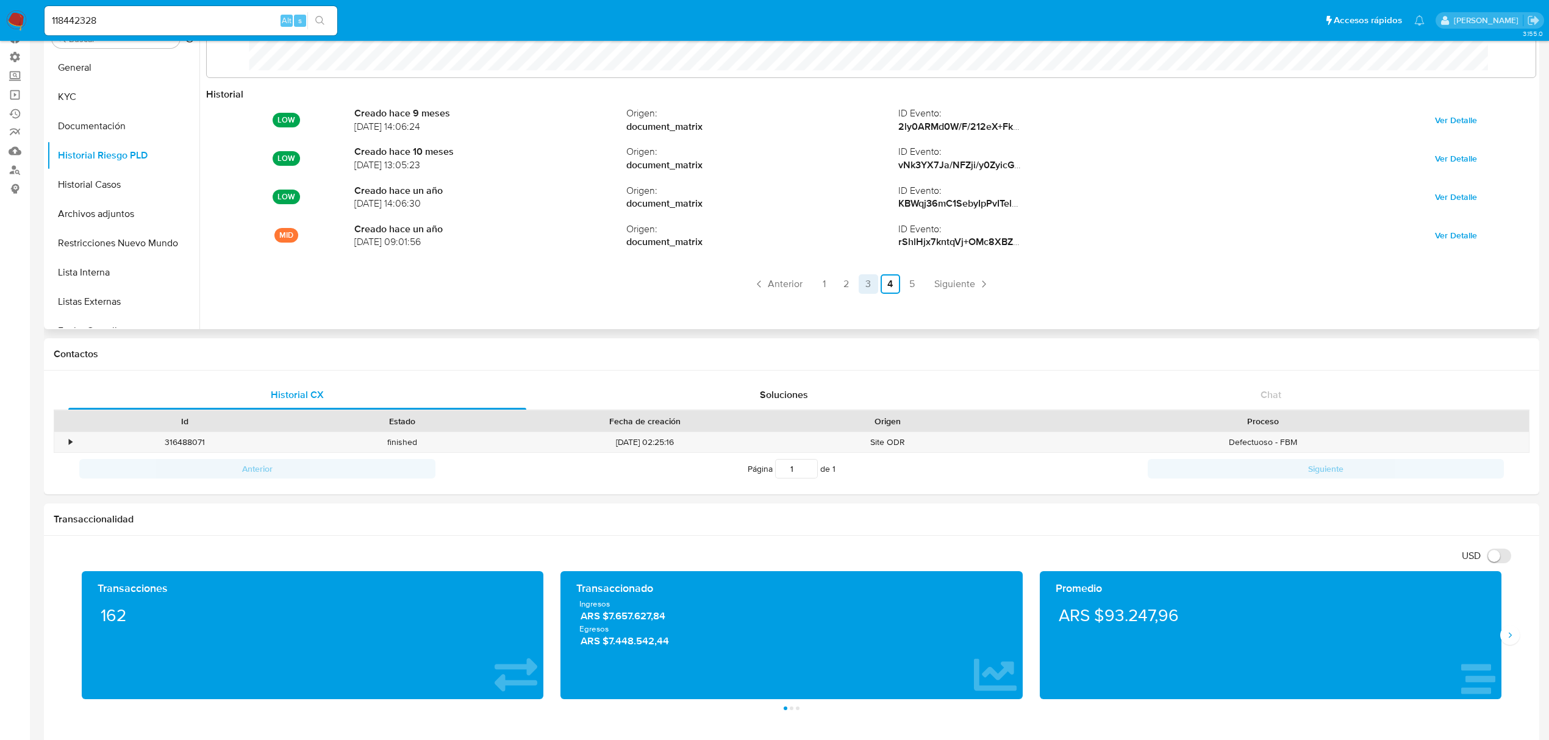
click at [862, 291] on link "3" at bounding box center [869, 284] width 20 height 20
click at [889, 286] on link "4" at bounding box center [891, 284] width 20 height 20
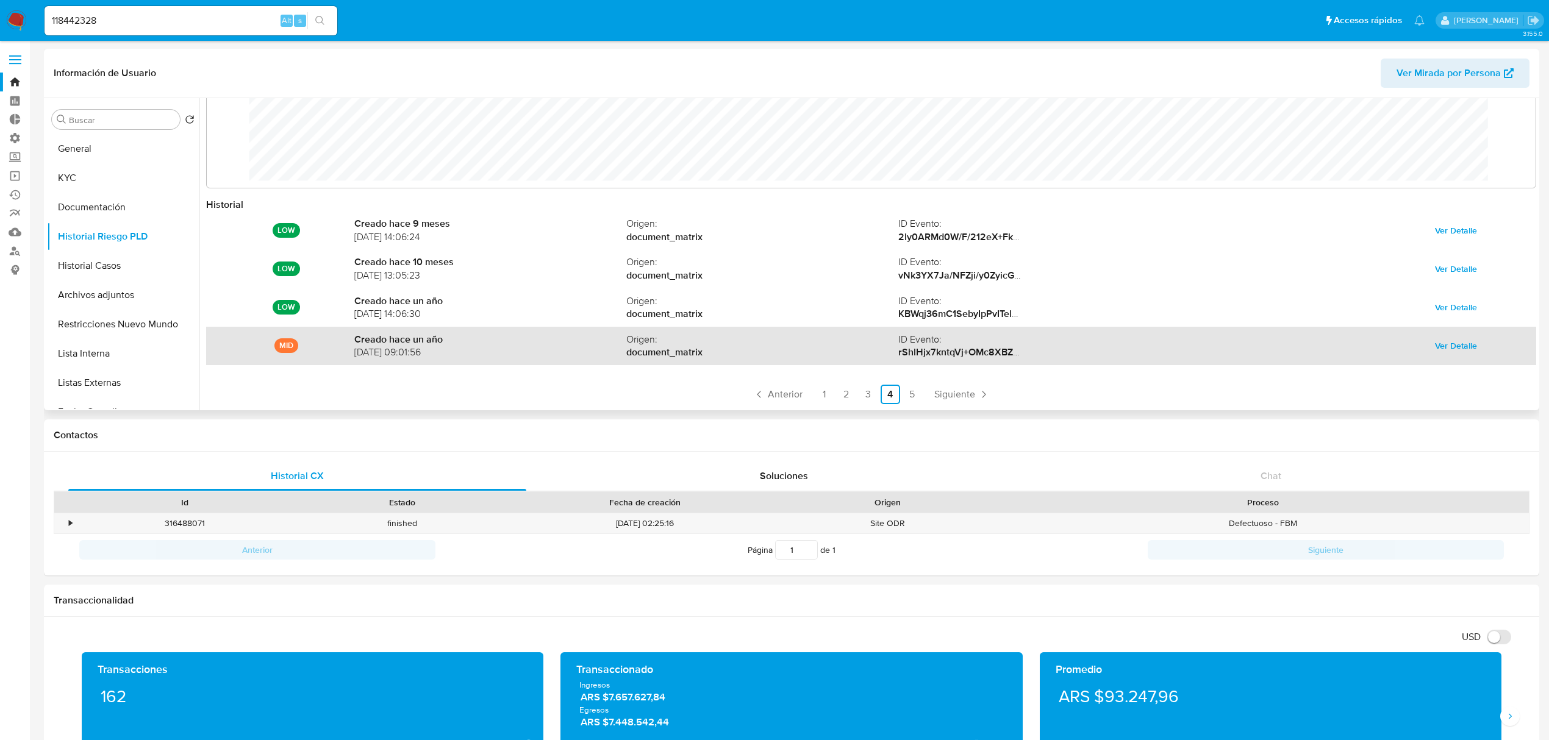
scroll to position [65, 0]
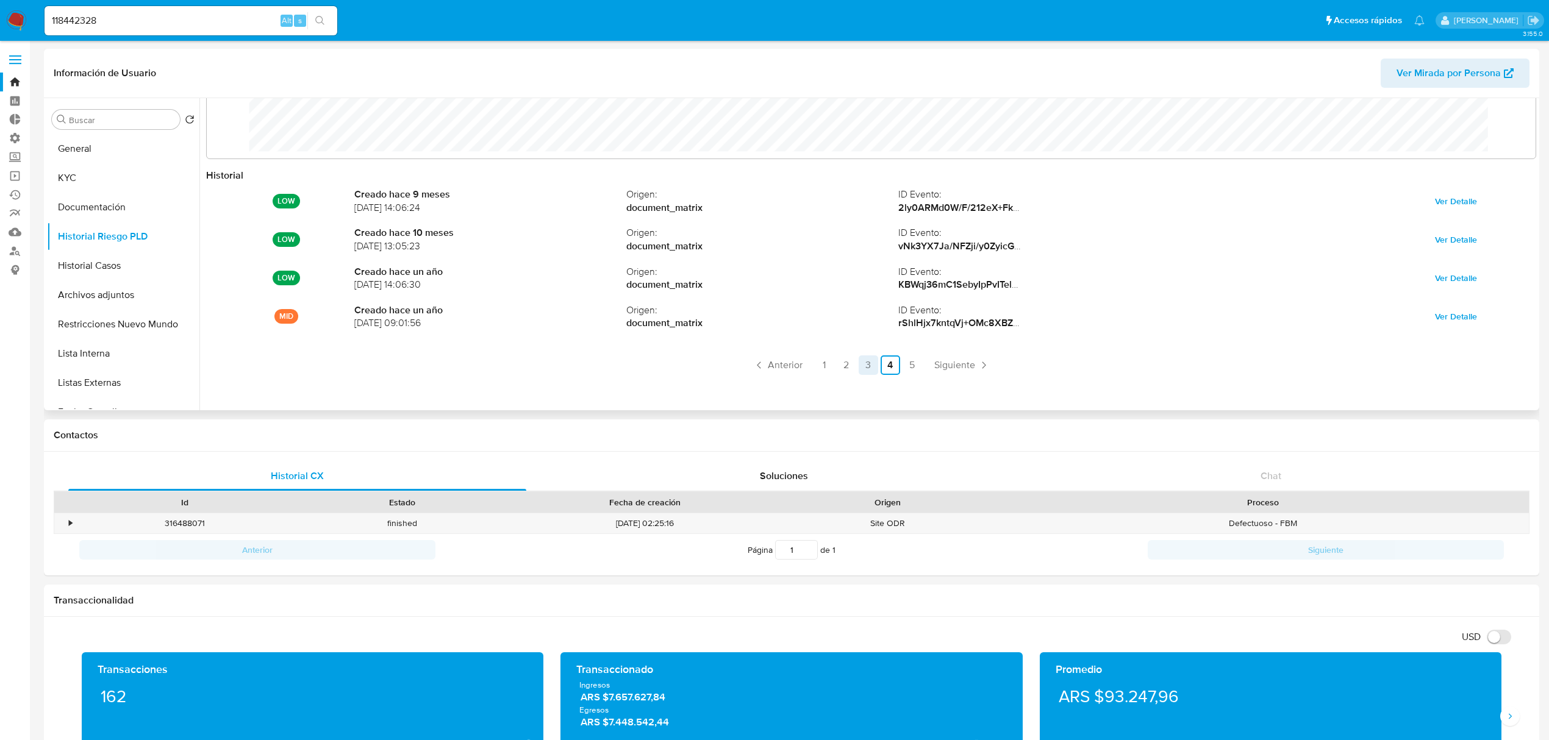
click at [866, 366] on link "3" at bounding box center [869, 366] width 20 height 20
click at [91, 176] on button "KYC" at bounding box center [118, 177] width 143 height 29
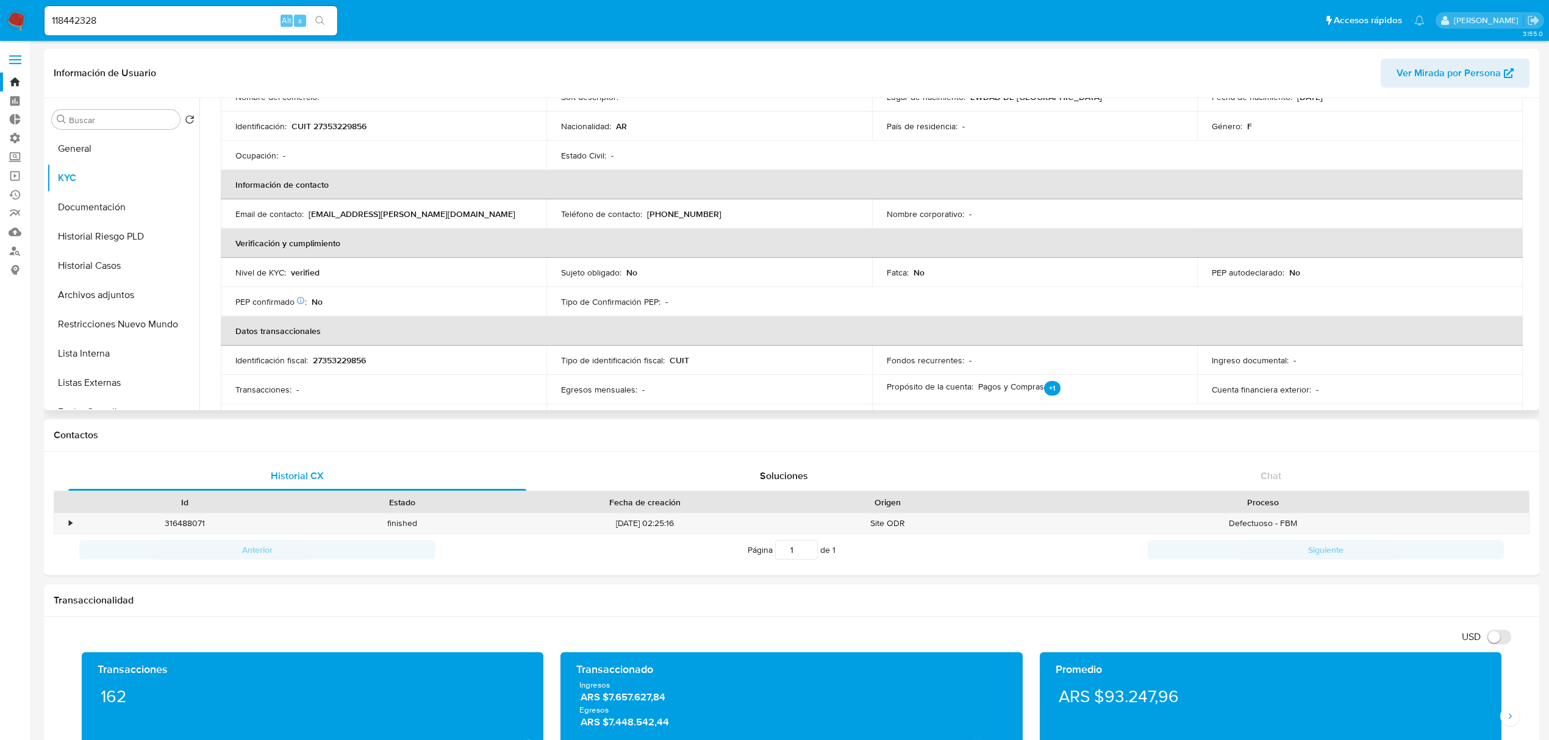
scroll to position [244, 0]
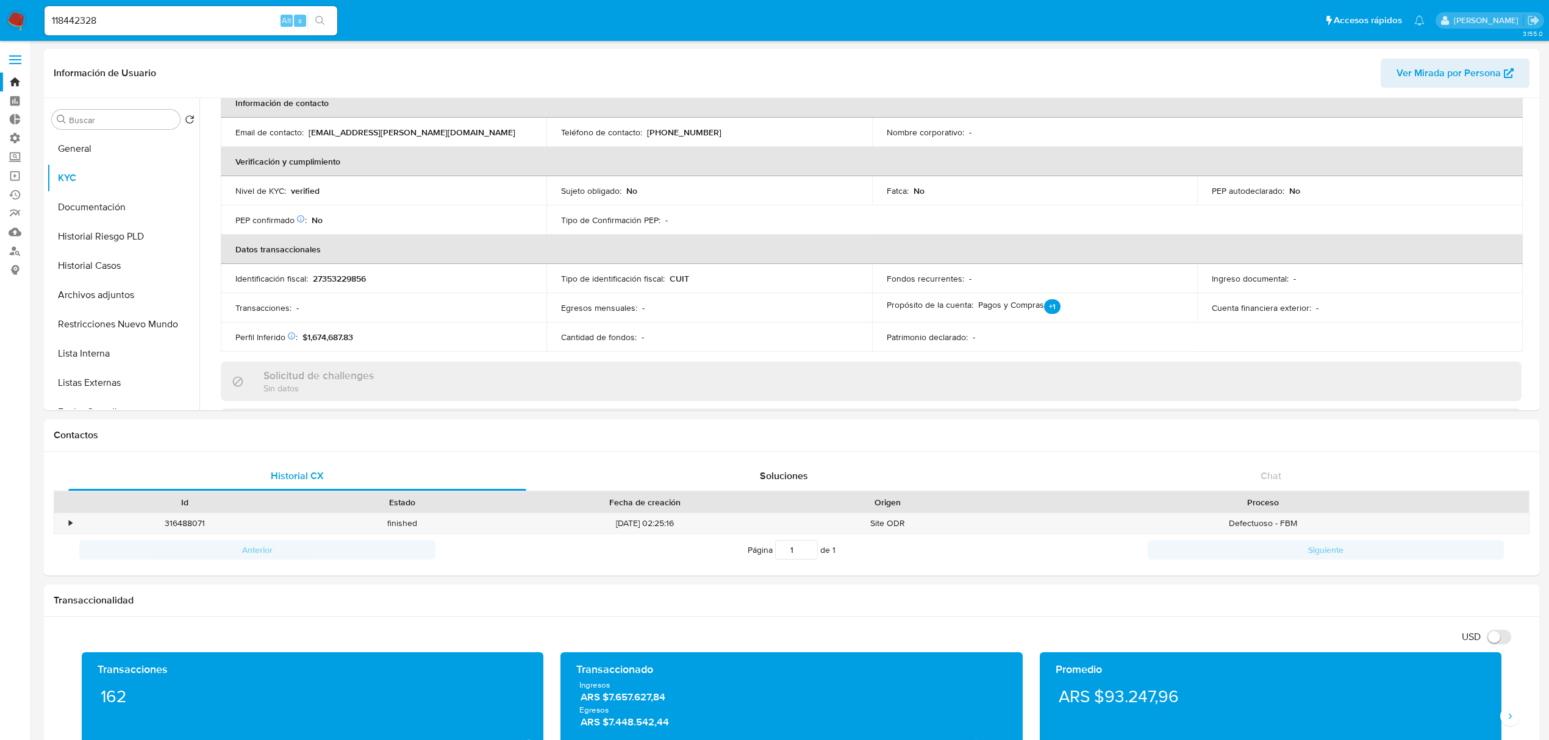
click at [235, 10] on div "118442328 Alt s" at bounding box center [191, 20] width 293 height 29
drag, startPoint x: 151, startPoint y: 15, endPoint x: -137, endPoint y: -7, distance: 288.7
paste input "57200010"
type input "57200010"
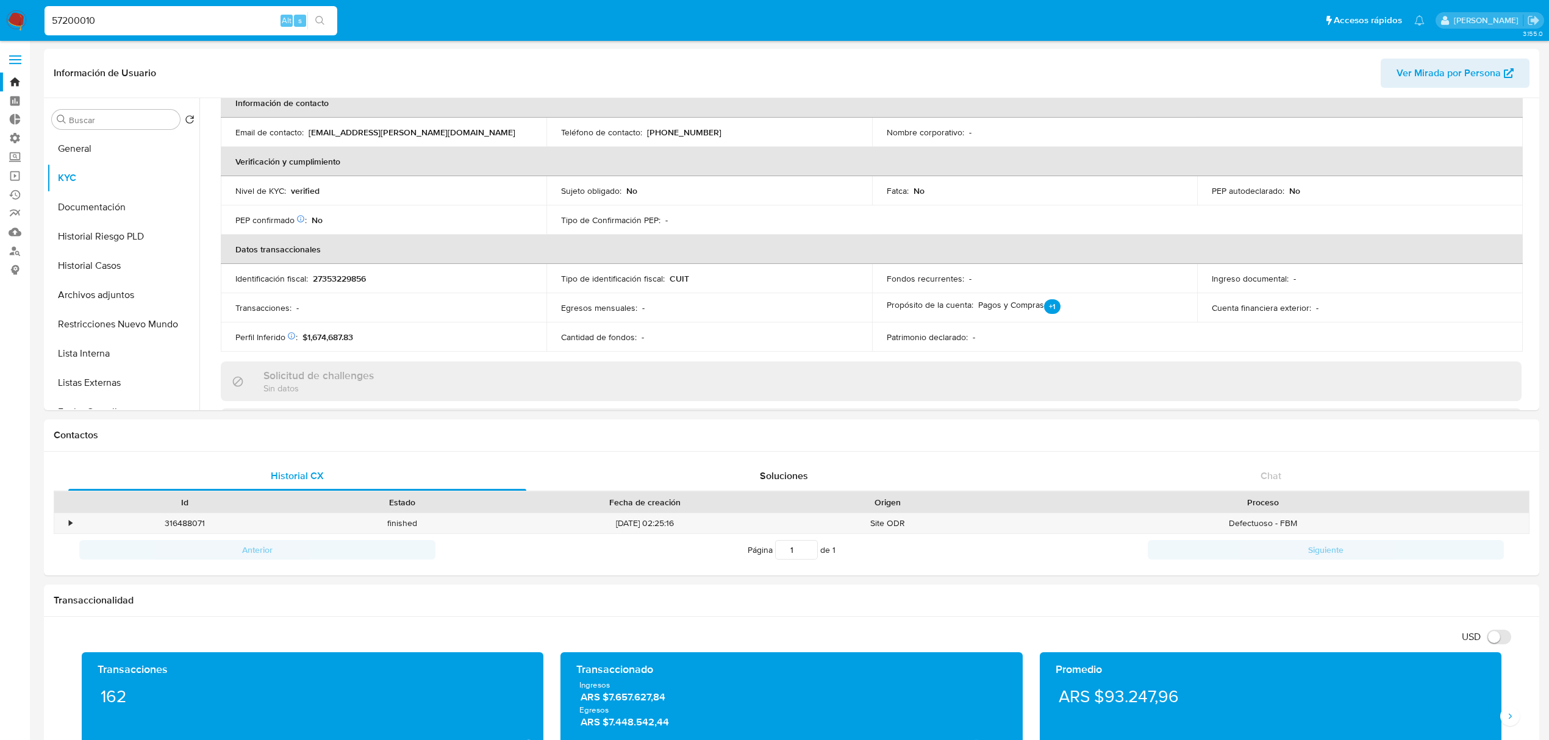
click at [323, 18] on icon "search-icon" at bounding box center [320, 21] width 10 height 10
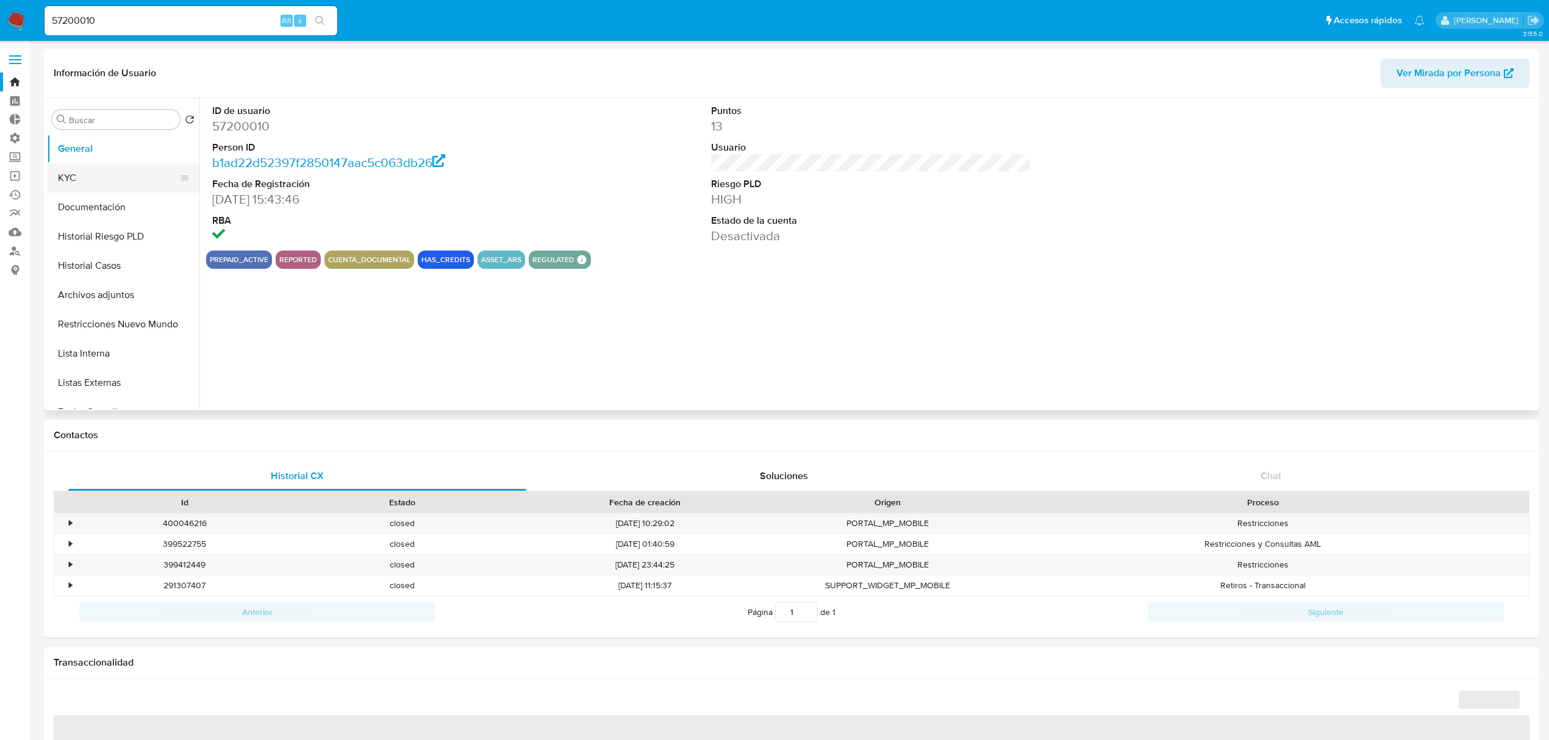
select select "10"
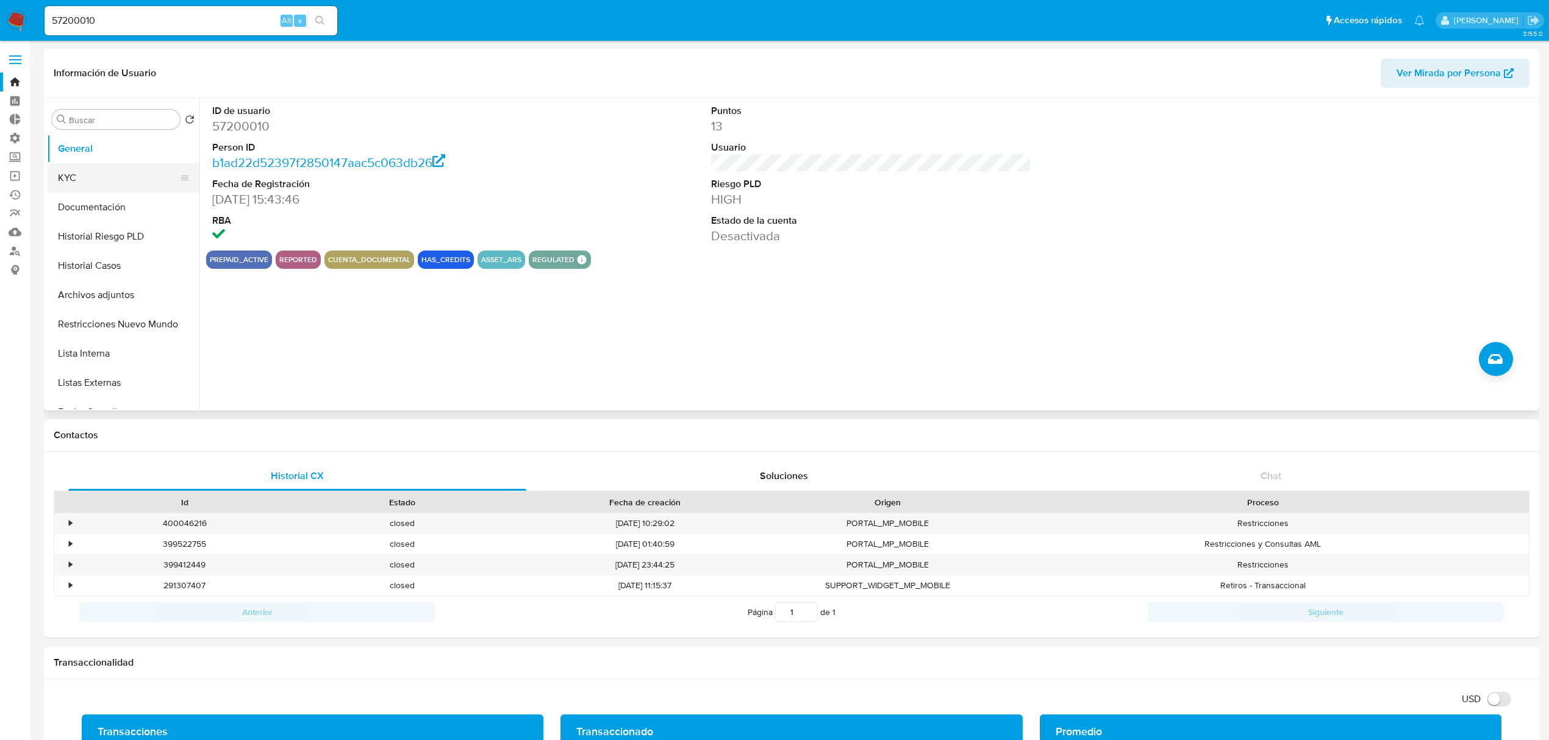
click at [96, 177] on button "KYC" at bounding box center [118, 177] width 143 height 29
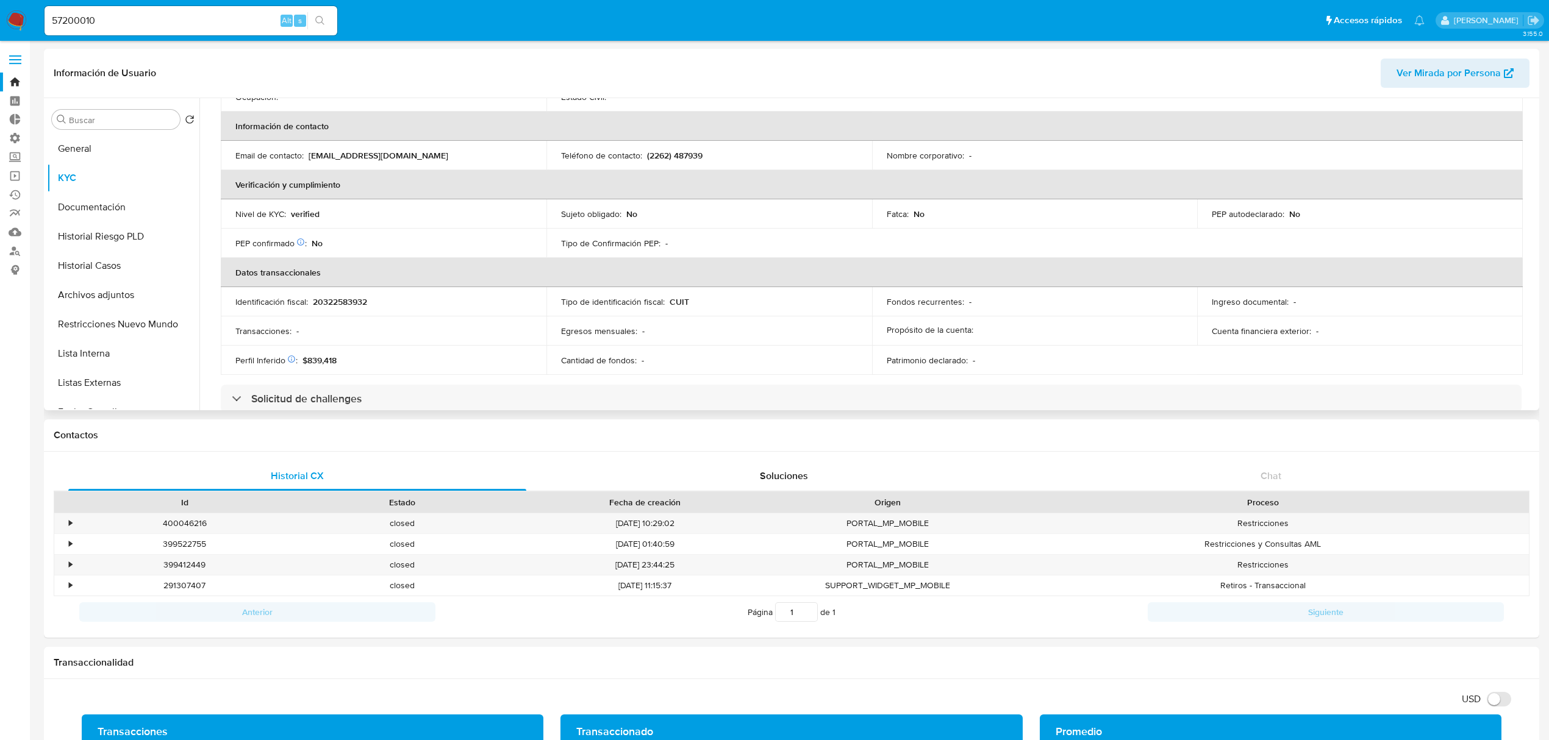
scroll to position [244, 0]
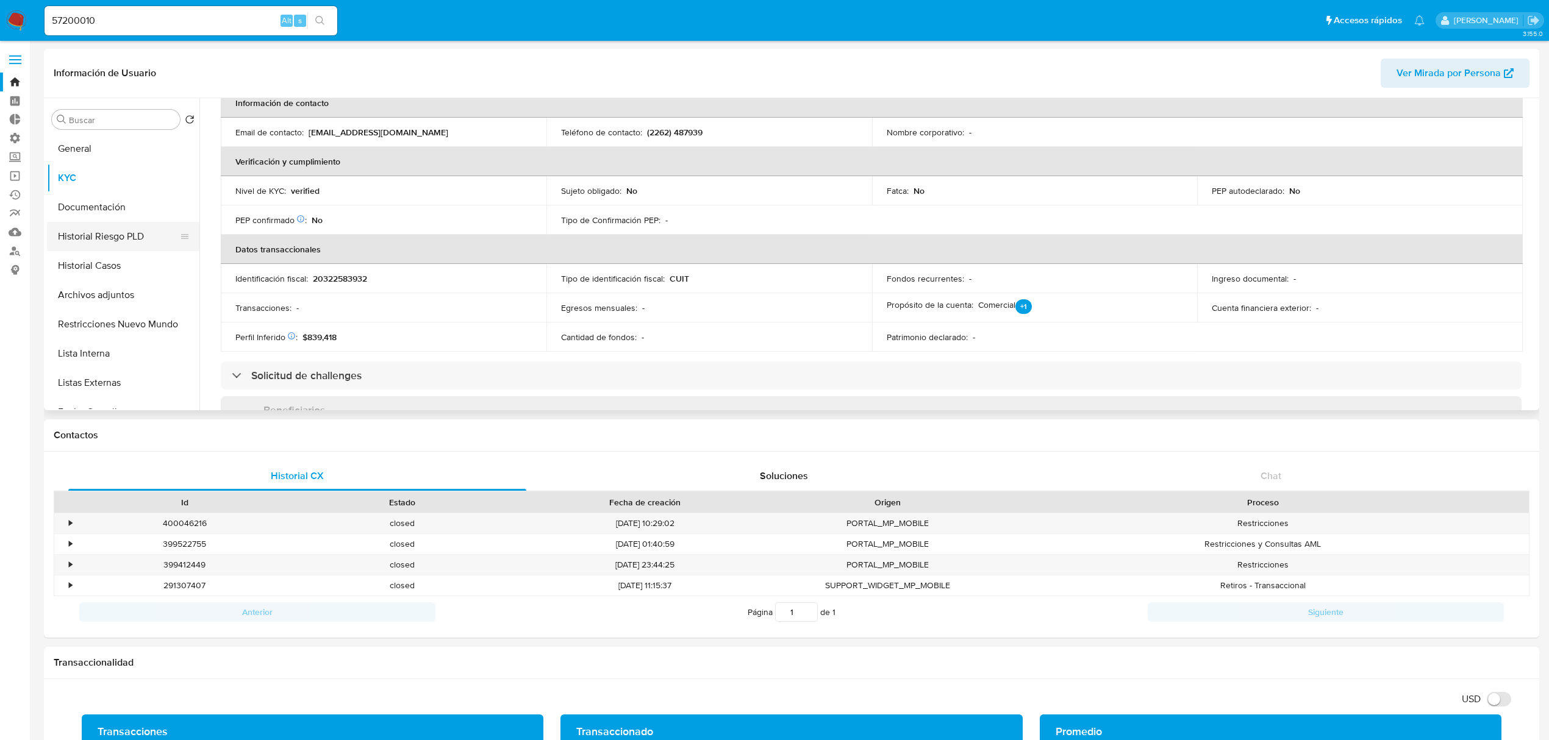
click at [111, 241] on button "Historial Riesgo PLD" at bounding box center [118, 236] width 143 height 29
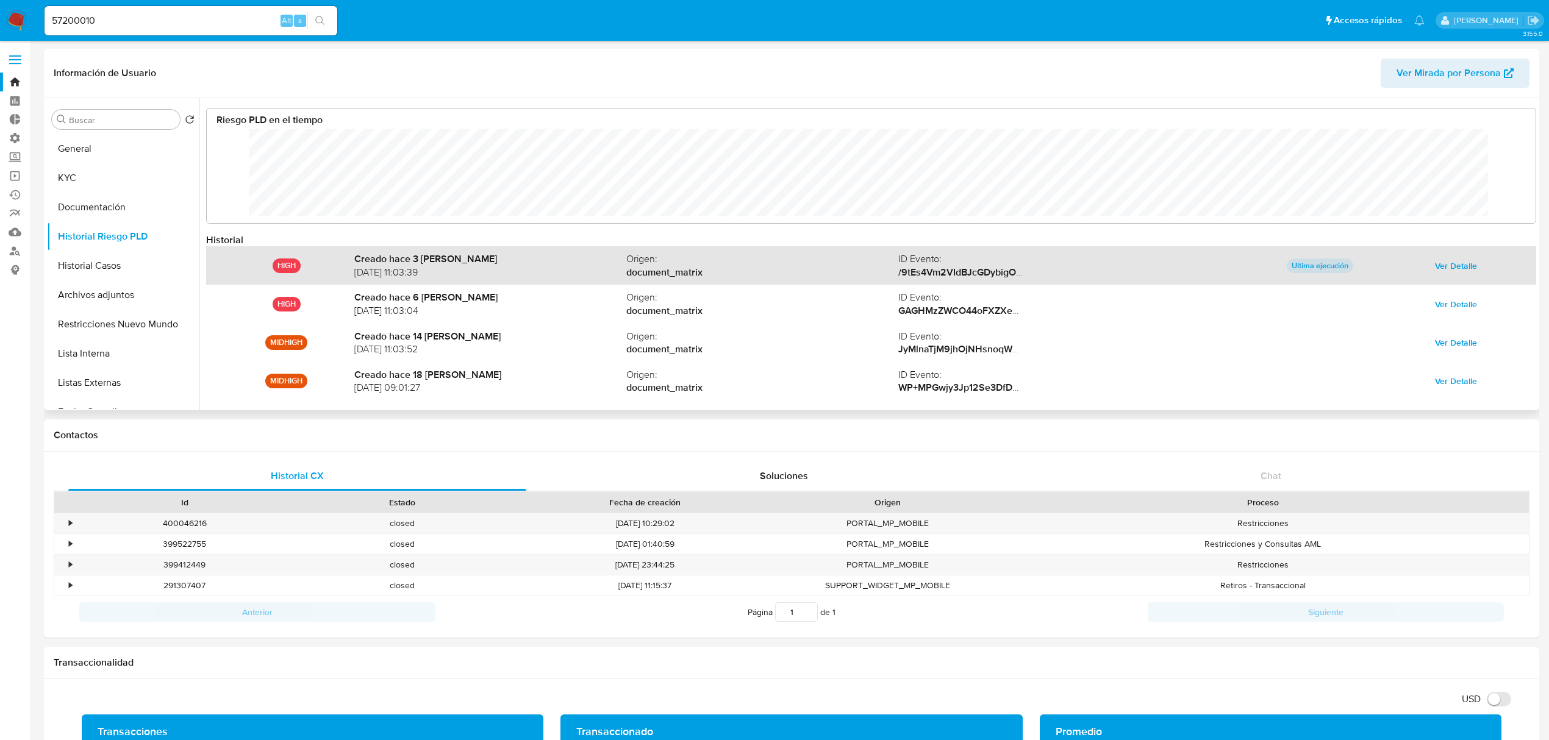
scroll to position [65, 0]
